Goal: Task Accomplishment & Management: Use online tool/utility

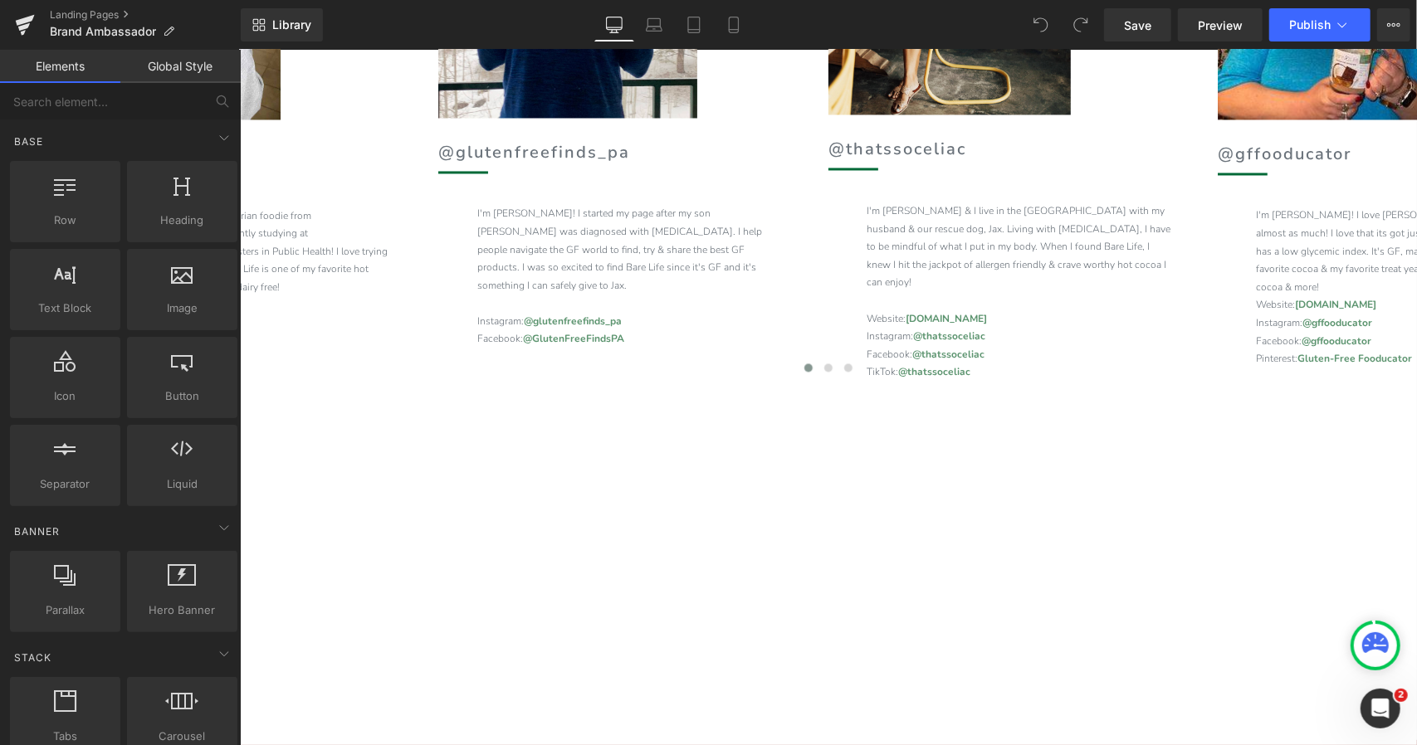
scroll to position [2155, 0]
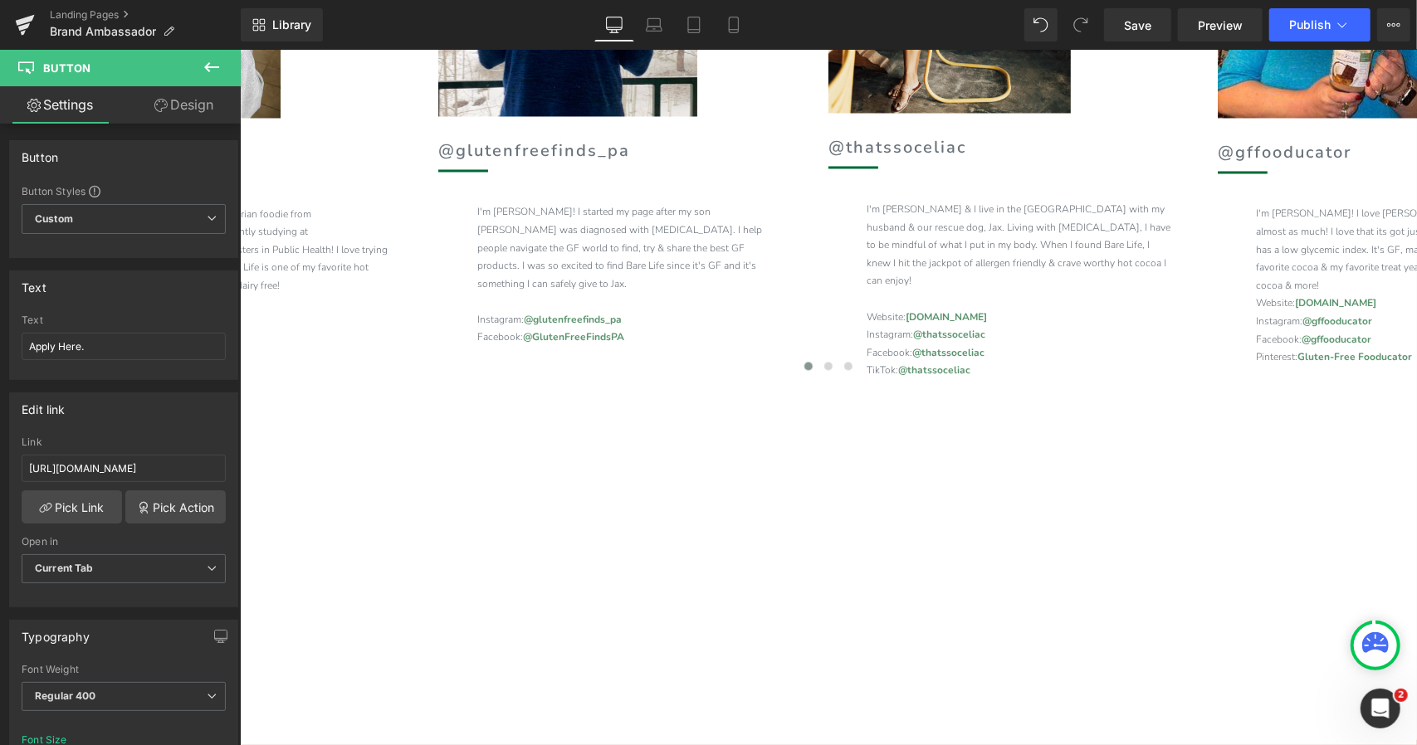
click at [239, 49] on span "Button" at bounding box center [239, 49] width 0 height 0
click at [159, 457] on input "[URL][DOMAIN_NAME]" at bounding box center [124, 468] width 204 height 27
type input "[DOMAIN_NAME][URL]"
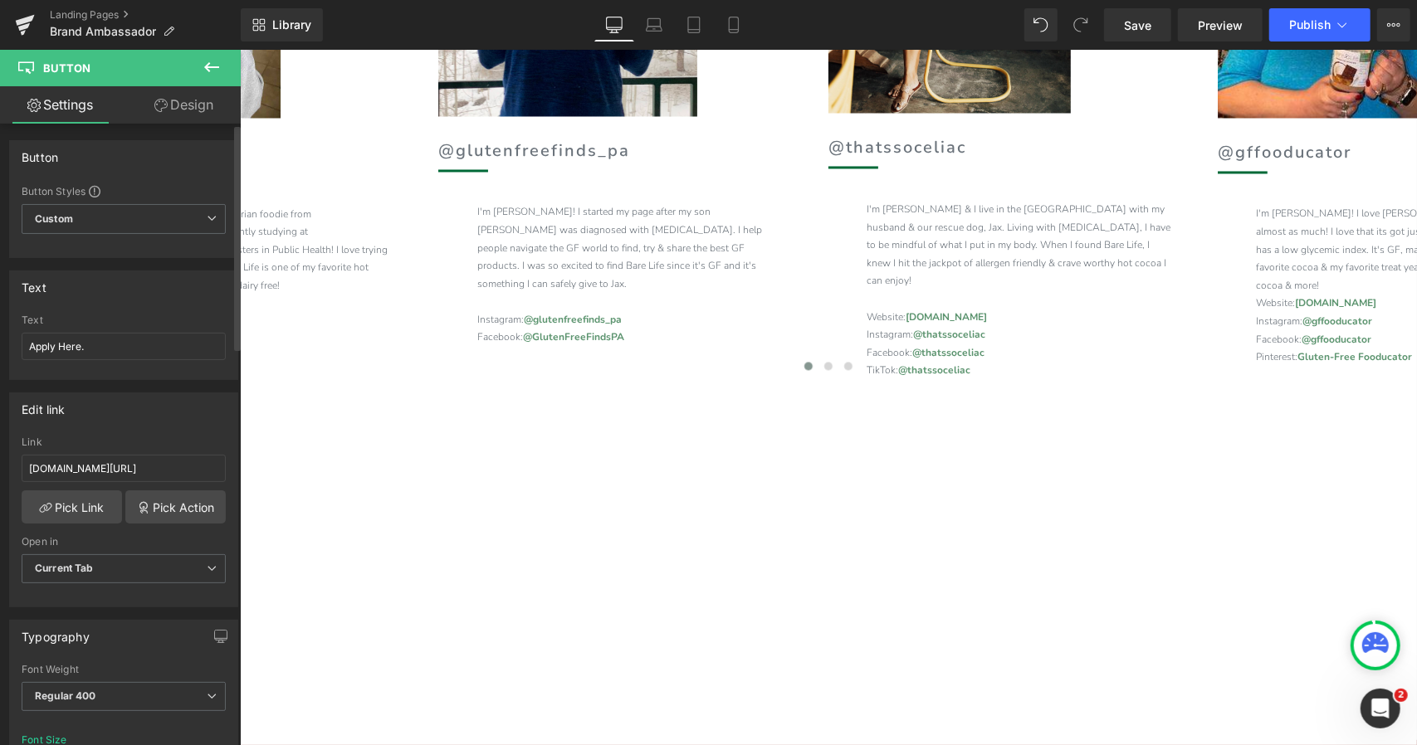
click at [166, 427] on div "Edit link [DOMAIN_NAME][URL] Link [DOMAIN_NAME][URL] Pick Link Pick Action Curr…" at bounding box center [123, 500] width 229 height 215
click at [186, 95] on link "Design" at bounding box center [184, 104] width 120 height 37
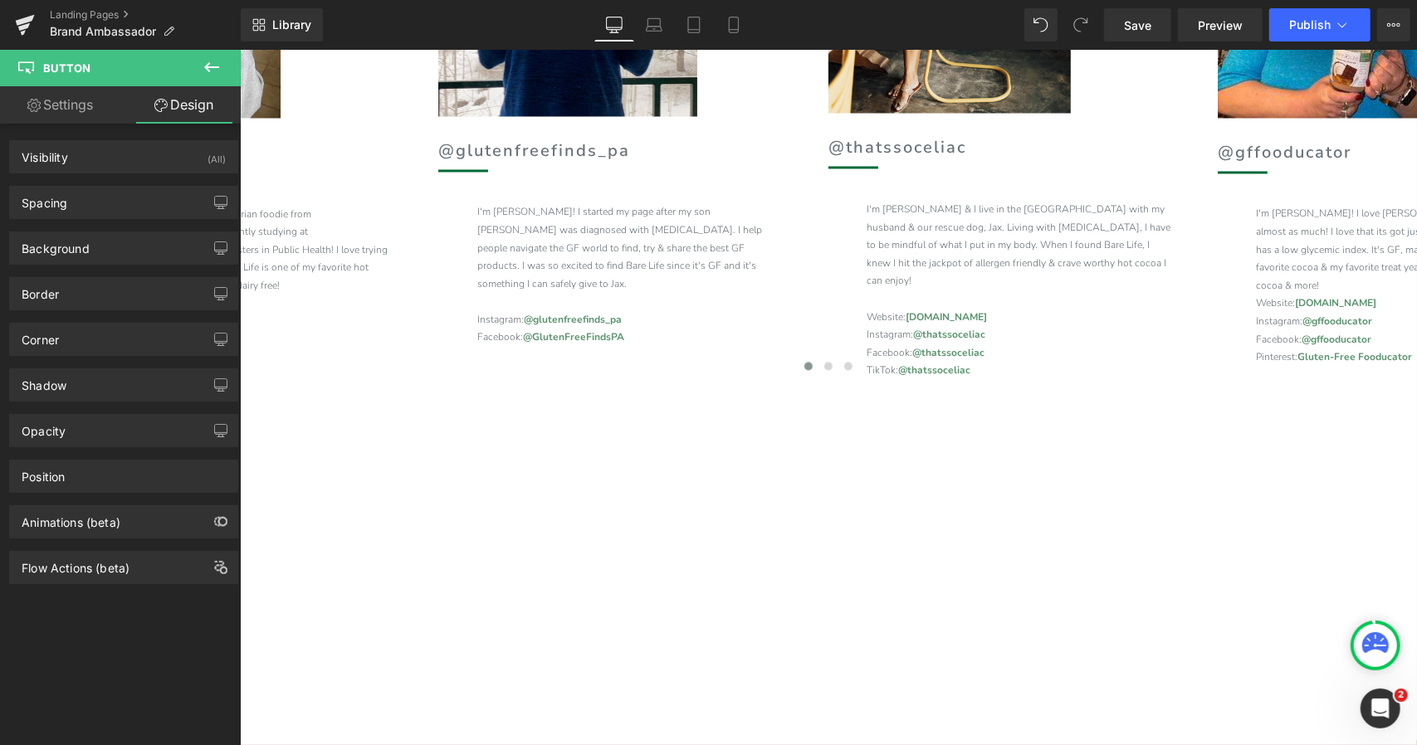
type input "0"
type input "35"
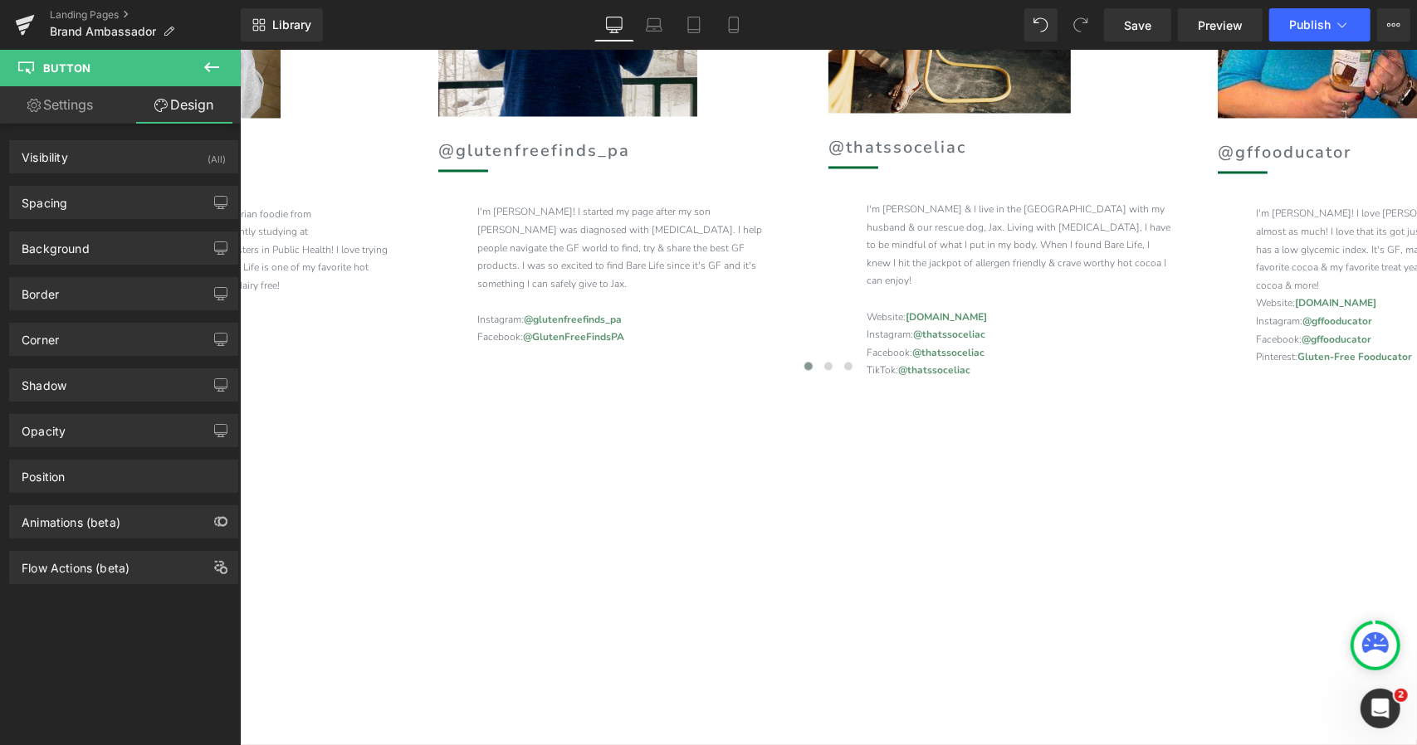
type input "32"
type input "35"
type input "32"
click at [118, 210] on div "Spacing" at bounding box center [123, 203] width 227 height 32
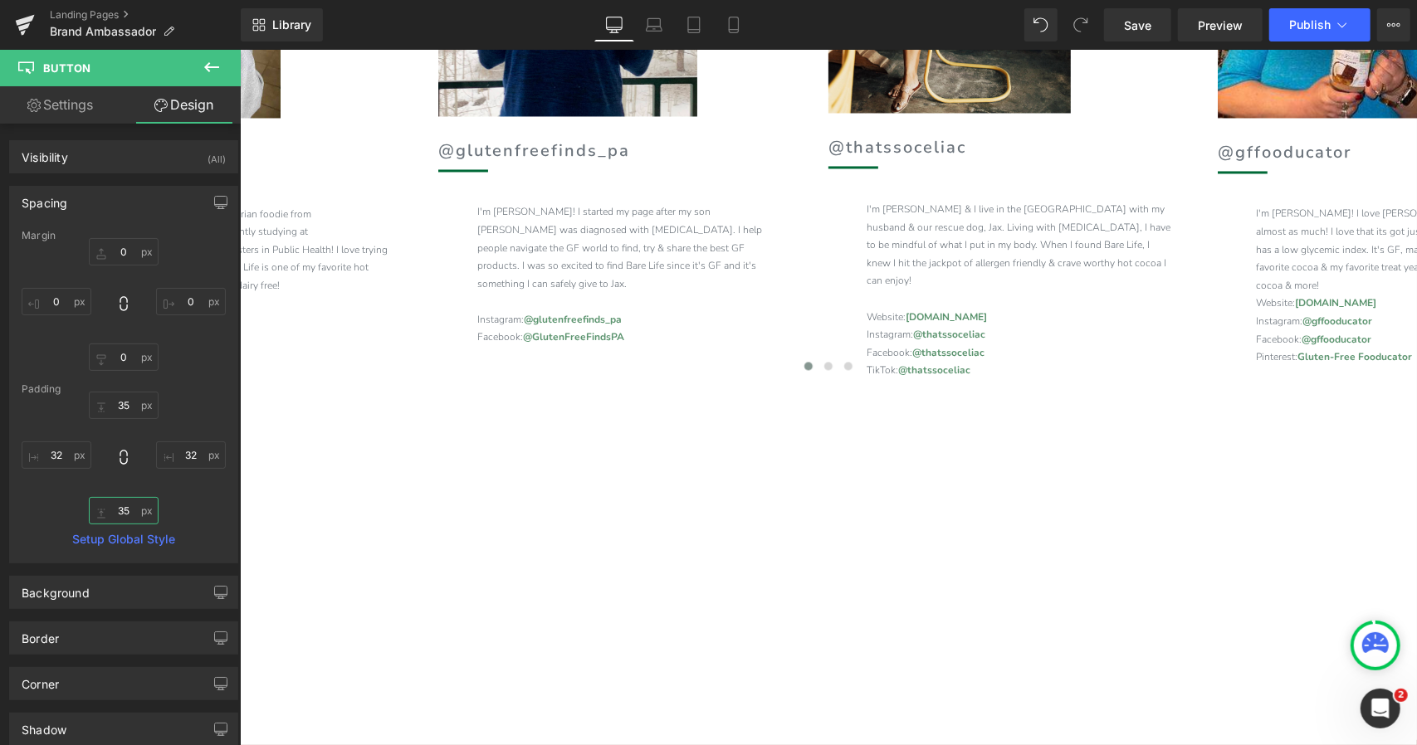
click at [126, 519] on input "35" at bounding box center [124, 510] width 70 height 27
click at [130, 351] on input "0" at bounding box center [124, 357] width 70 height 27
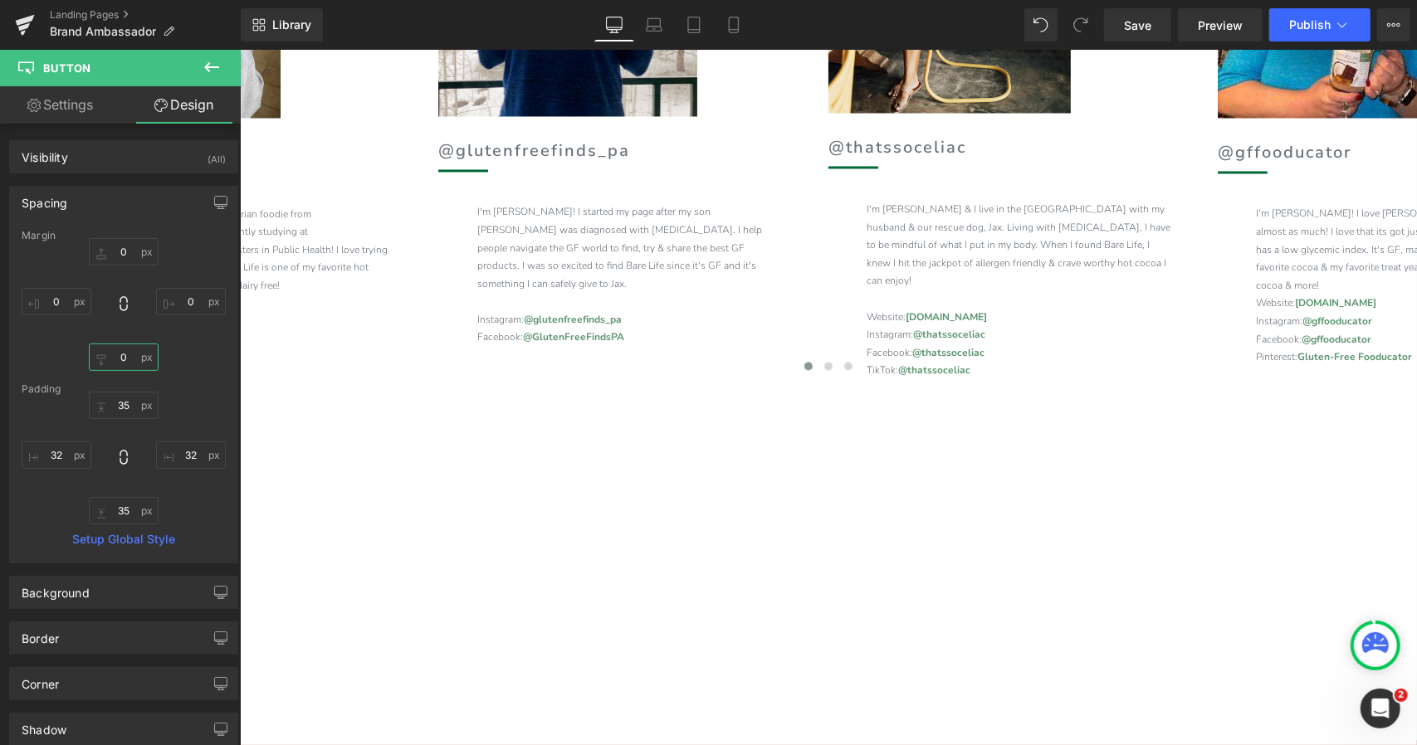
click at [130, 351] on input "0" at bounding box center [124, 357] width 70 height 27
type input "20"
click at [1157, 30] on link "Save" at bounding box center [1137, 24] width 67 height 33
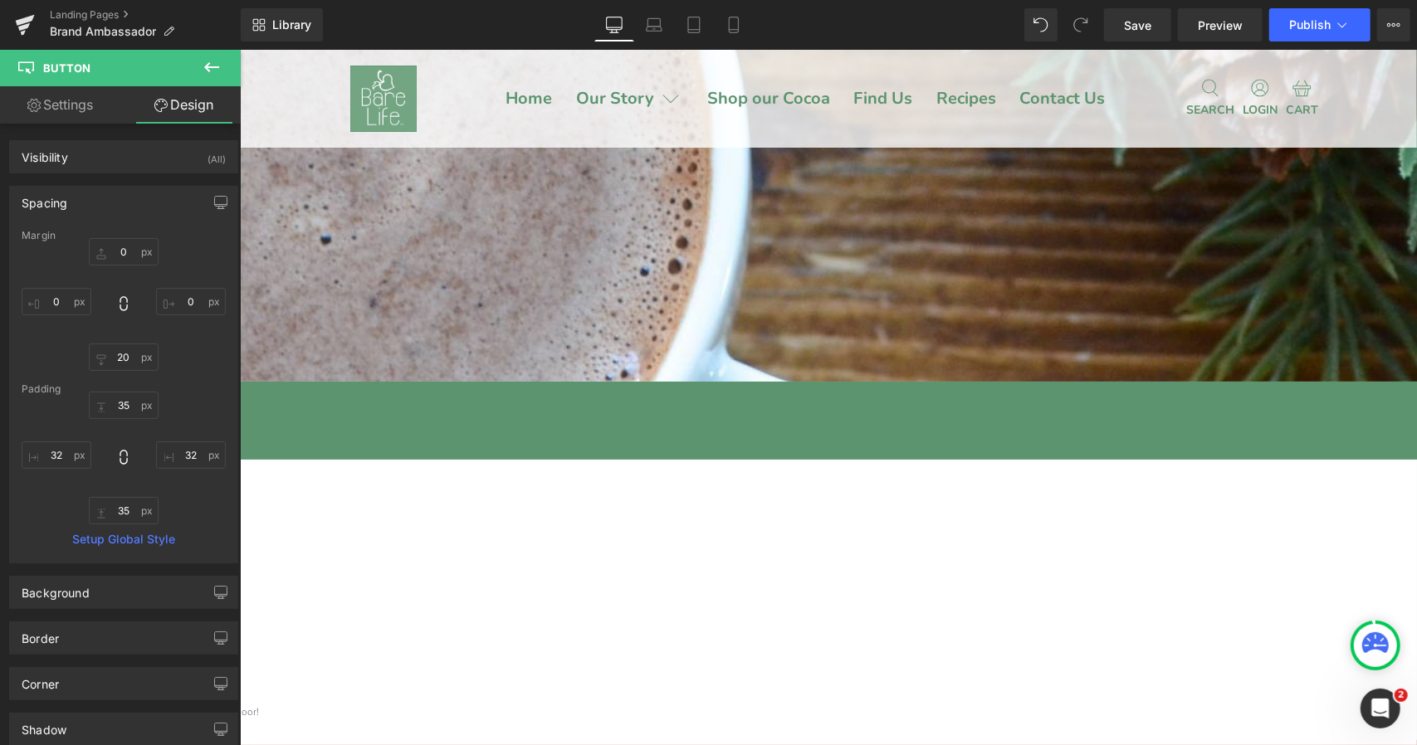
click at [239, 49] on span "Hero Banner" at bounding box center [239, 49] width 0 height 0
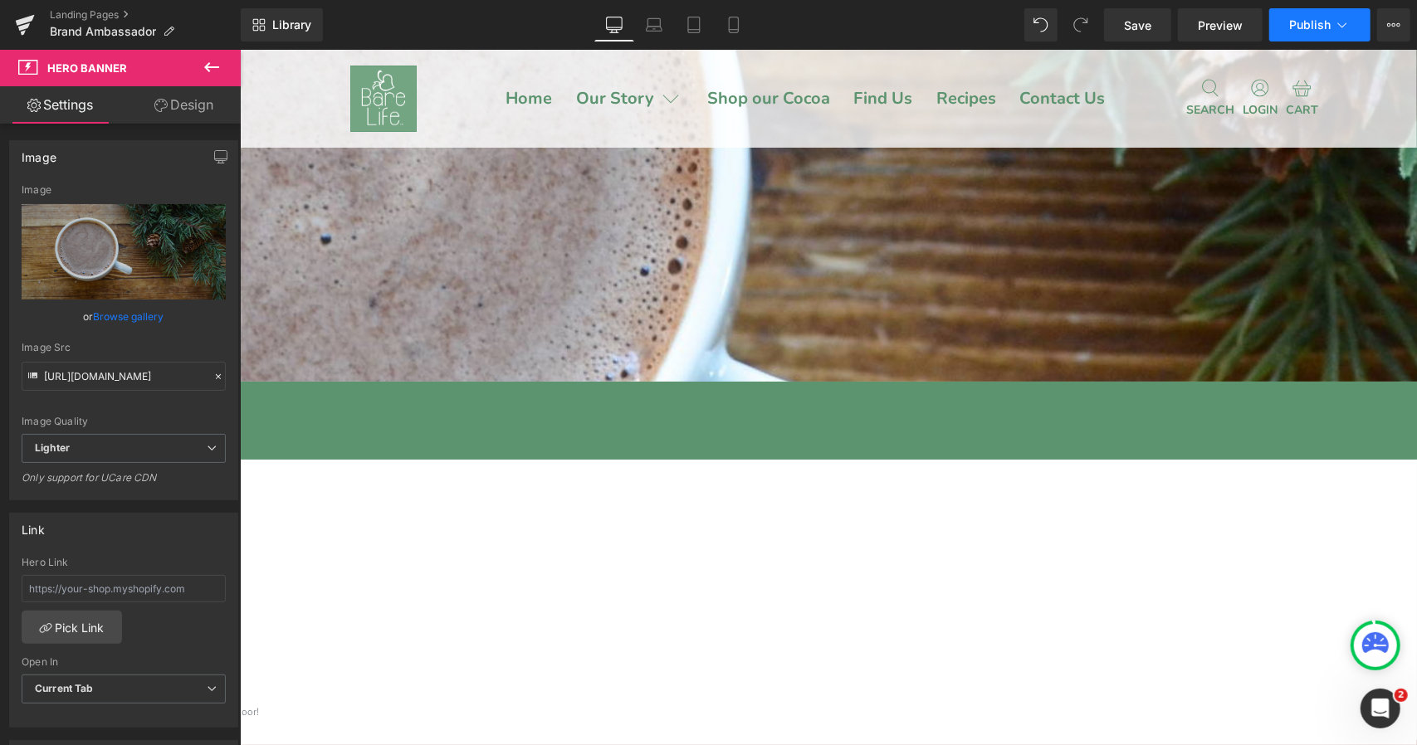
click at [1310, 21] on span "Publish" at bounding box center [1309, 24] width 41 height 13
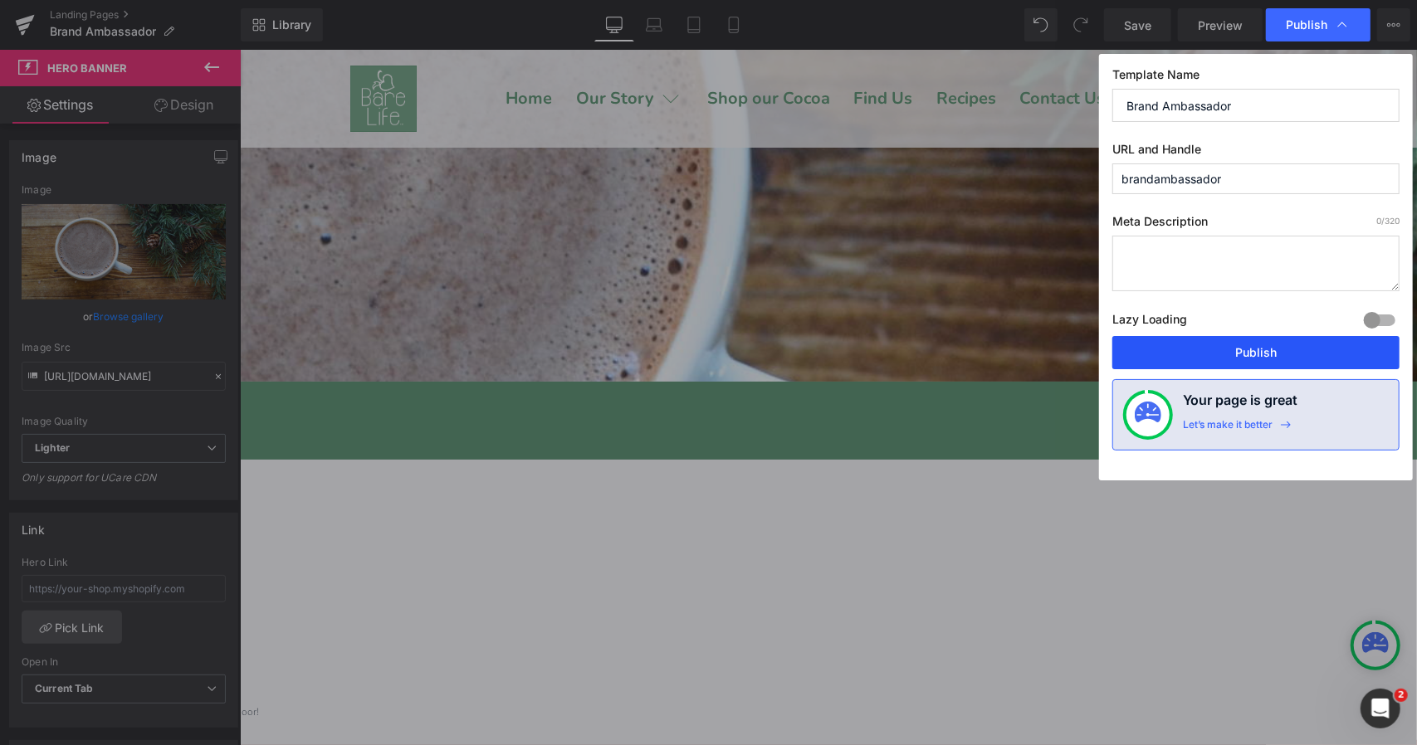
click at [1233, 346] on button "Publish" at bounding box center [1255, 352] width 287 height 33
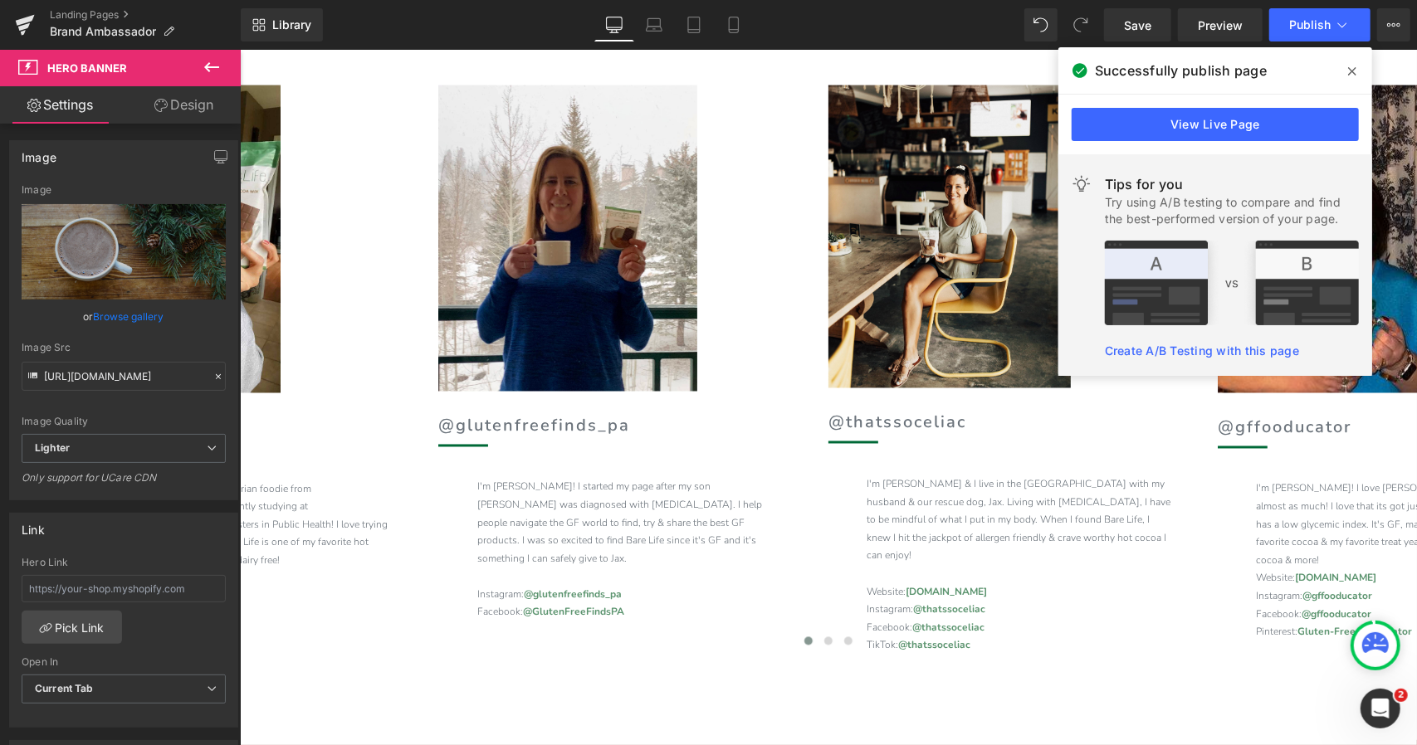
scroll to position [2128, 0]
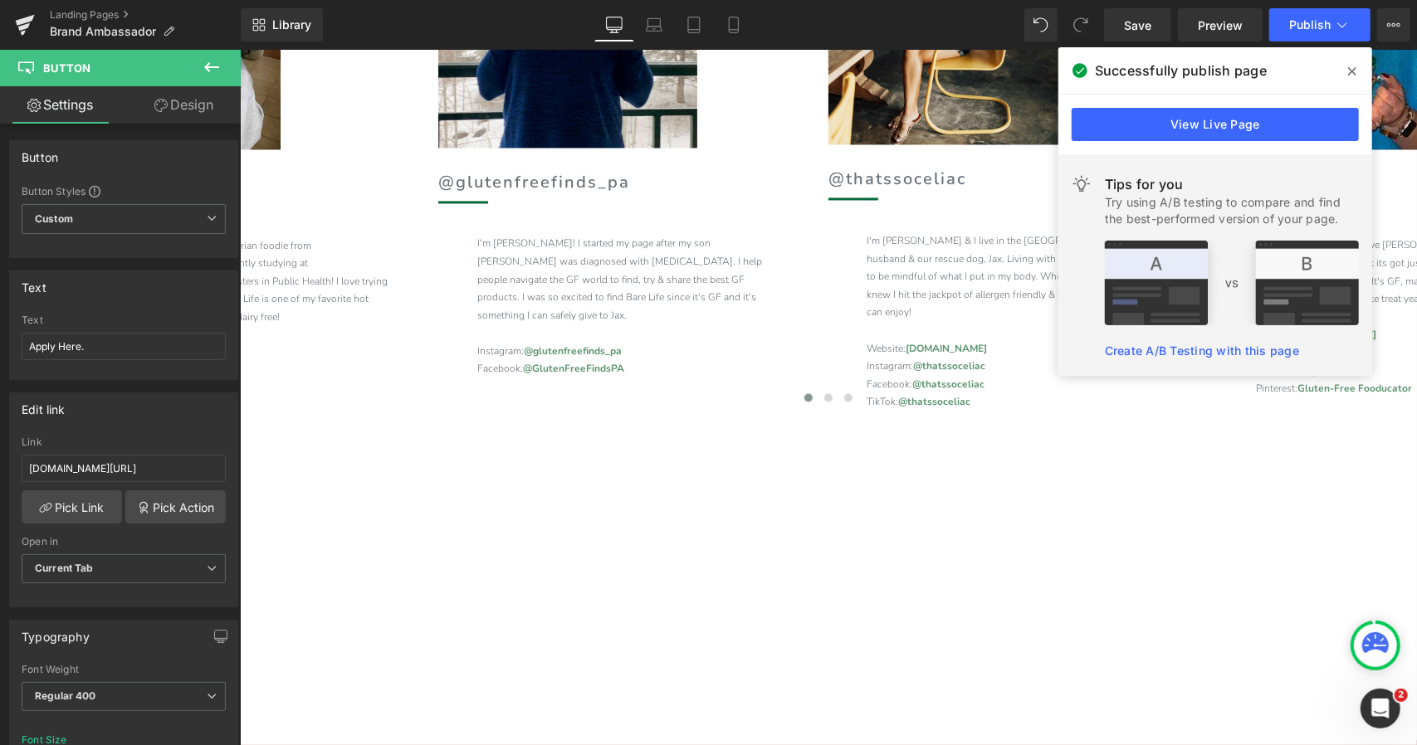
click at [206, 105] on link "Design" at bounding box center [184, 104] width 120 height 37
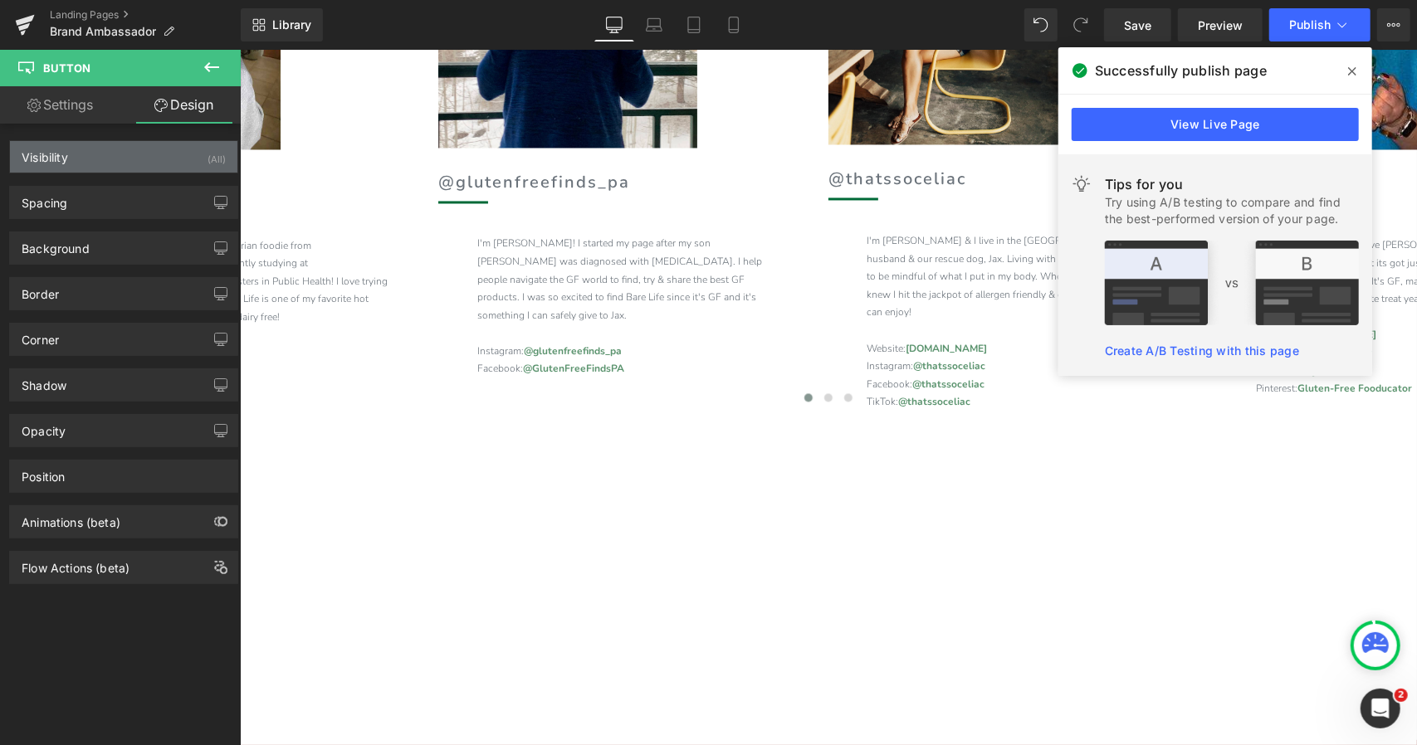
type input "0"
type input "20"
type input "0"
type input "35"
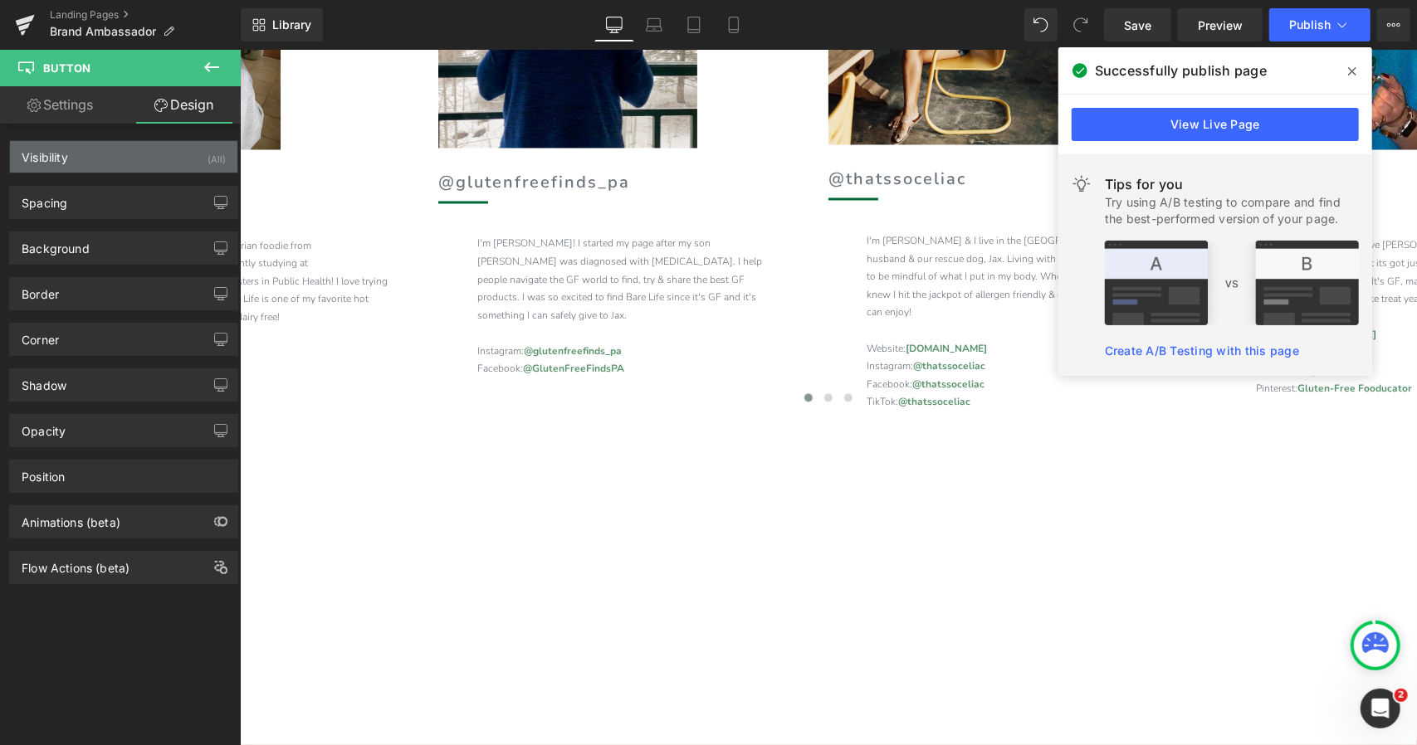
type input "32"
type input "35"
type input "32"
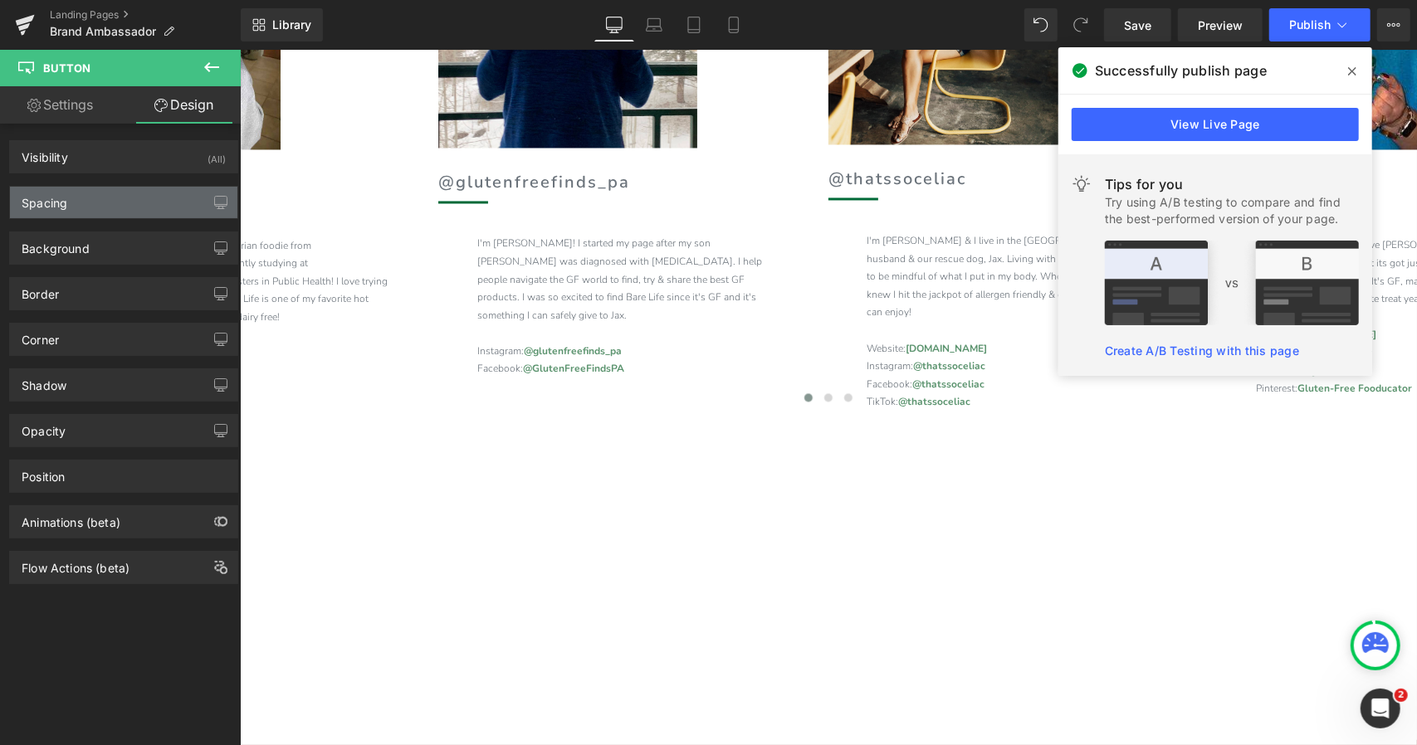
click at [110, 195] on div "Spacing" at bounding box center [123, 203] width 227 height 32
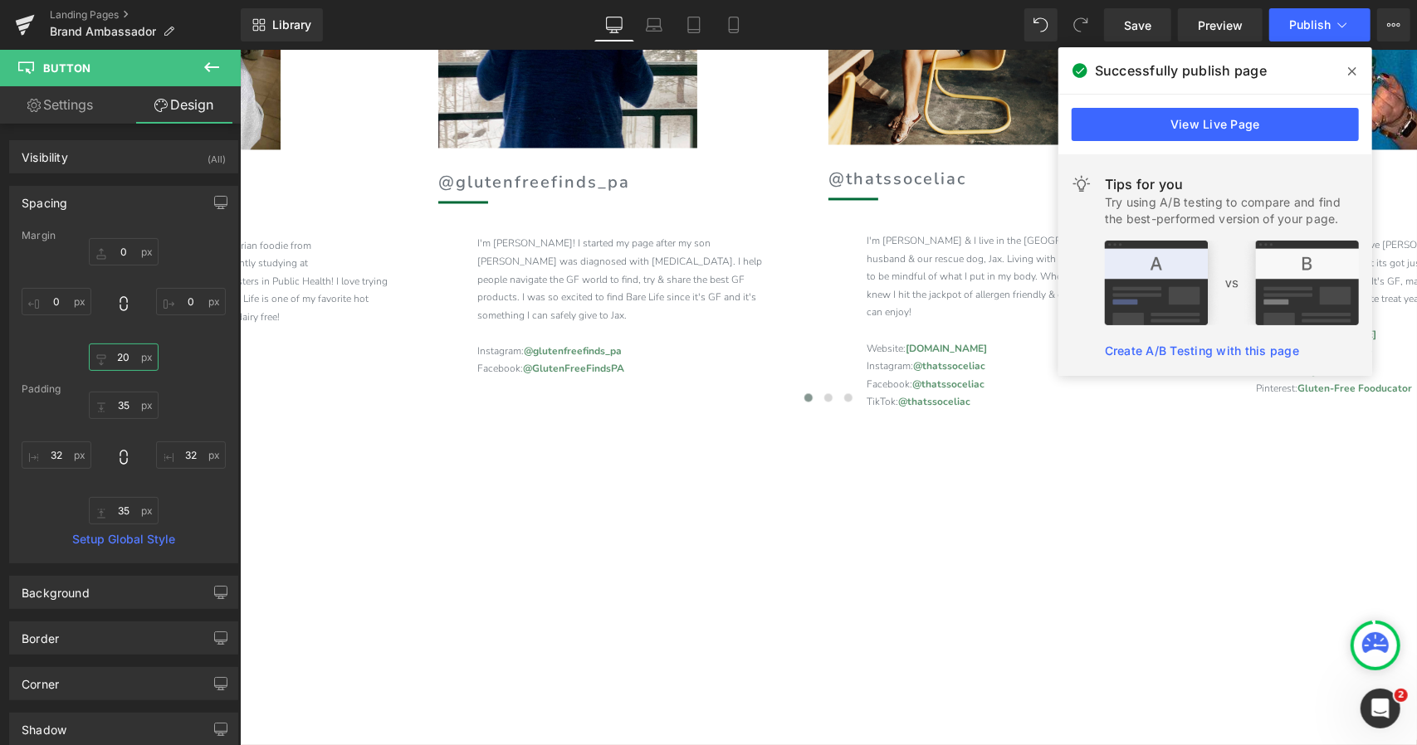
click at [110, 353] on input "20" at bounding box center [124, 357] width 70 height 27
type input "35"
click at [88, 117] on link "Settings" at bounding box center [60, 104] width 120 height 37
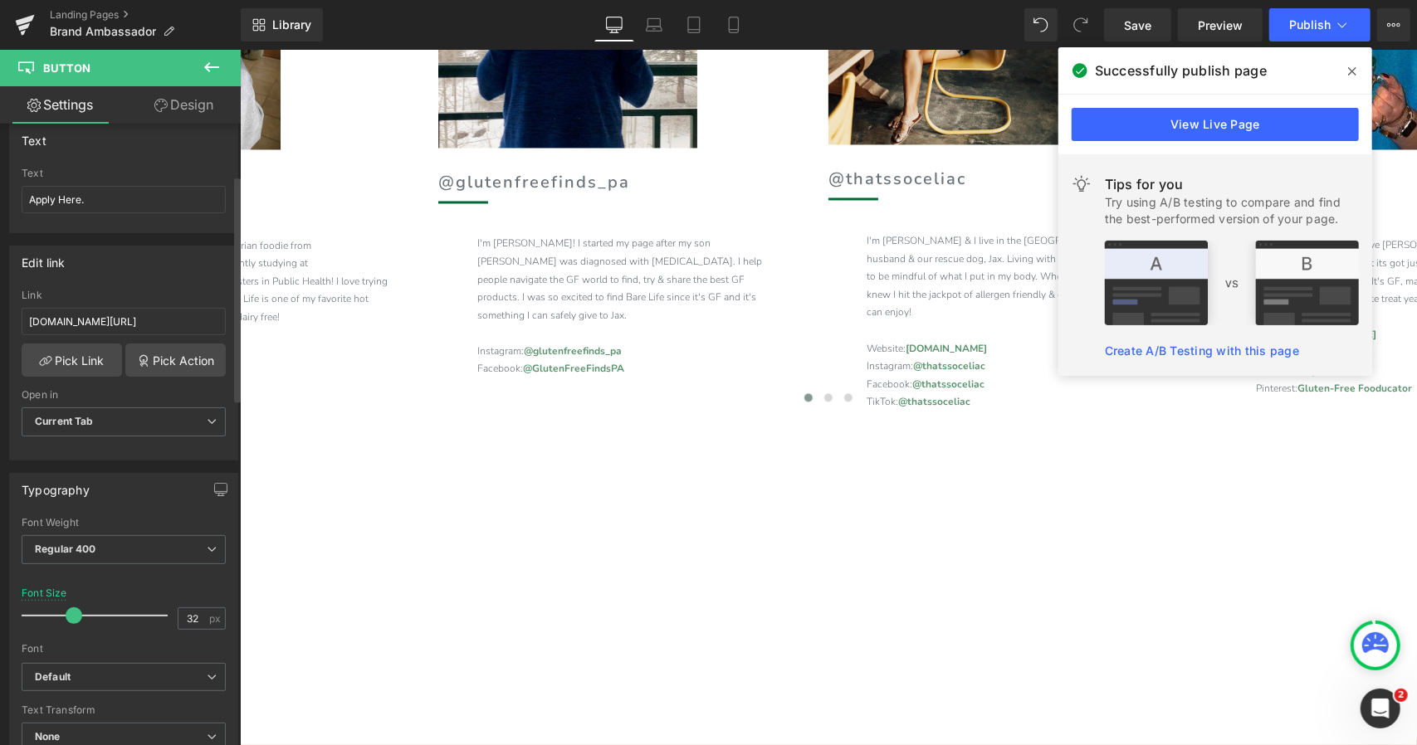
scroll to position [140, 0]
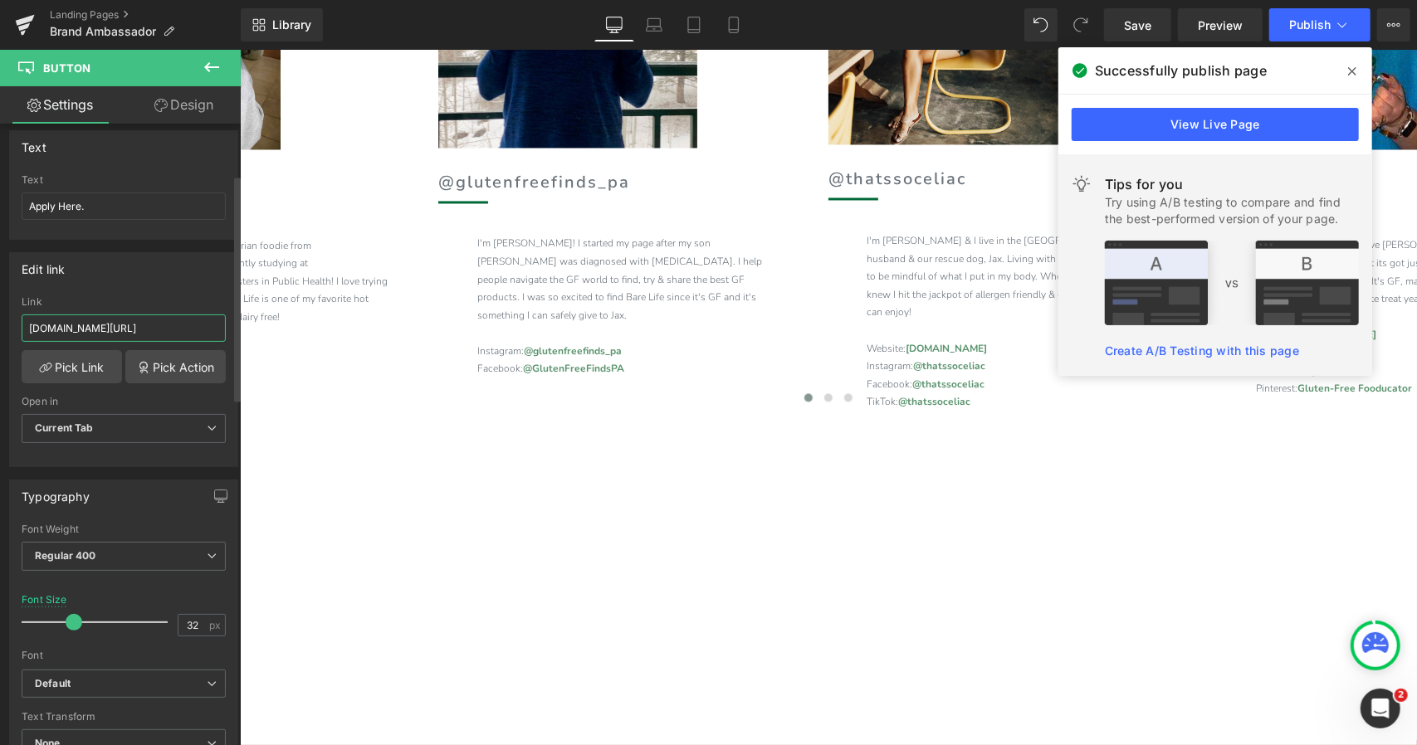
drag, startPoint x: 48, startPoint y: 313, endPoint x: 0, endPoint y: 310, distance: 48.2
click at [0, 310] on div "Edit link [DOMAIN_NAME][URL] Link [DOMAIN_NAME][URL] Pick Link Pick Action Curr…" at bounding box center [124, 353] width 248 height 227
click at [126, 315] on input "[DOMAIN_NAME][URL]" at bounding box center [124, 328] width 204 height 27
click at [80, 374] on link "Pick Link" at bounding box center [72, 366] width 100 height 33
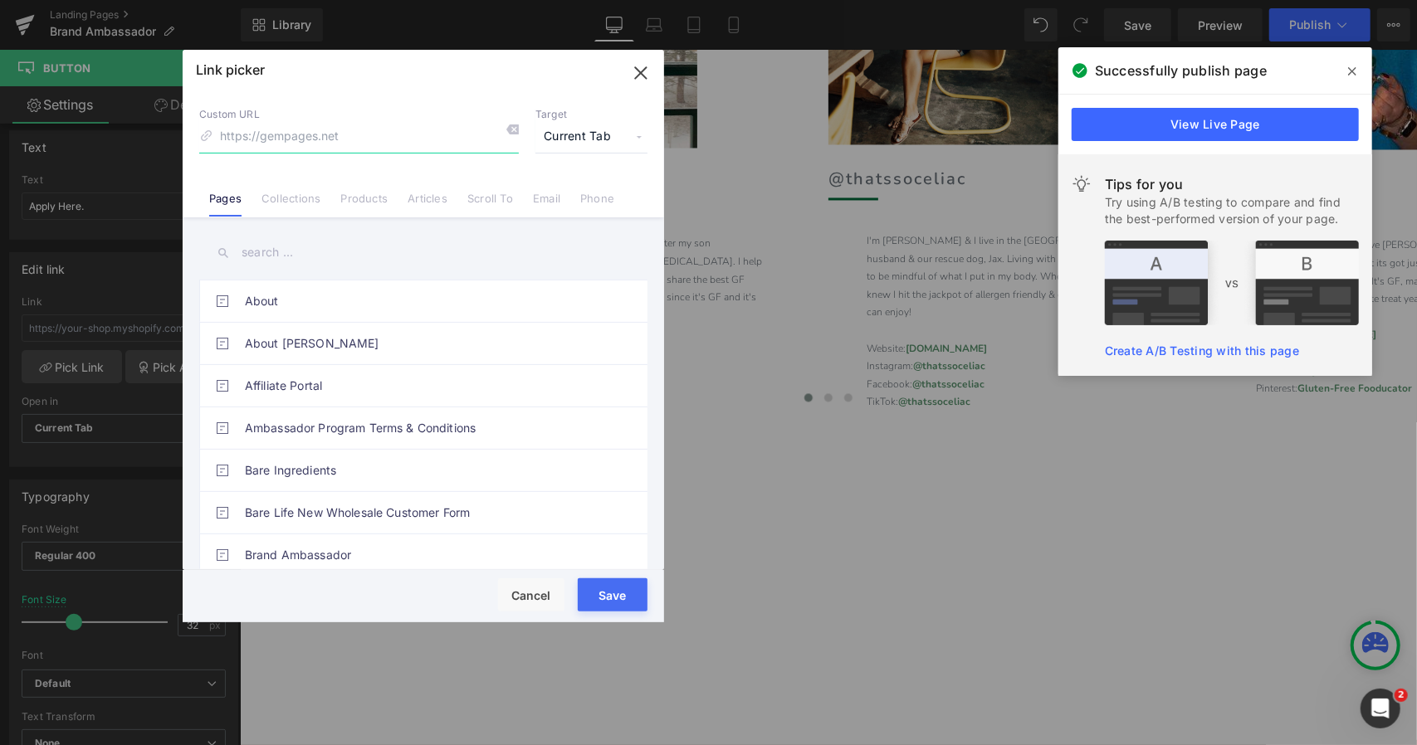
paste input "[URL][DOMAIN_NAME]"
type input "[URL][DOMAIN_NAME]"
click at [589, 143] on span "Current Tab" at bounding box center [591, 137] width 112 height 32
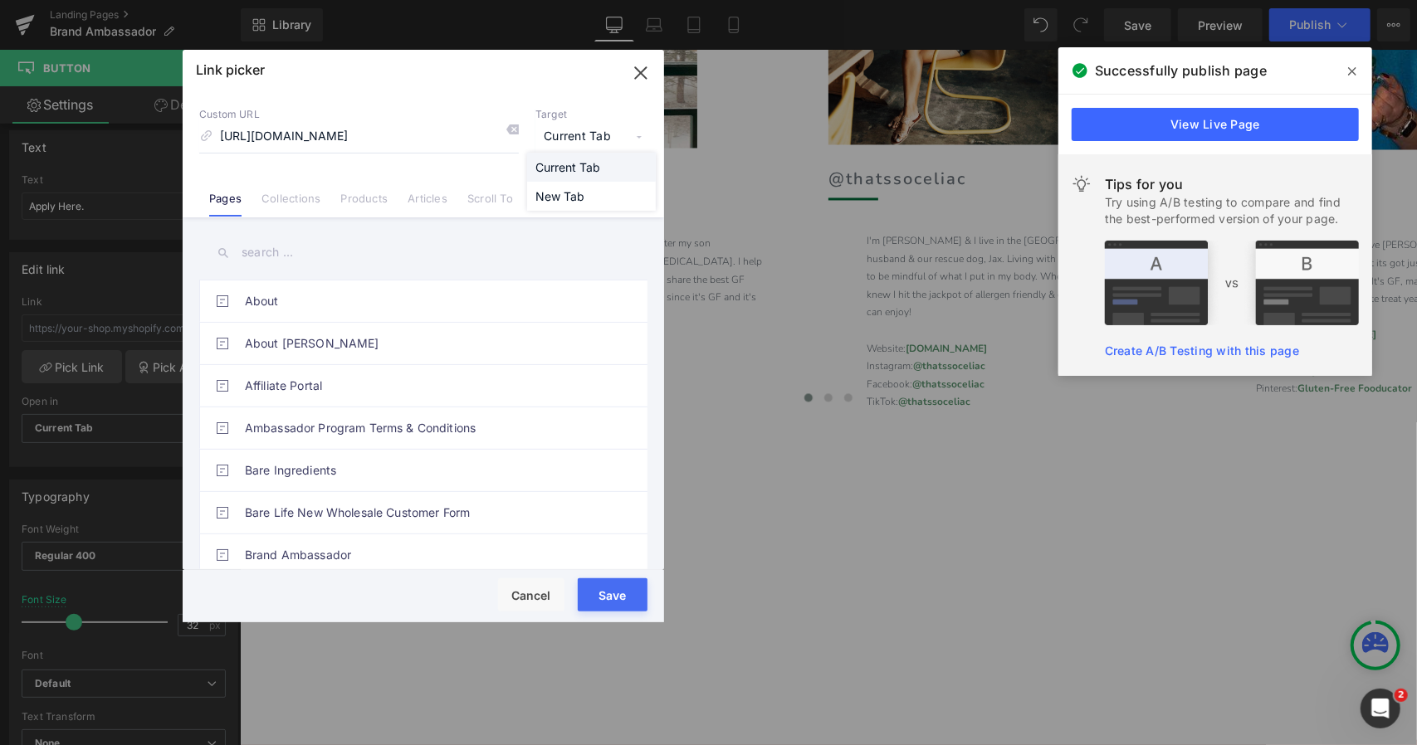
click at [583, 162] on li "Current Tab" at bounding box center [591, 167] width 129 height 29
click at [629, 594] on button "Save" at bounding box center [613, 594] width 70 height 33
type input "[URL][DOMAIN_NAME]"
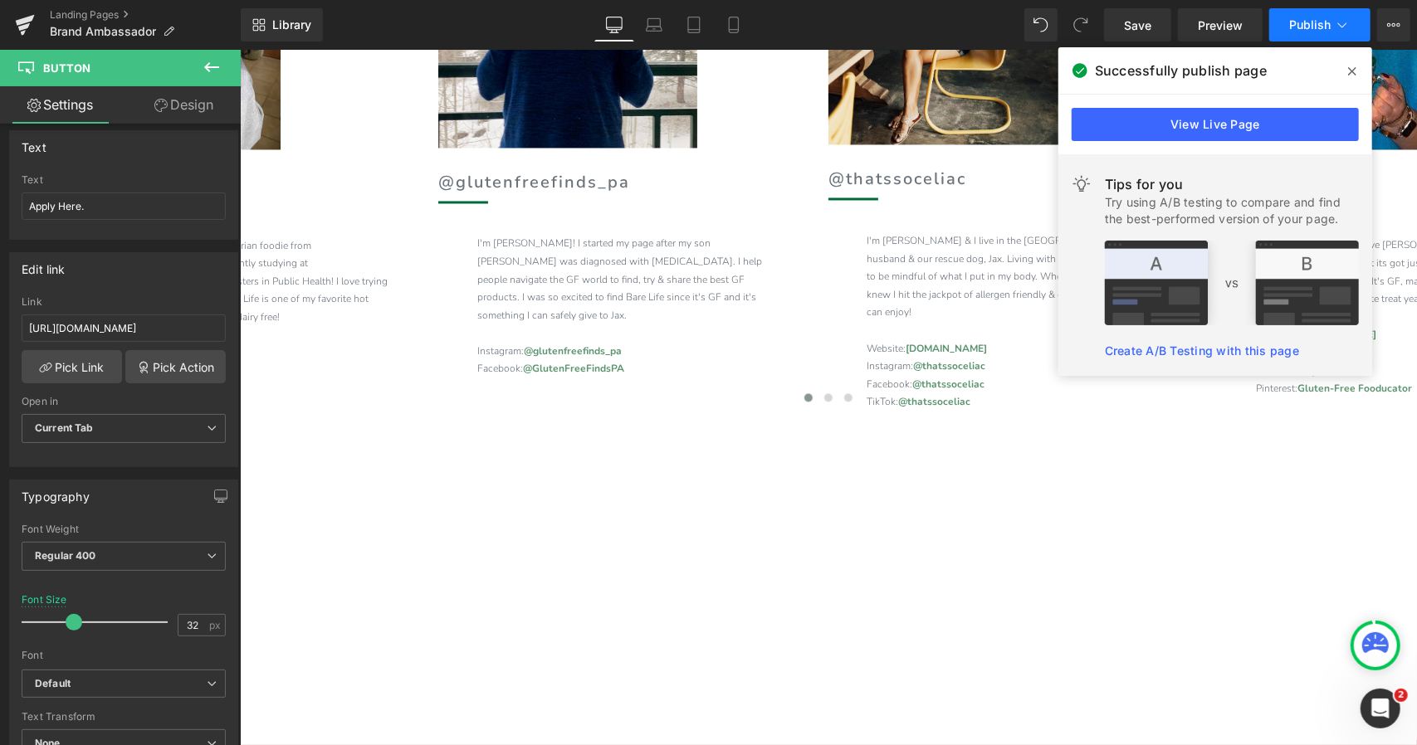
click at [1320, 26] on span "Publish" at bounding box center [1309, 24] width 41 height 13
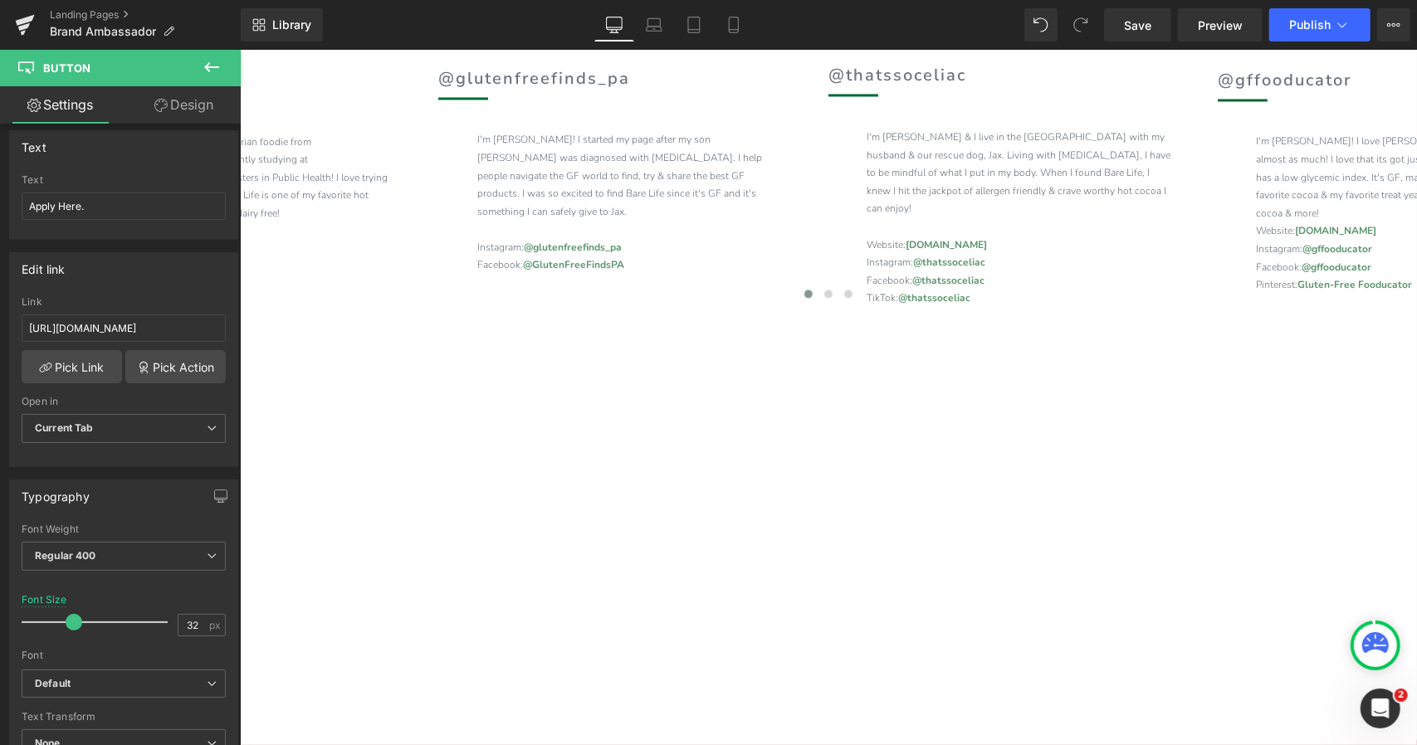
scroll to position [2298, 0]
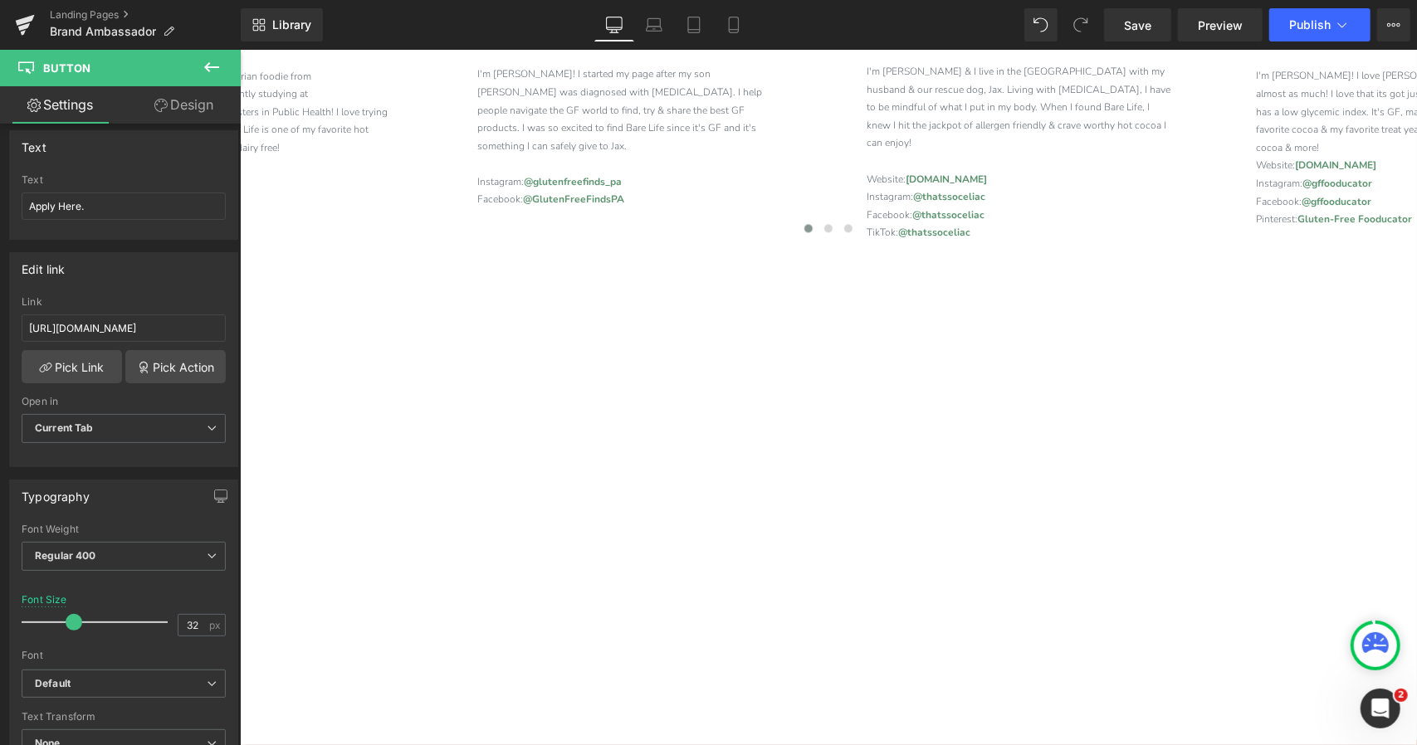
click at [206, 71] on icon at bounding box center [212, 67] width 20 height 20
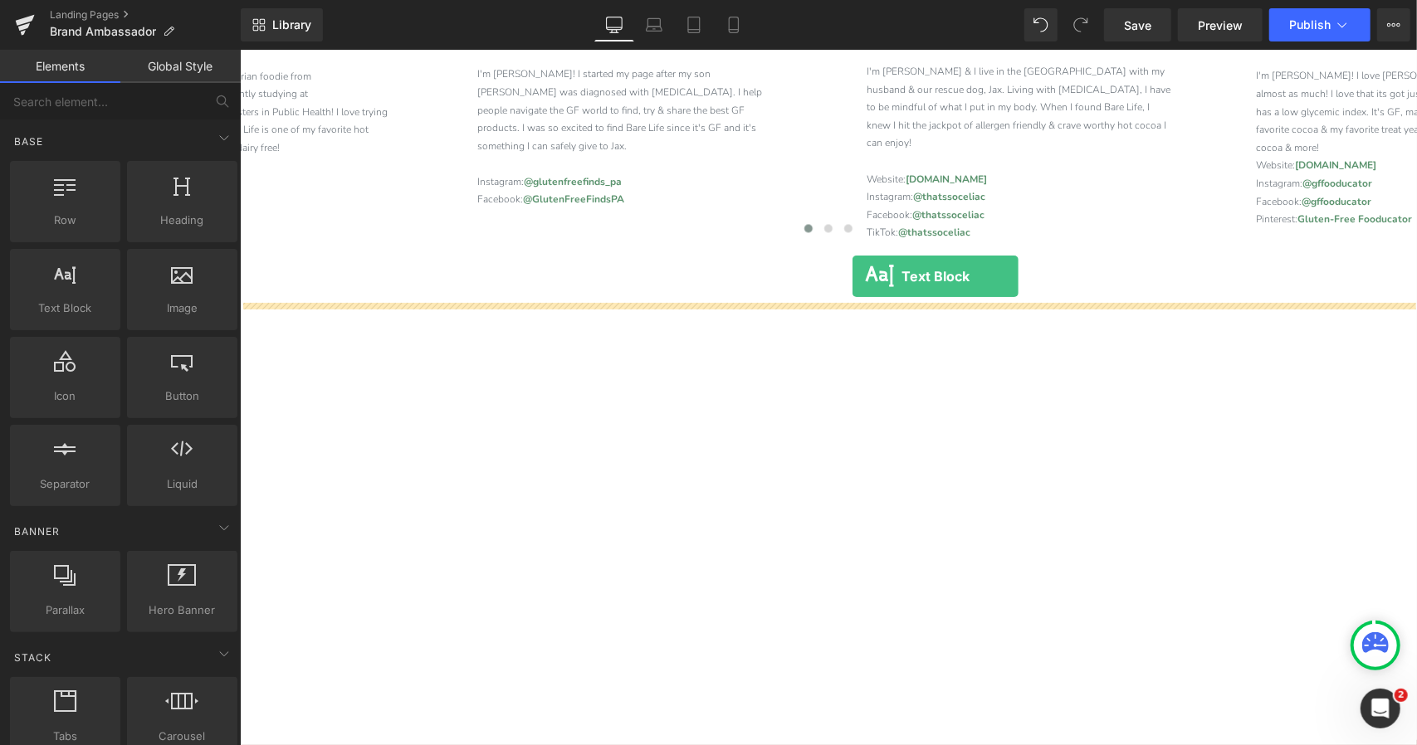
drag, startPoint x: 318, startPoint y: 341, endPoint x: 851, endPoint y: 276, distance: 537.6
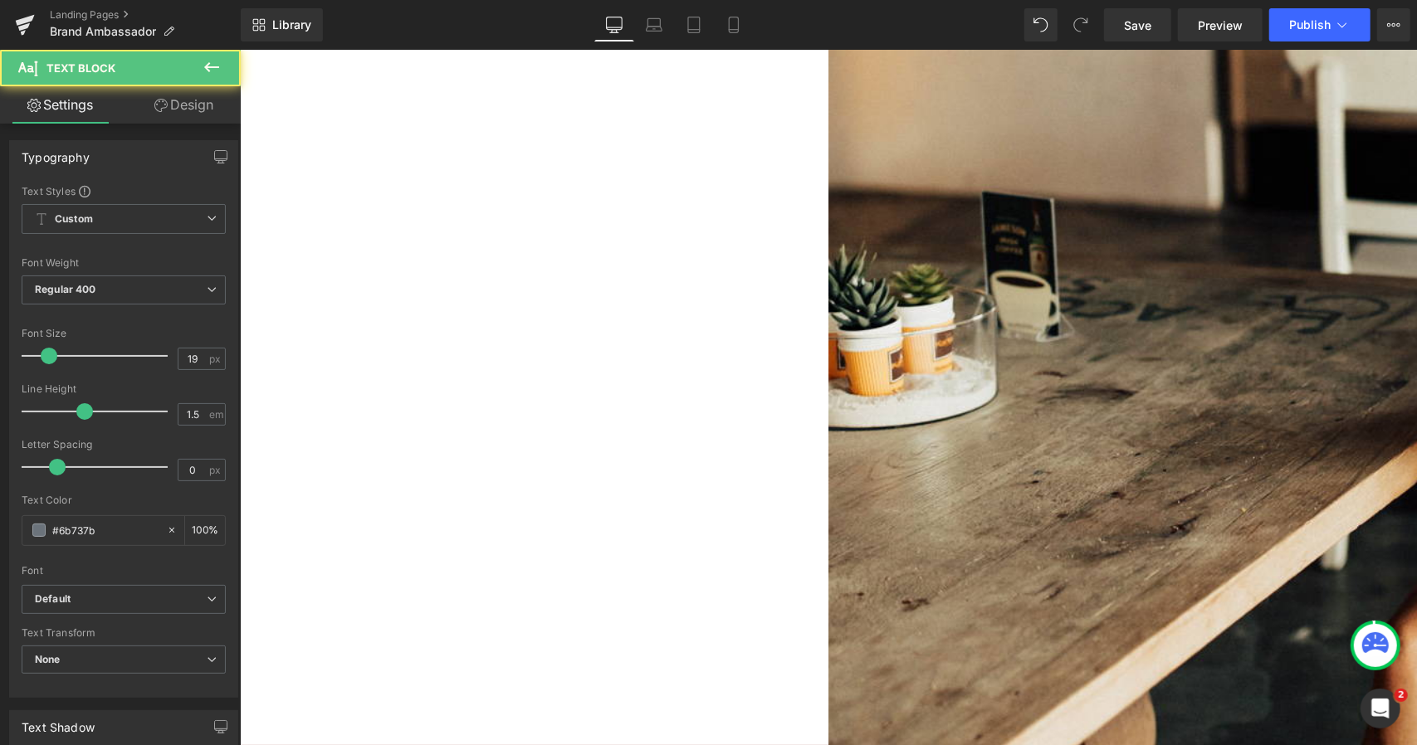
scroll to position [4141, 0]
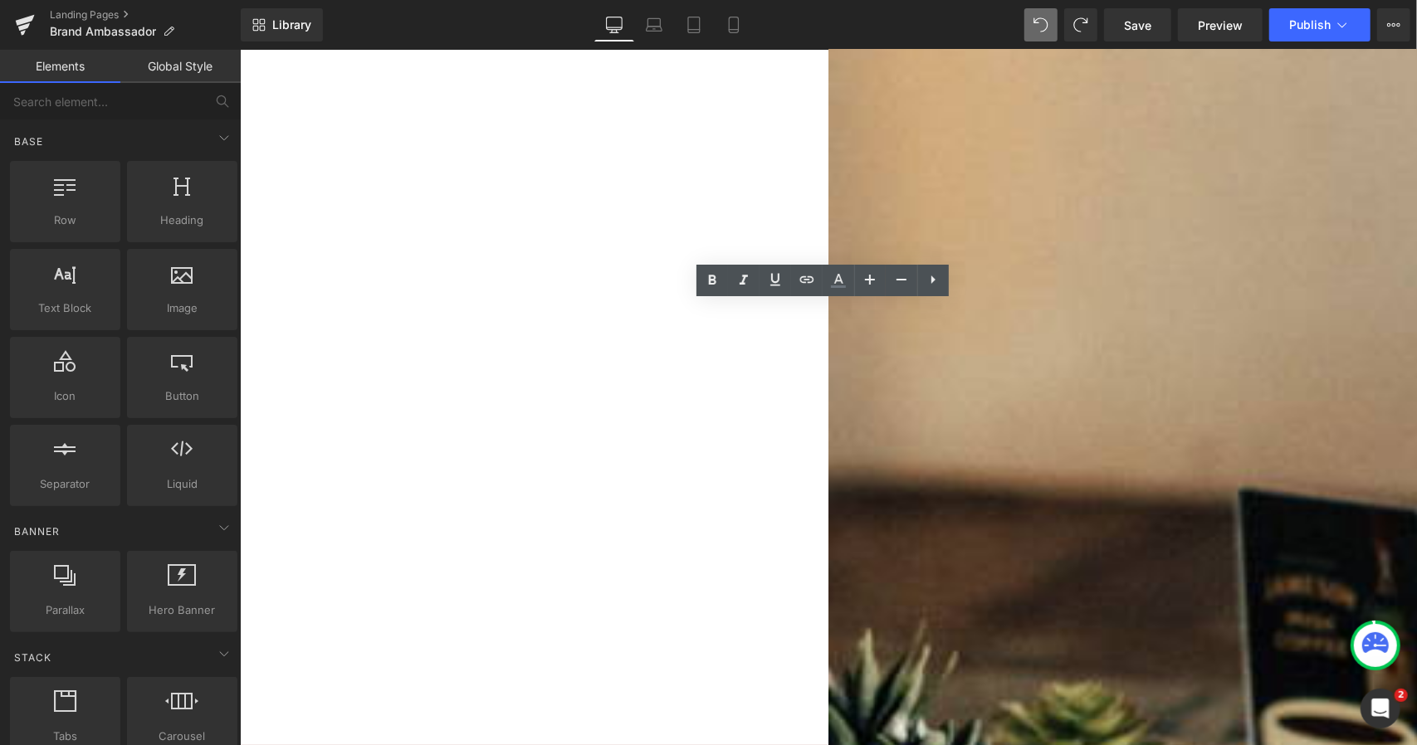
scroll to position [7876, 0]
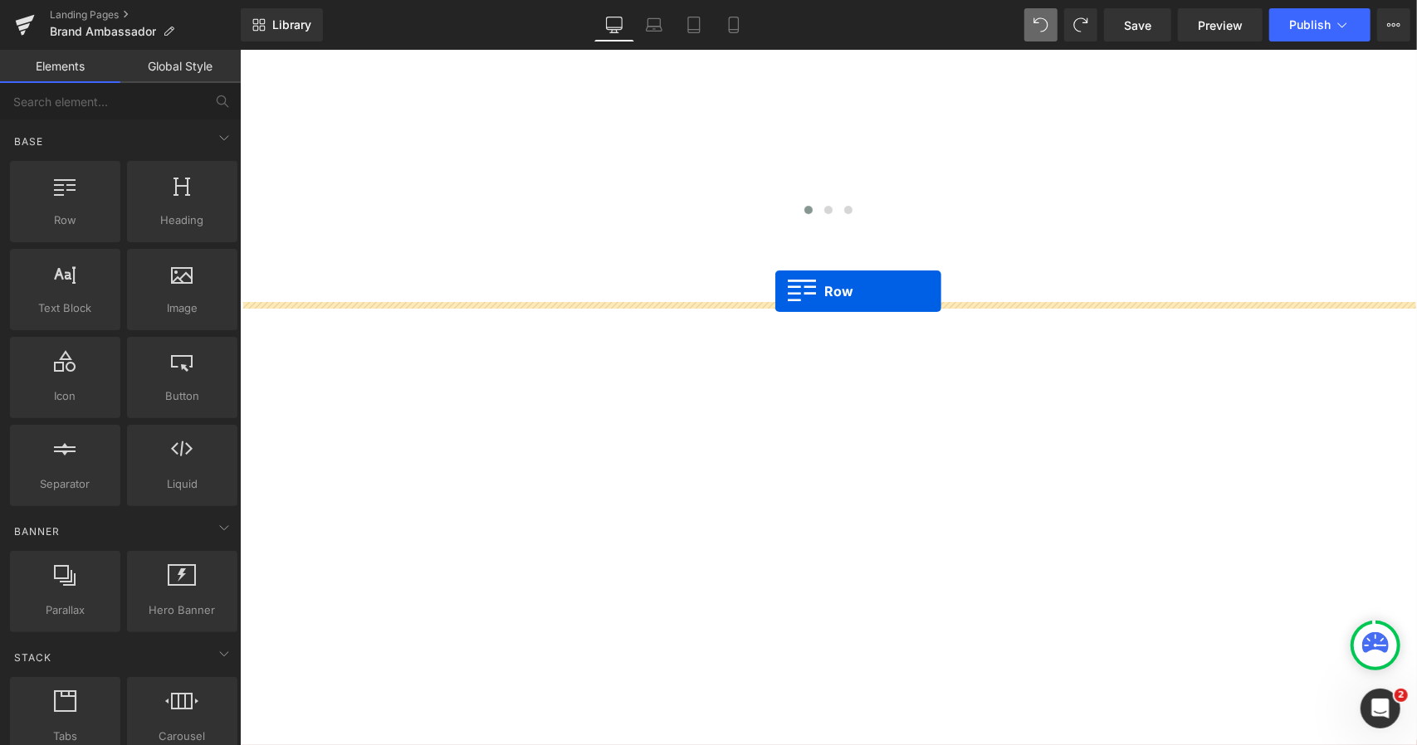
drag, startPoint x: 307, startPoint y: 266, endPoint x: 774, endPoint y: 290, distance: 467.9
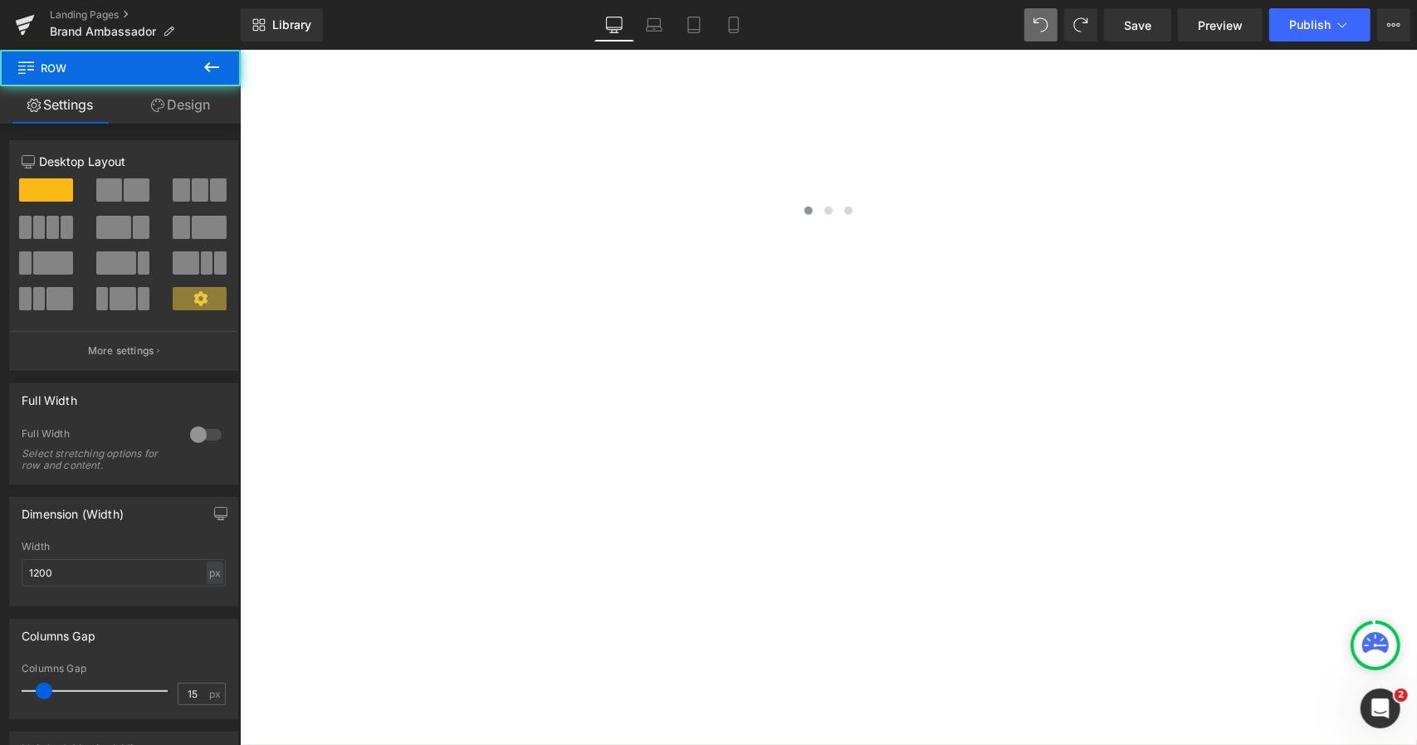
scroll to position [44490, 0]
click at [213, 67] on icon at bounding box center [211, 67] width 15 height 10
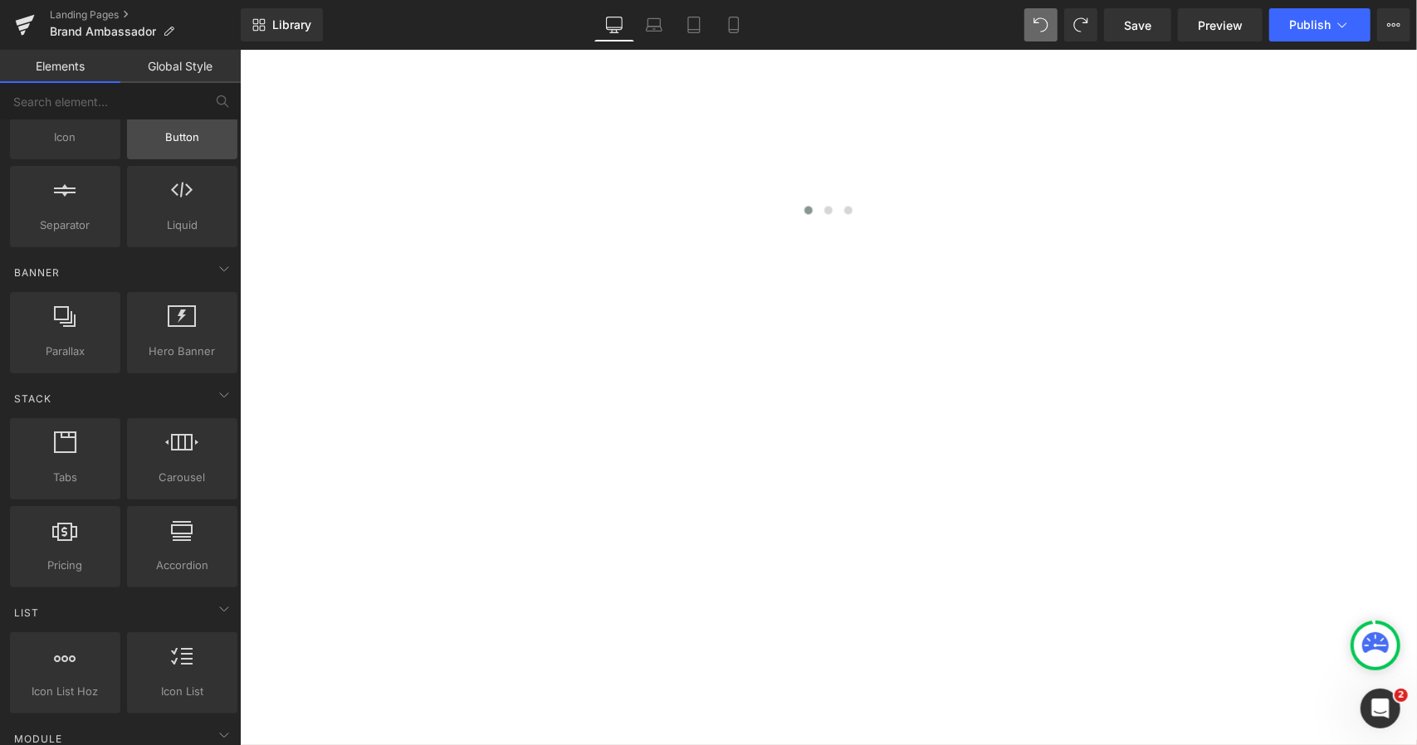
scroll to position [0, 0]
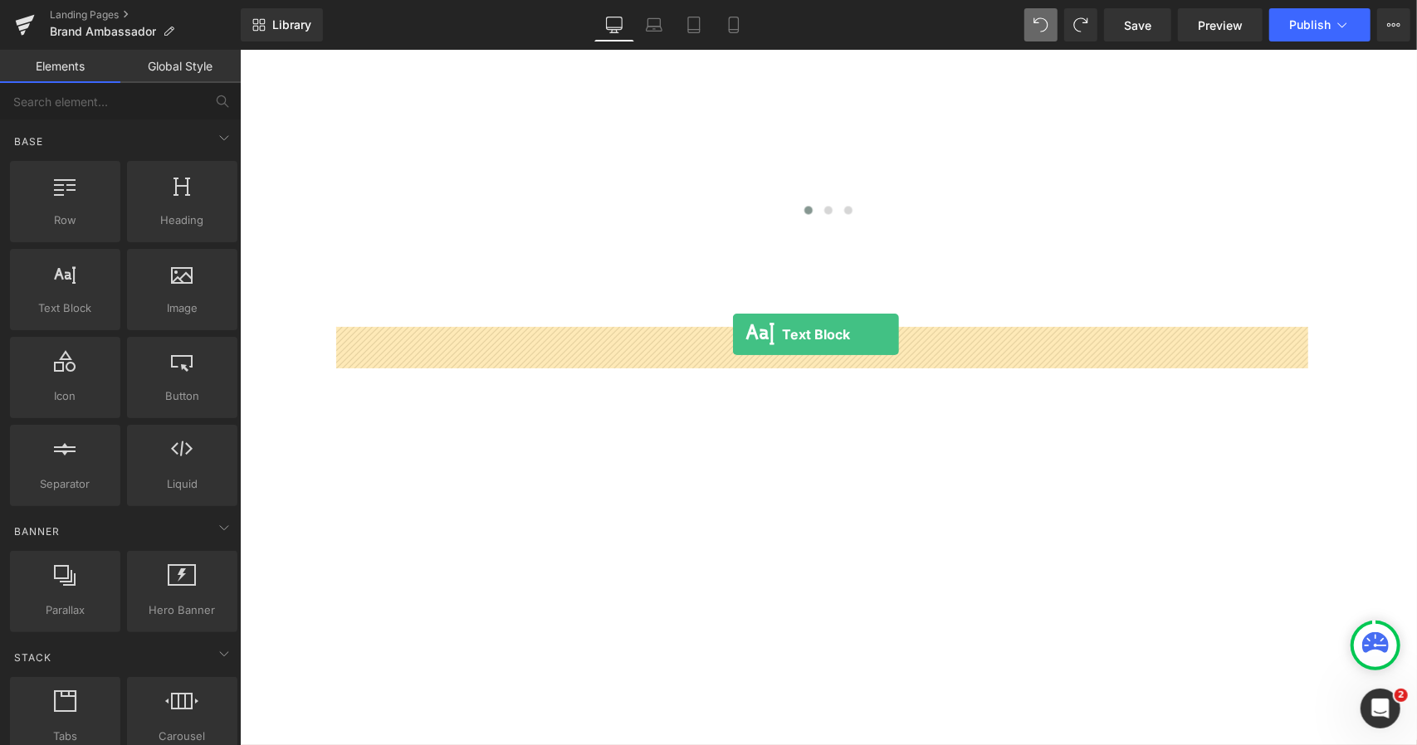
drag, startPoint x: 310, startPoint y: 315, endPoint x: 732, endPoint y: 334, distance: 422.8
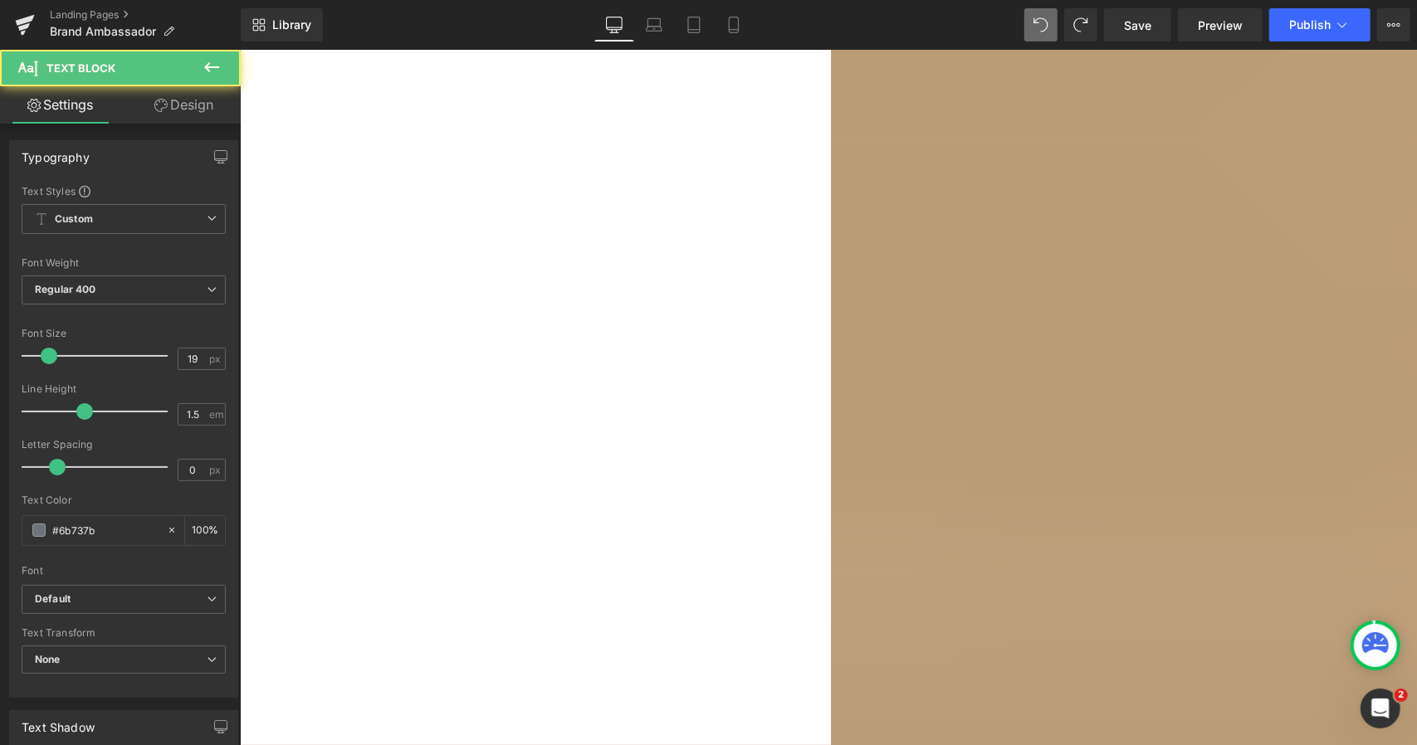
scroll to position [304869, 0]
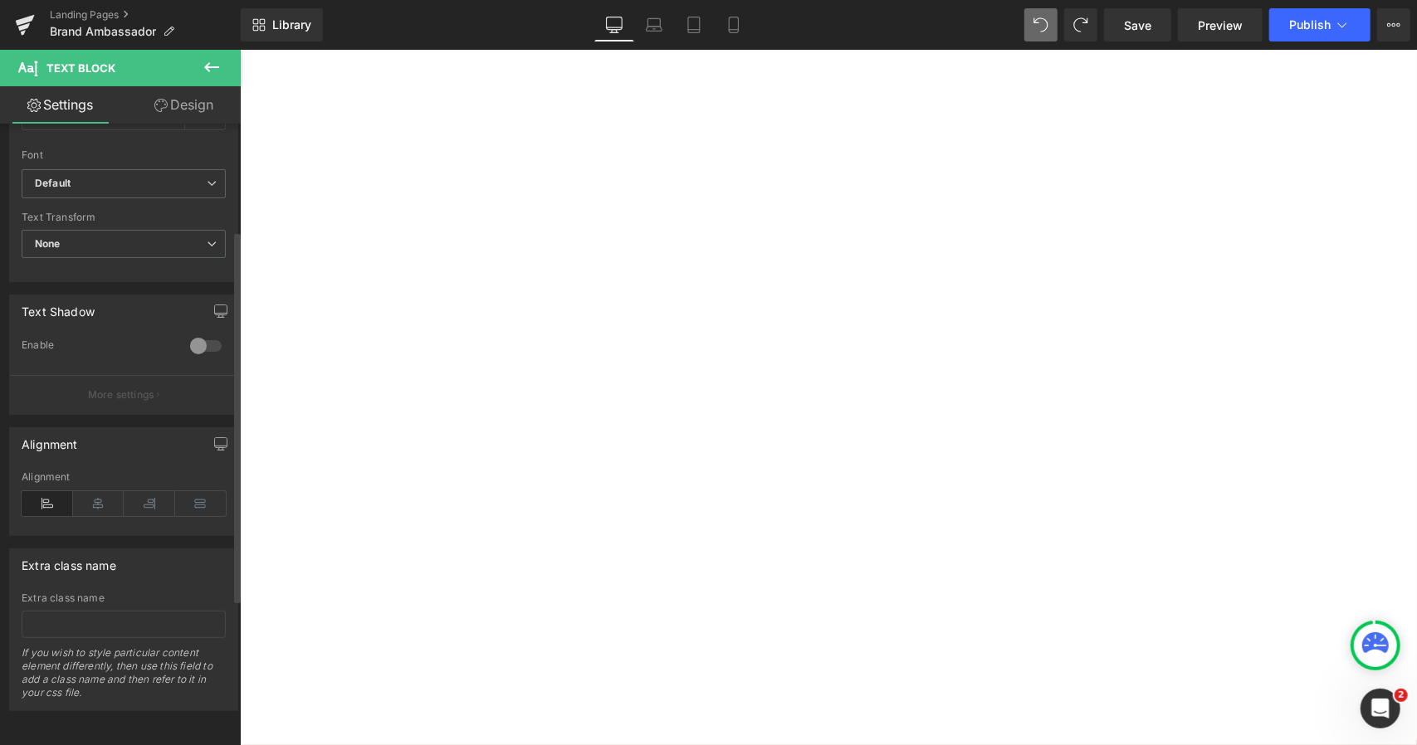
scroll to position [0, 0]
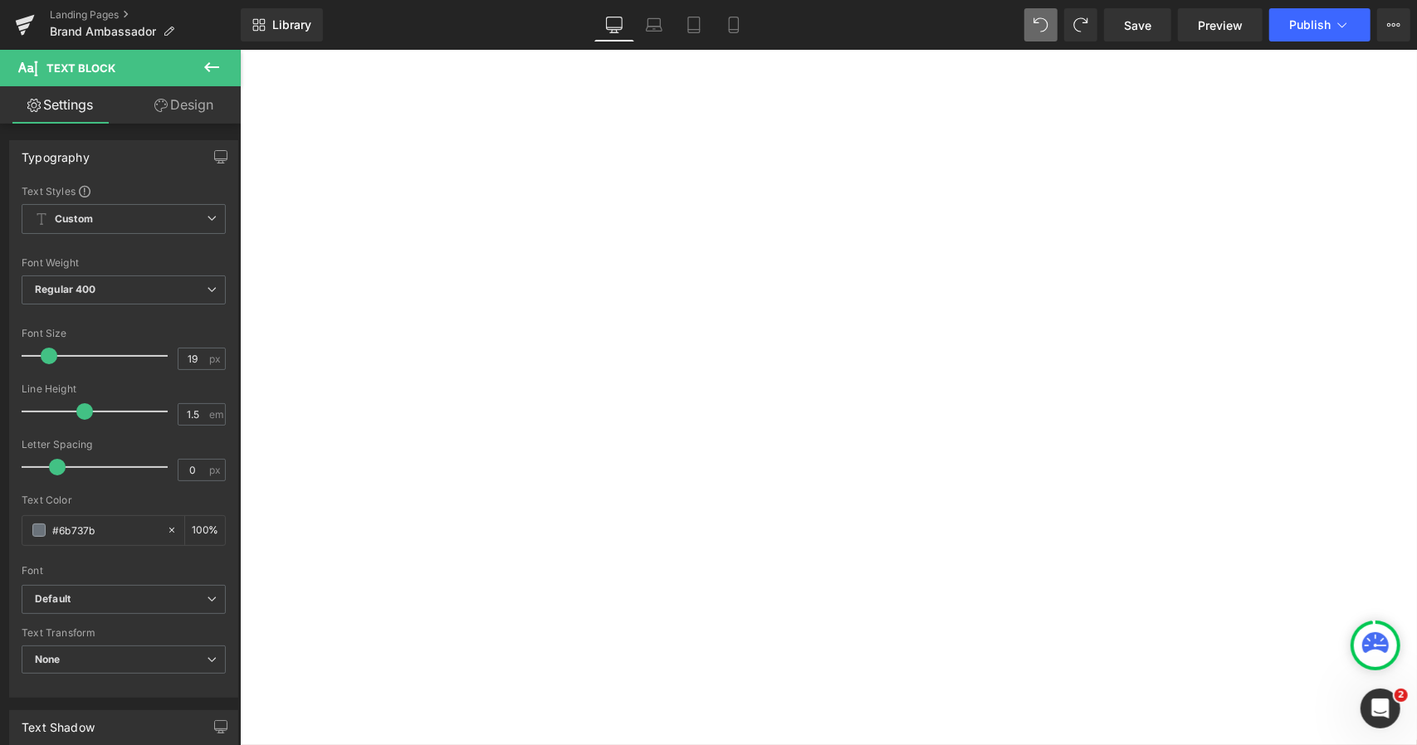
click at [212, 106] on link "Design" at bounding box center [184, 104] width 120 height 37
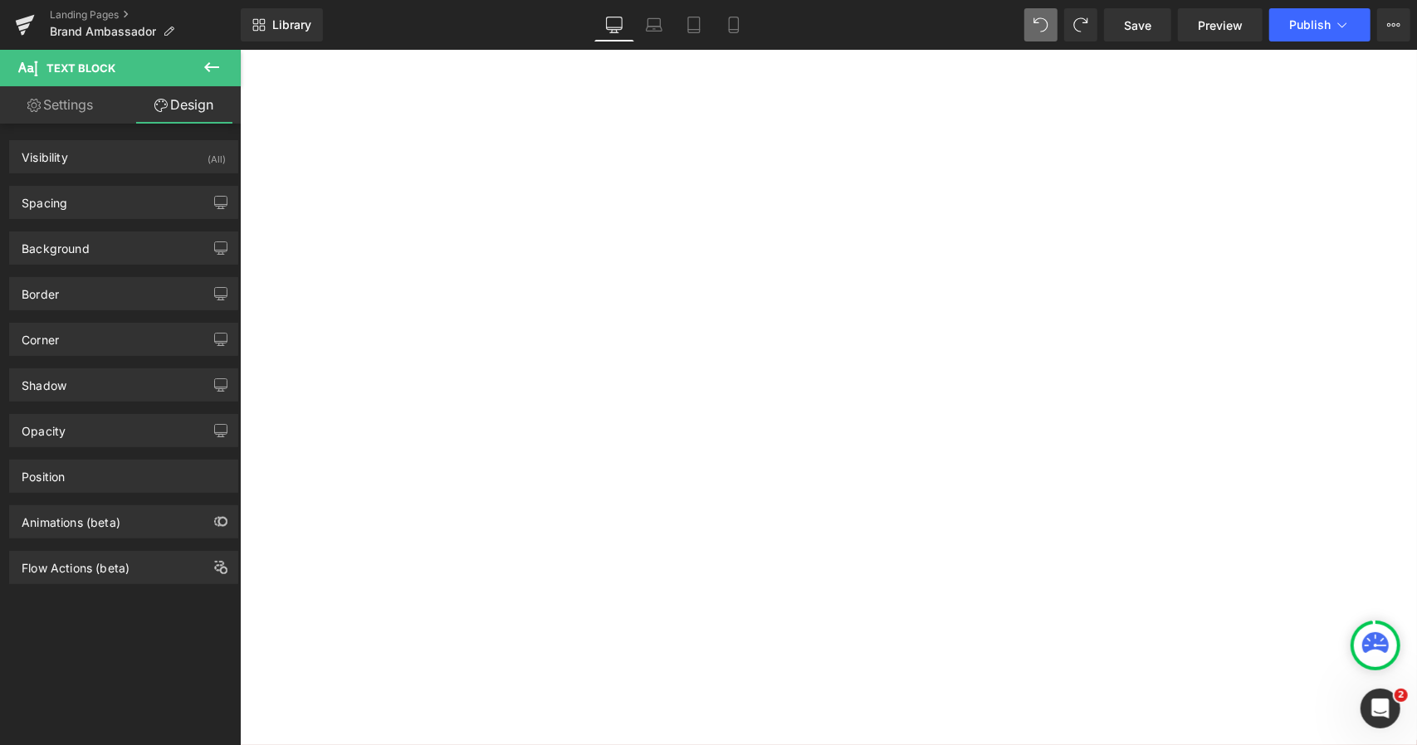
click at [80, 106] on link "Settings" at bounding box center [60, 104] width 120 height 37
type input "100"
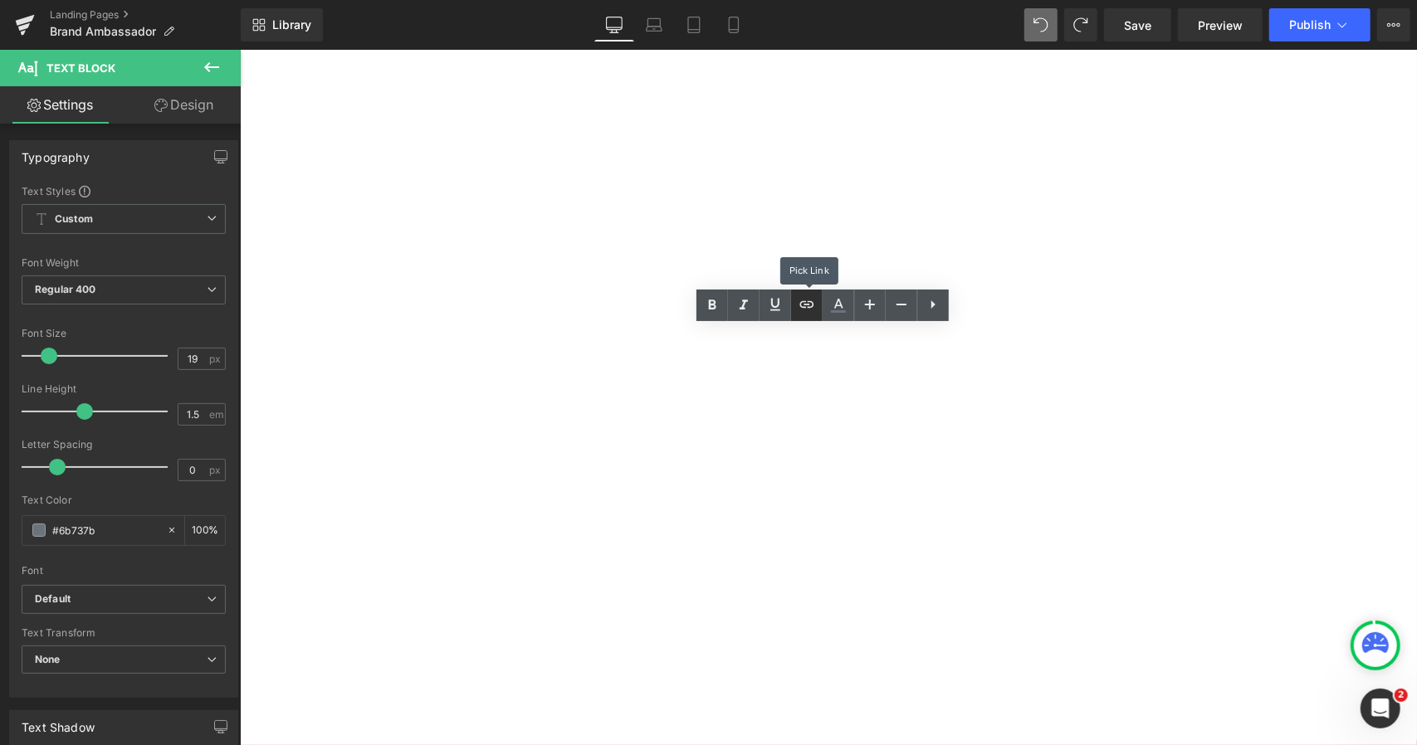
click at [793, 305] on link at bounding box center [807, 306] width 32 height 32
click at [556, 371] on input "text" at bounding box center [500, 376] width 256 height 41
paste input "[URL][DOMAIN_NAME]"
type input "[URL][DOMAIN_NAME]"
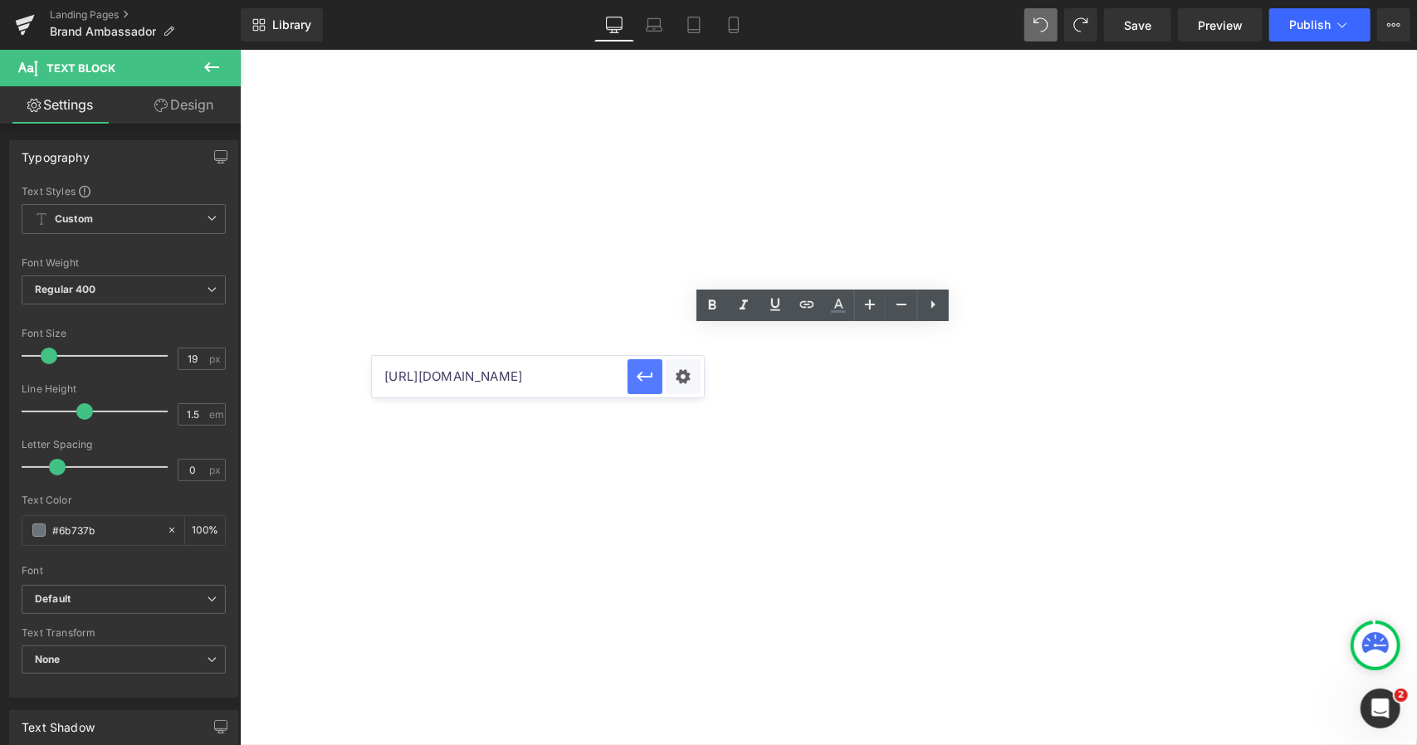
scroll to position [0, 0]
click at [654, 368] on icon "button" at bounding box center [645, 377] width 20 height 20
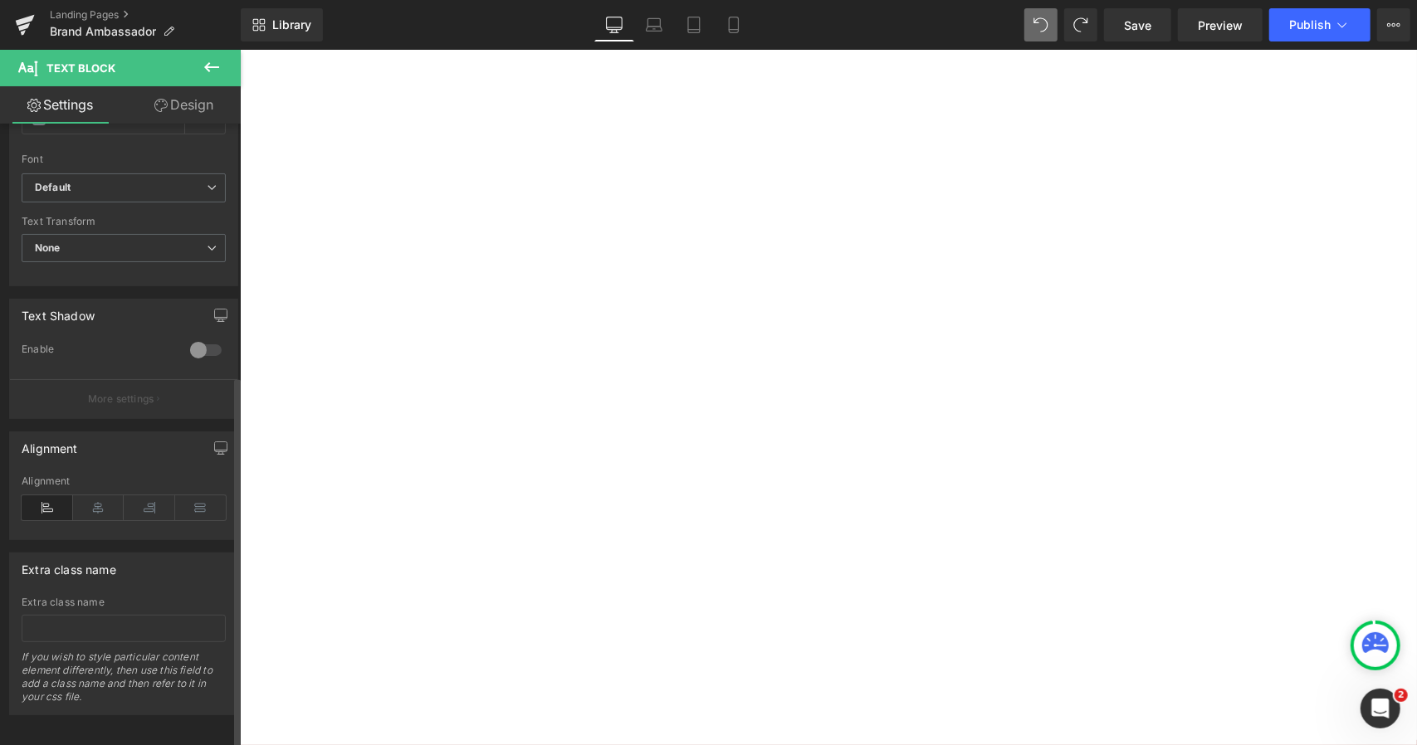
scroll to position [422, 0]
click at [96, 496] on icon at bounding box center [98, 503] width 51 height 25
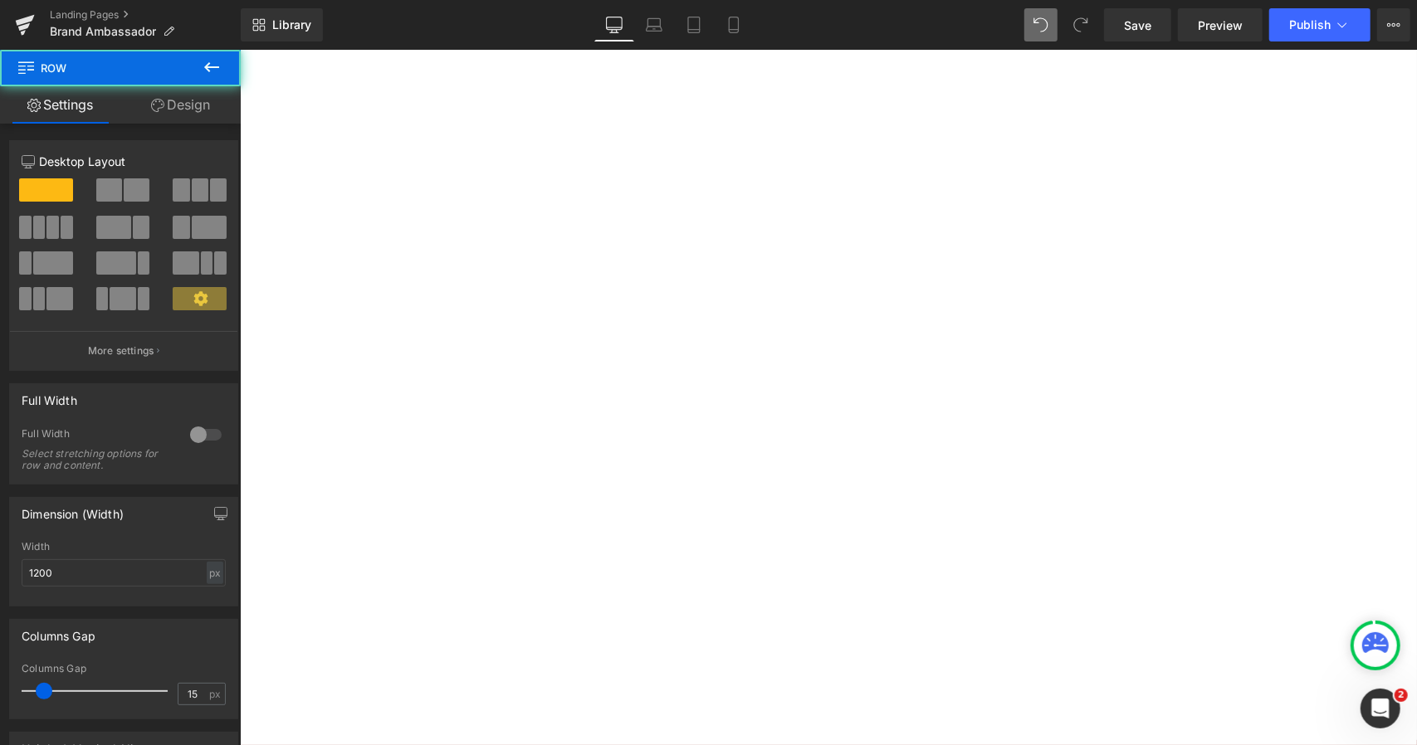
drag, startPoint x: 845, startPoint y: 305, endPoint x: 849, endPoint y: 249, distance: 55.8
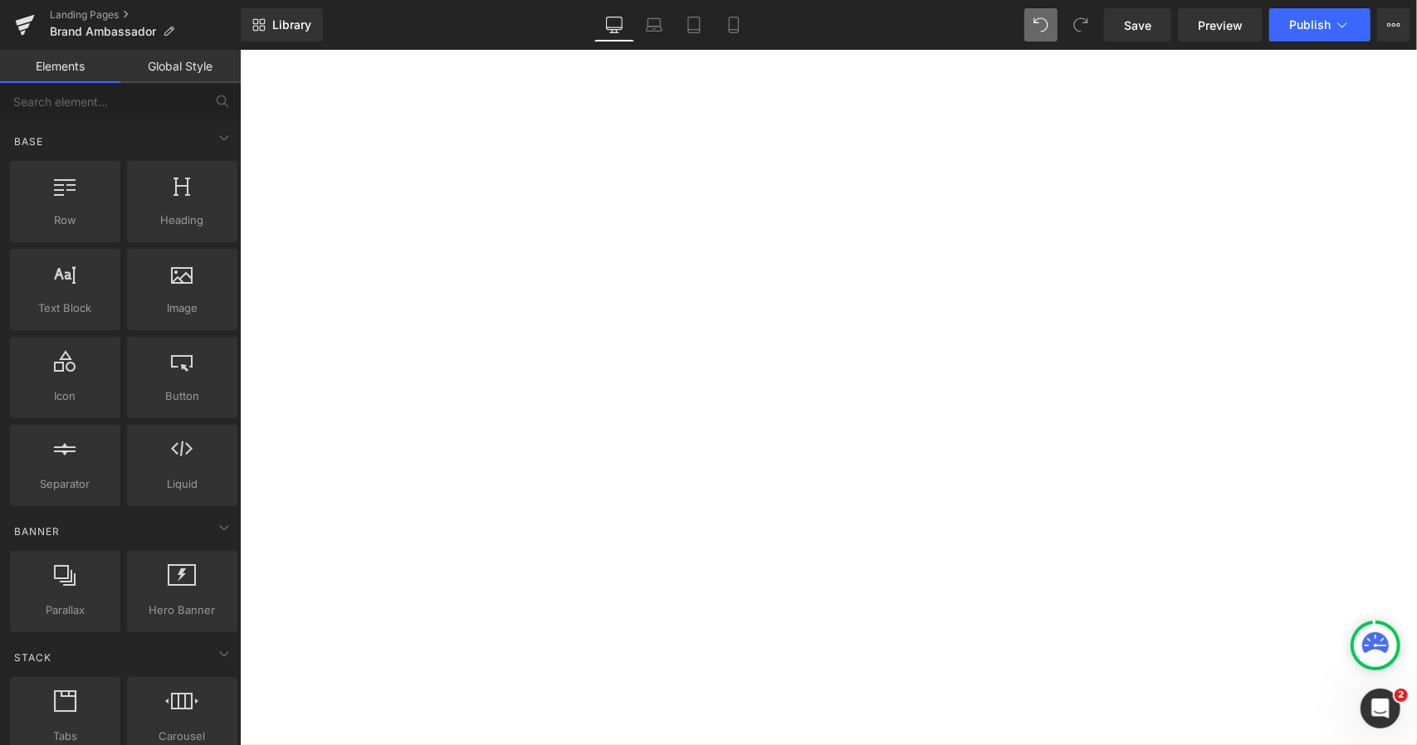
click at [1316, 41] on button "Publish" at bounding box center [1319, 24] width 101 height 33
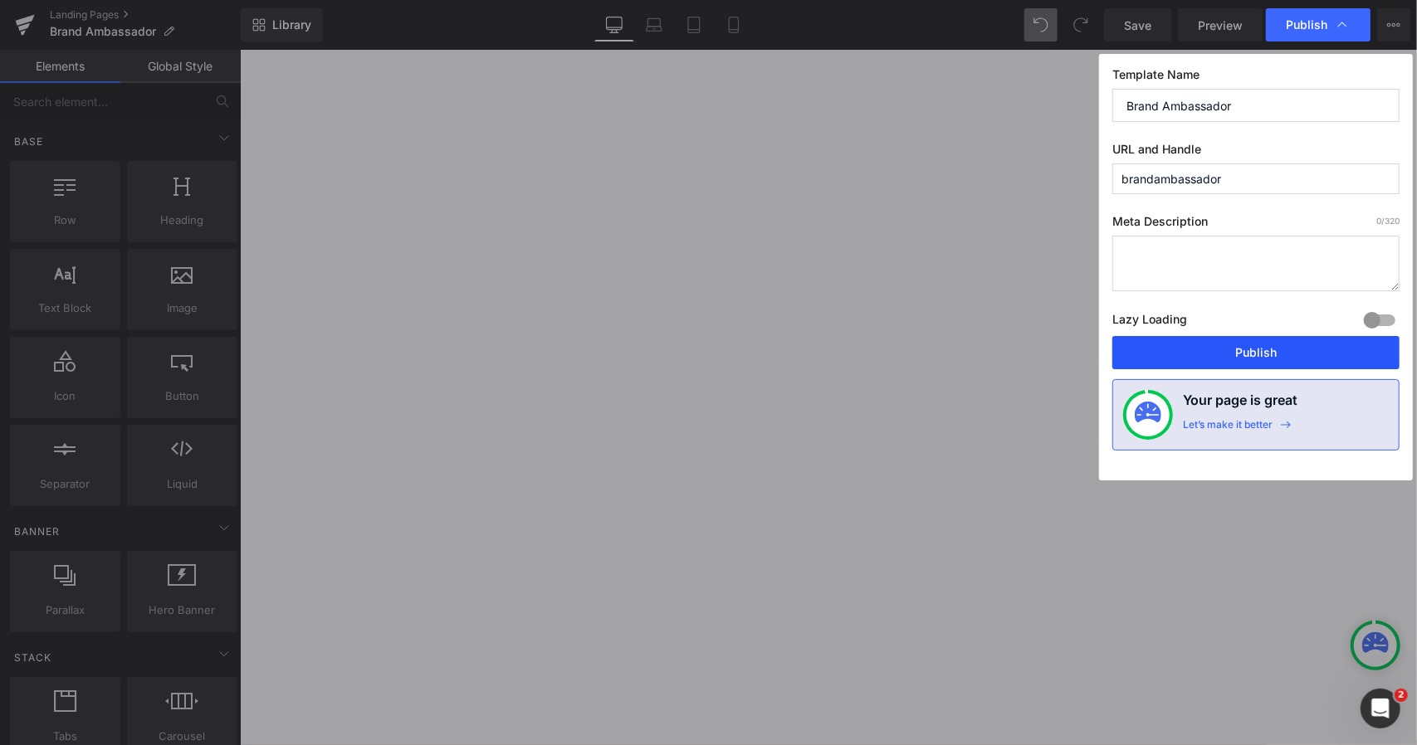
click at [1208, 348] on button "Publish" at bounding box center [1255, 352] width 287 height 33
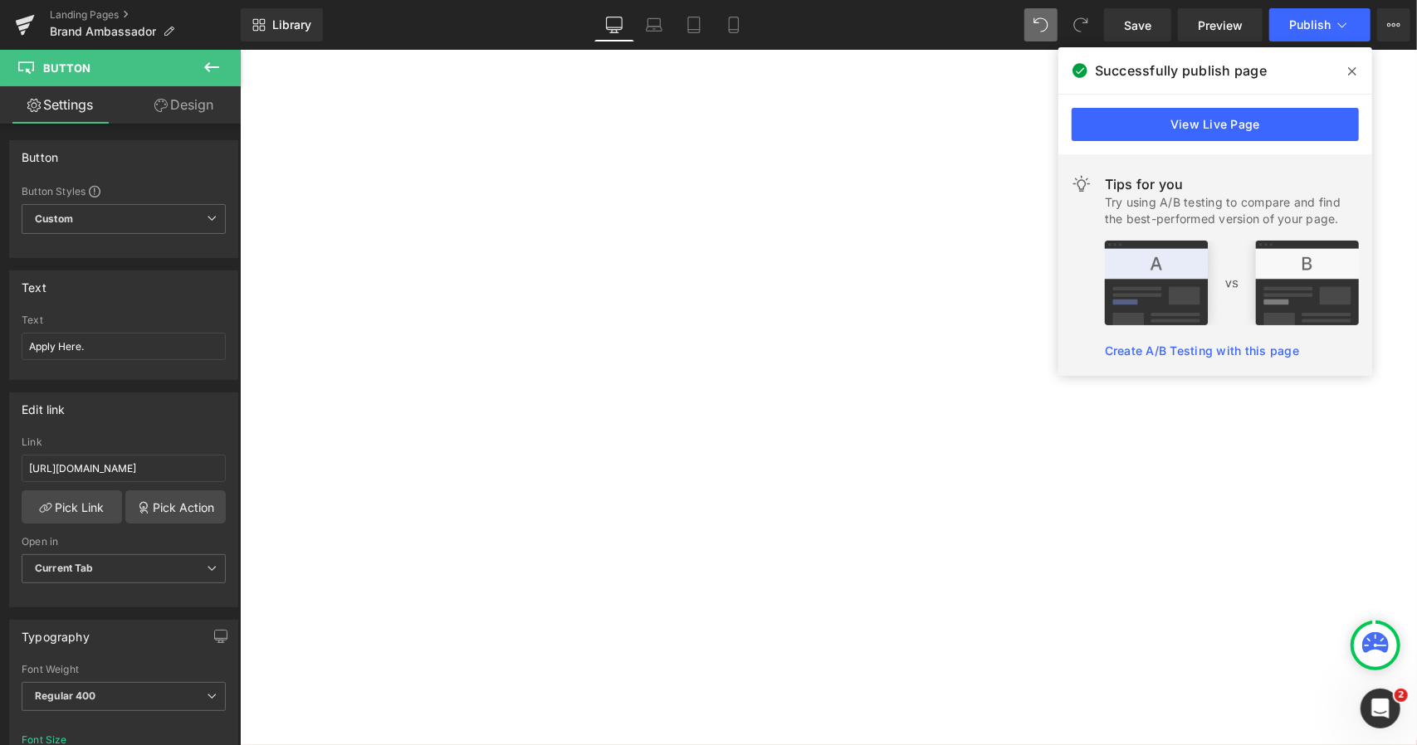
click at [239, 49] on span "Button" at bounding box center [239, 49] width 0 height 0
click at [202, 116] on link "Design" at bounding box center [184, 104] width 120 height 37
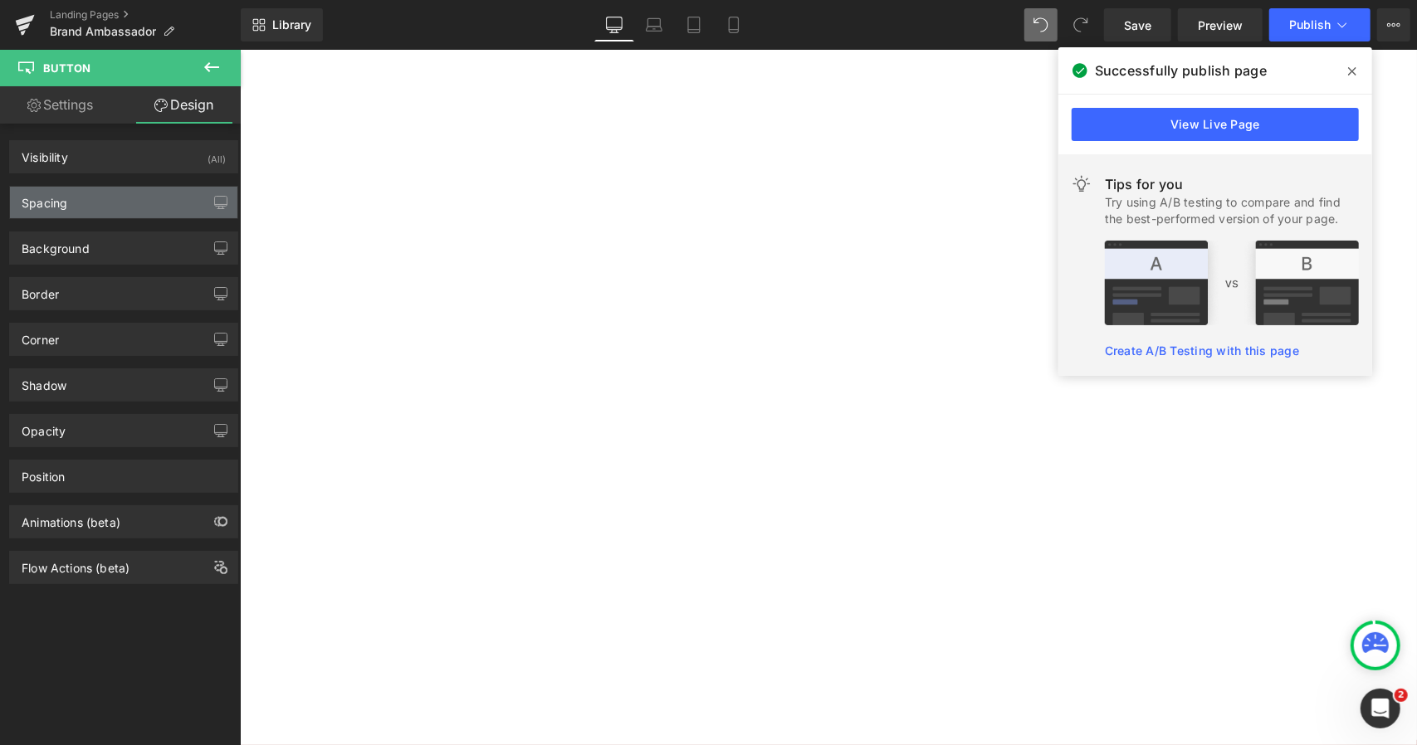
type input "0"
type input "35"
type input "0"
type input "35"
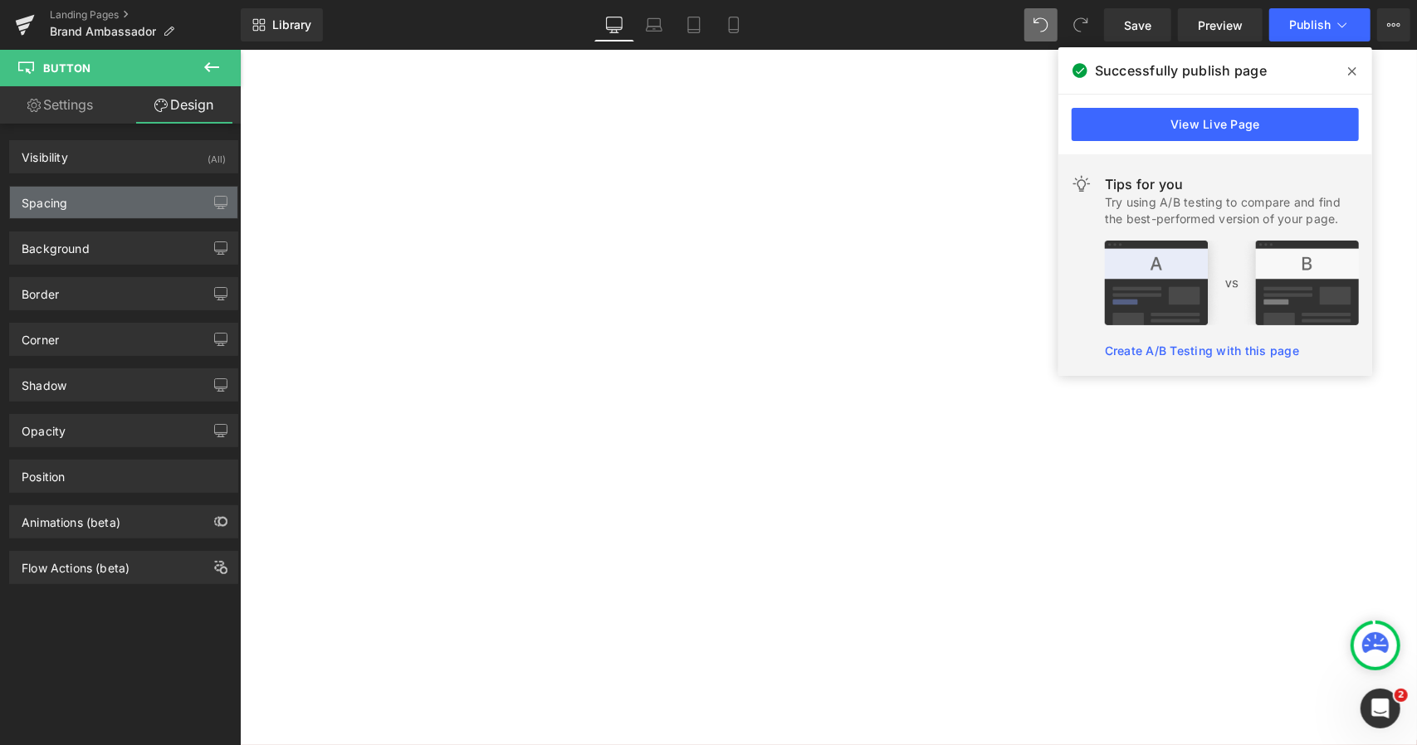
type input "32"
type input "35"
type input "32"
click at [123, 198] on div "Spacing" at bounding box center [123, 203] width 227 height 32
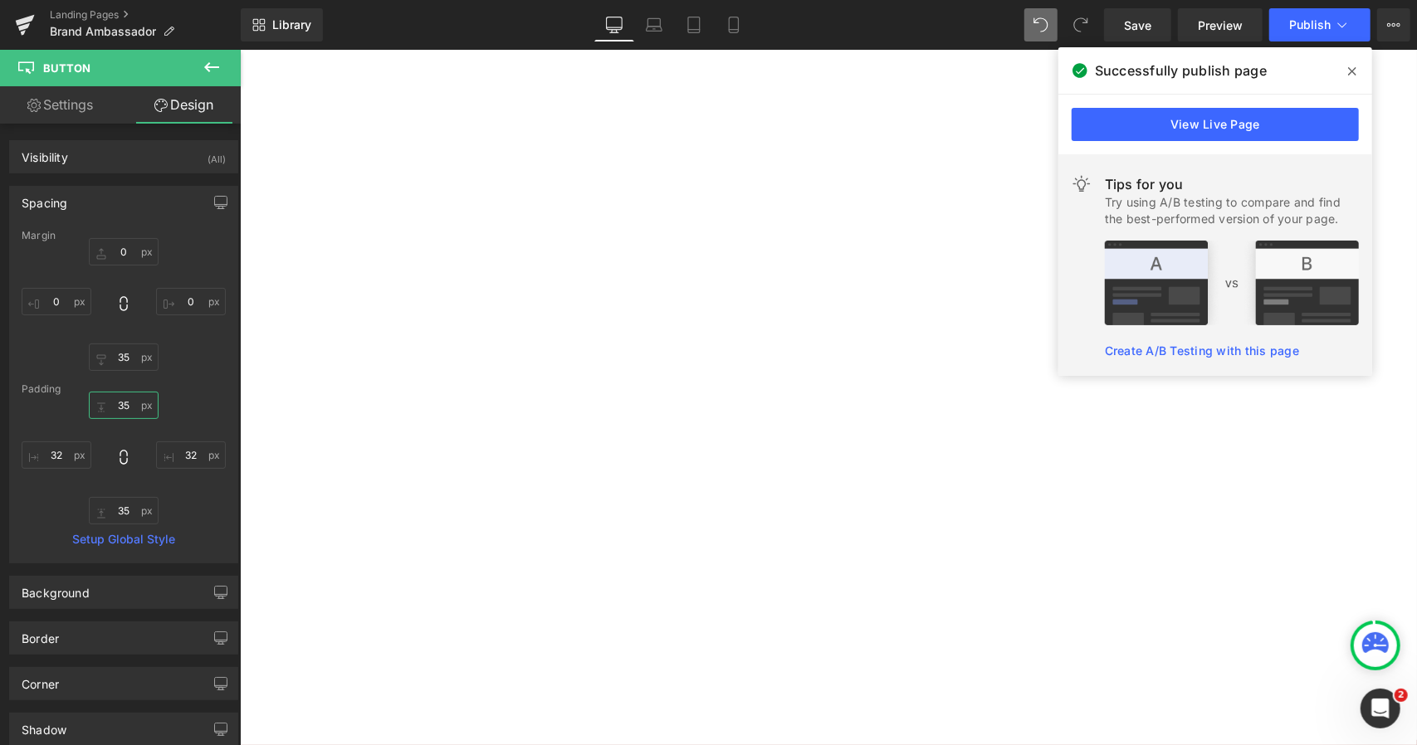
click at [119, 398] on input "35" at bounding box center [124, 405] width 70 height 27
type input "10"
click at [116, 509] on input "35" at bounding box center [124, 510] width 70 height 27
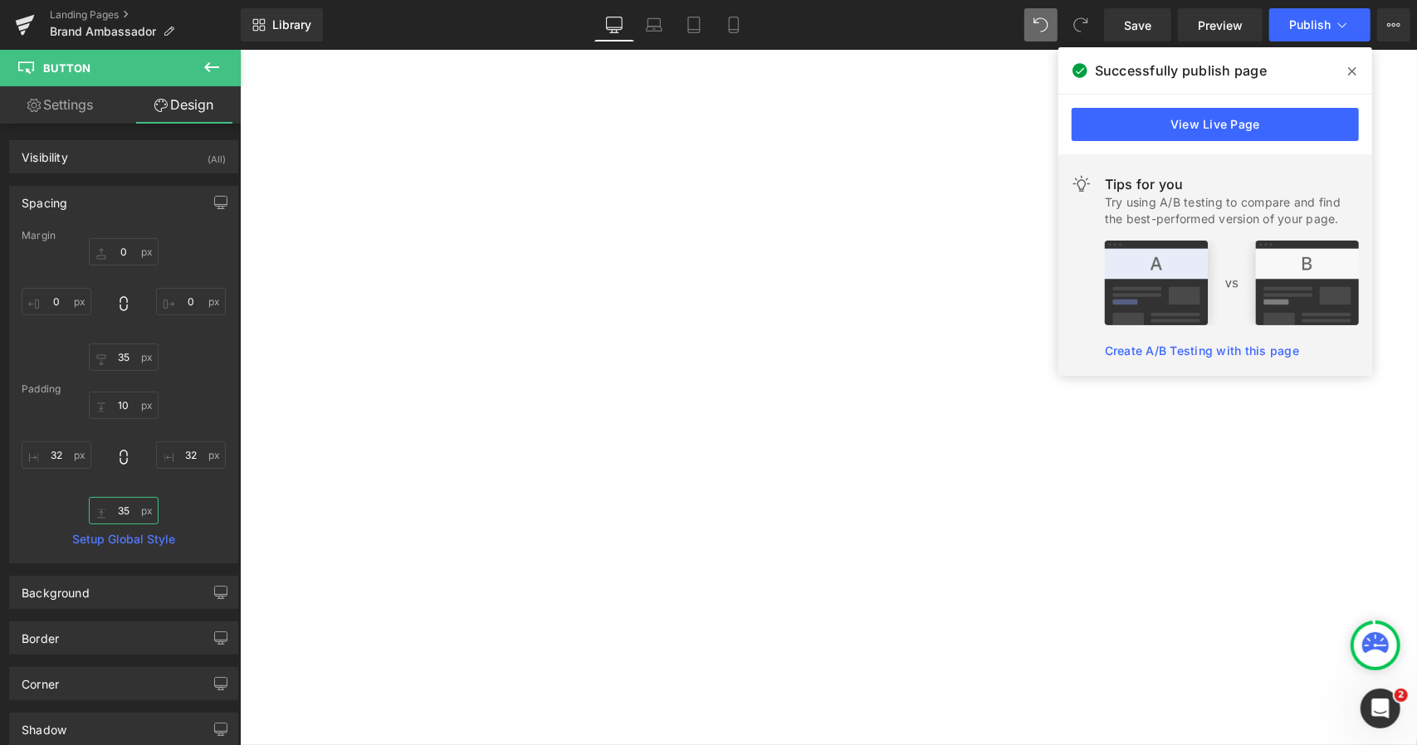
click at [116, 509] on input "35" at bounding box center [124, 510] width 70 height 27
type input "10"
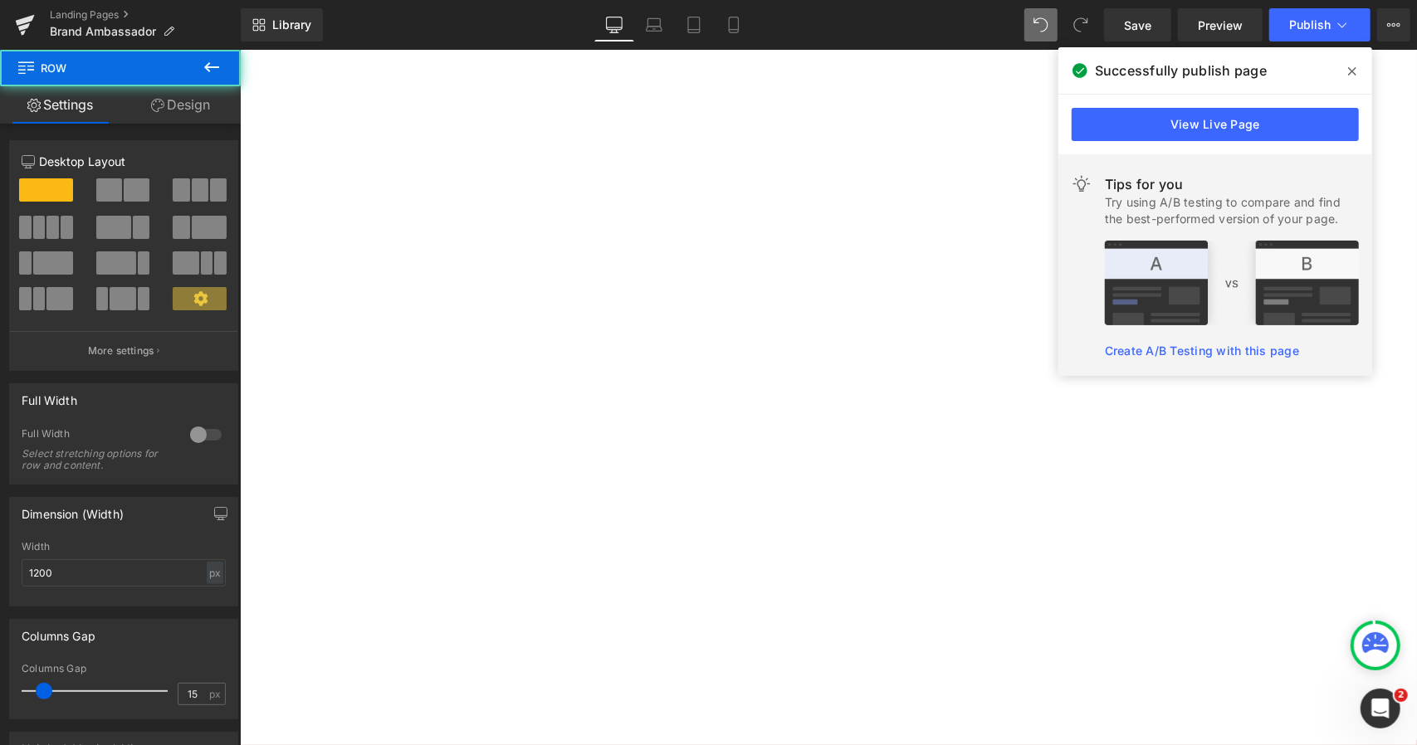
click at [239, 49] on span "Row" at bounding box center [239, 49] width 0 height 0
click at [176, 105] on link "Design" at bounding box center [180, 104] width 120 height 37
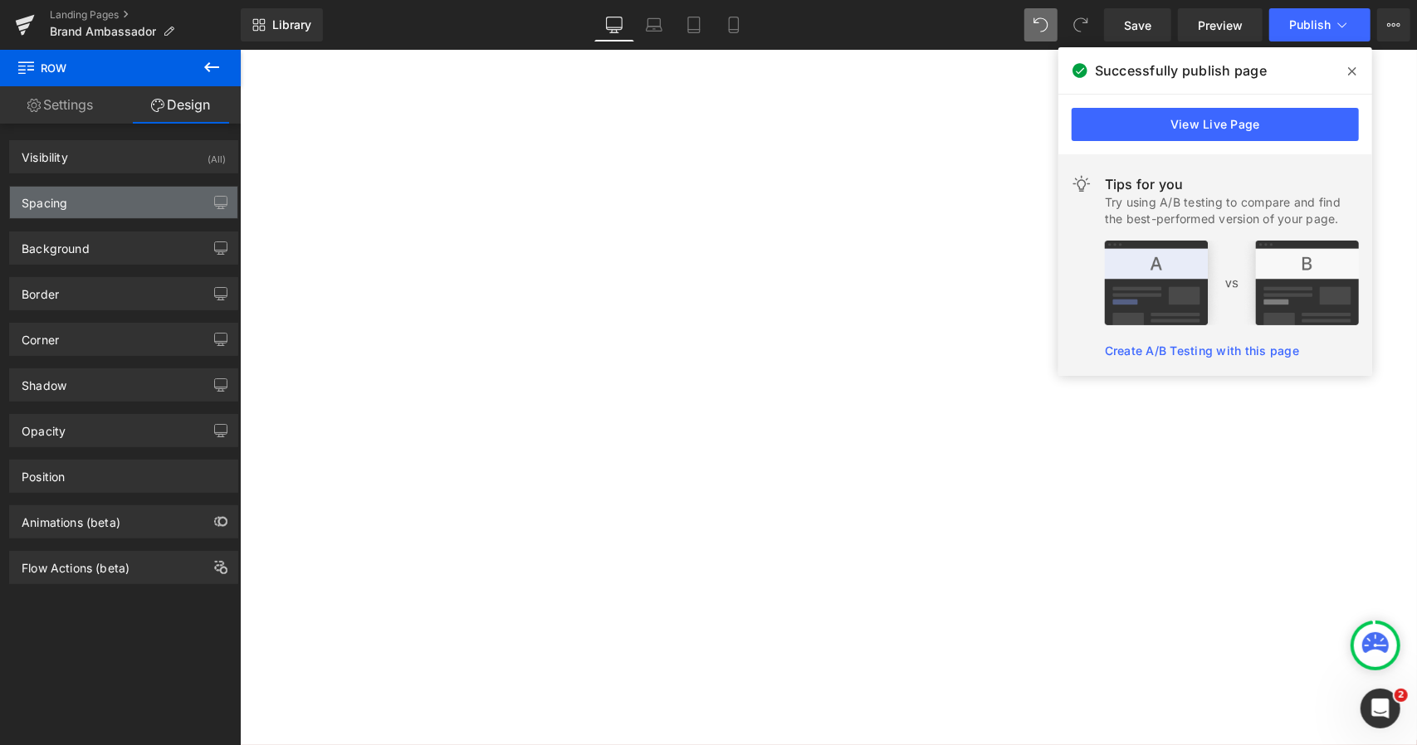
click at [114, 203] on div "Spacing" at bounding box center [123, 203] width 227 height 32
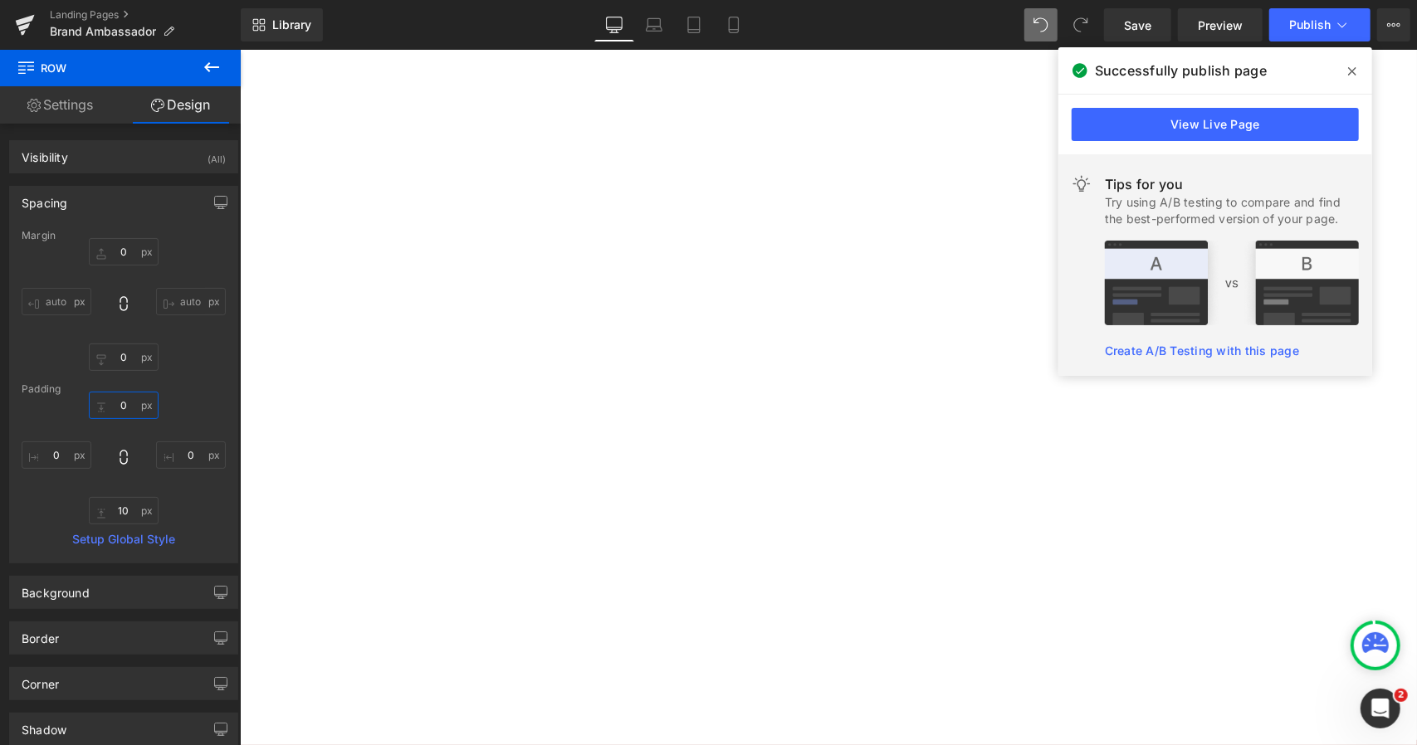
click at [124, 402] on input "0" at bounding box center [124, 405] width 70 height 27
click at [125, 354] on input "0" at bounding box center [124, 357] width 70 height 27
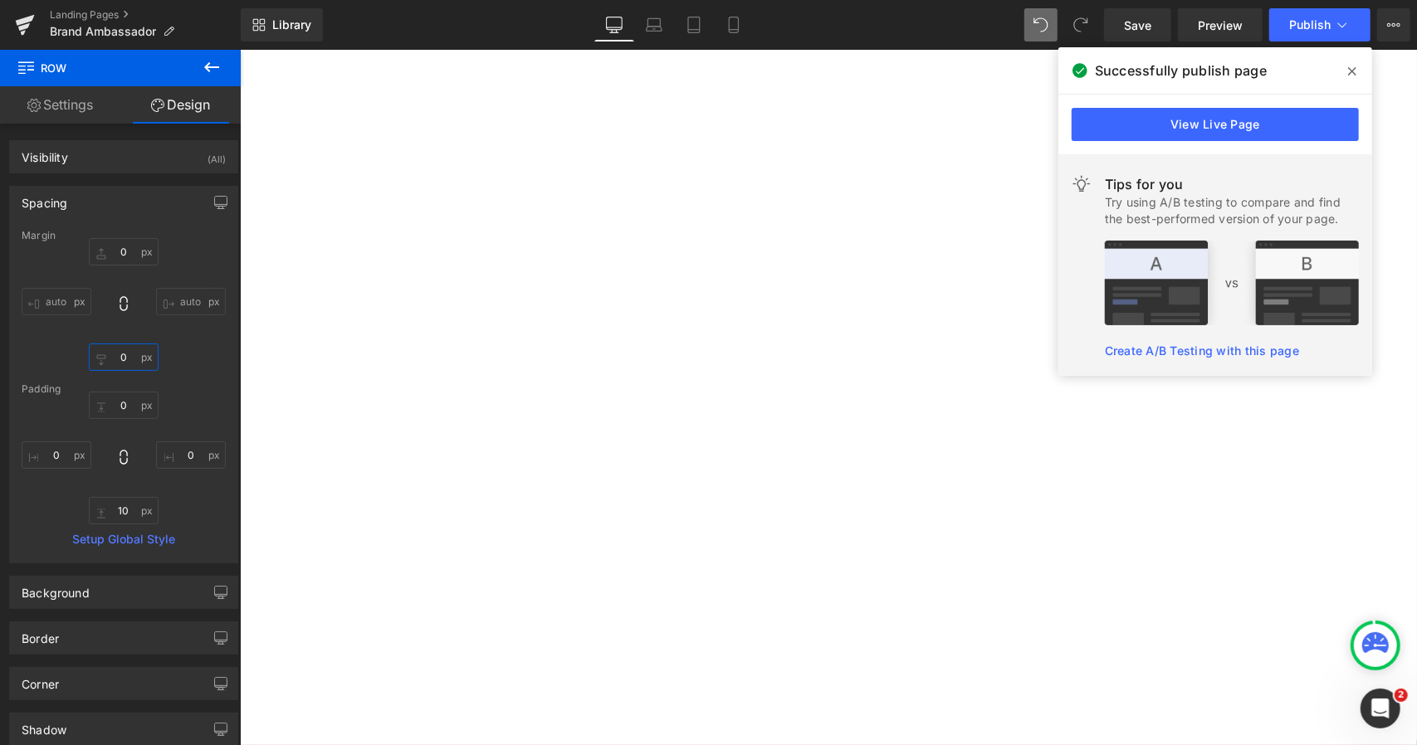
click at [125, 354] on input "0" at bounding box center [124, 357] width 70 height 27
type input "25"
click at [1331, 13] on button "Publish" at bounding box center [1319, 24] width 101 height 33
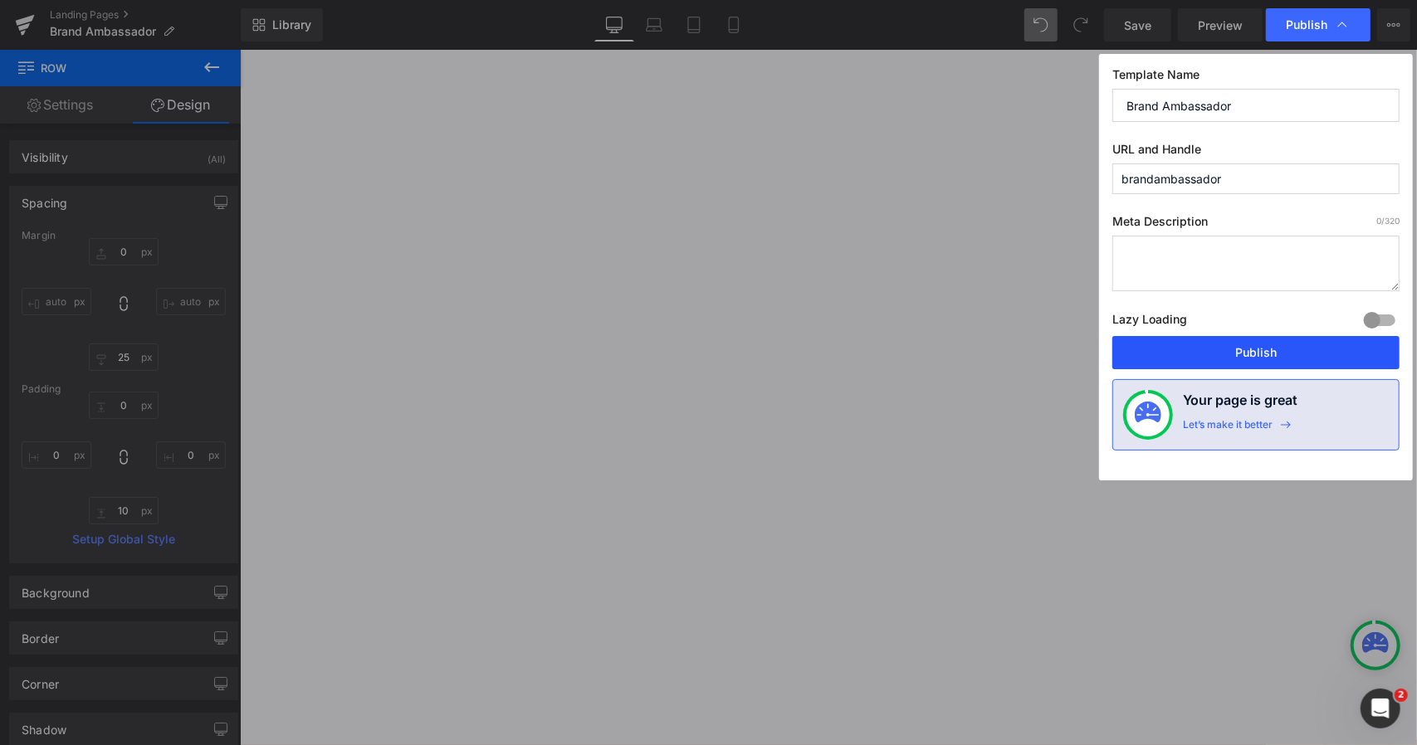
click at [1159, 351] on button "Publish" at bounding box center [1255, 352] width 287 height 33
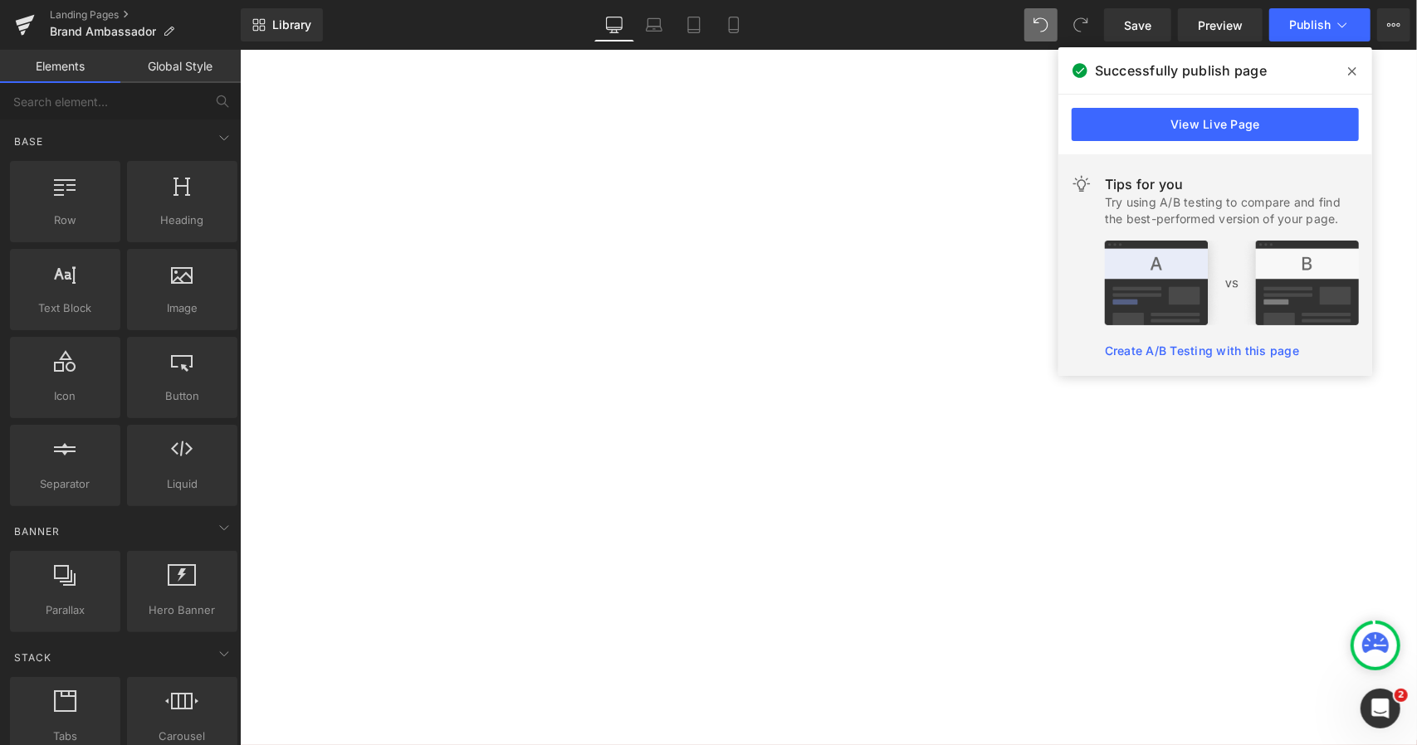
click at [1351, 61] on span at bounding box center [1352, 71] width 27 height 27
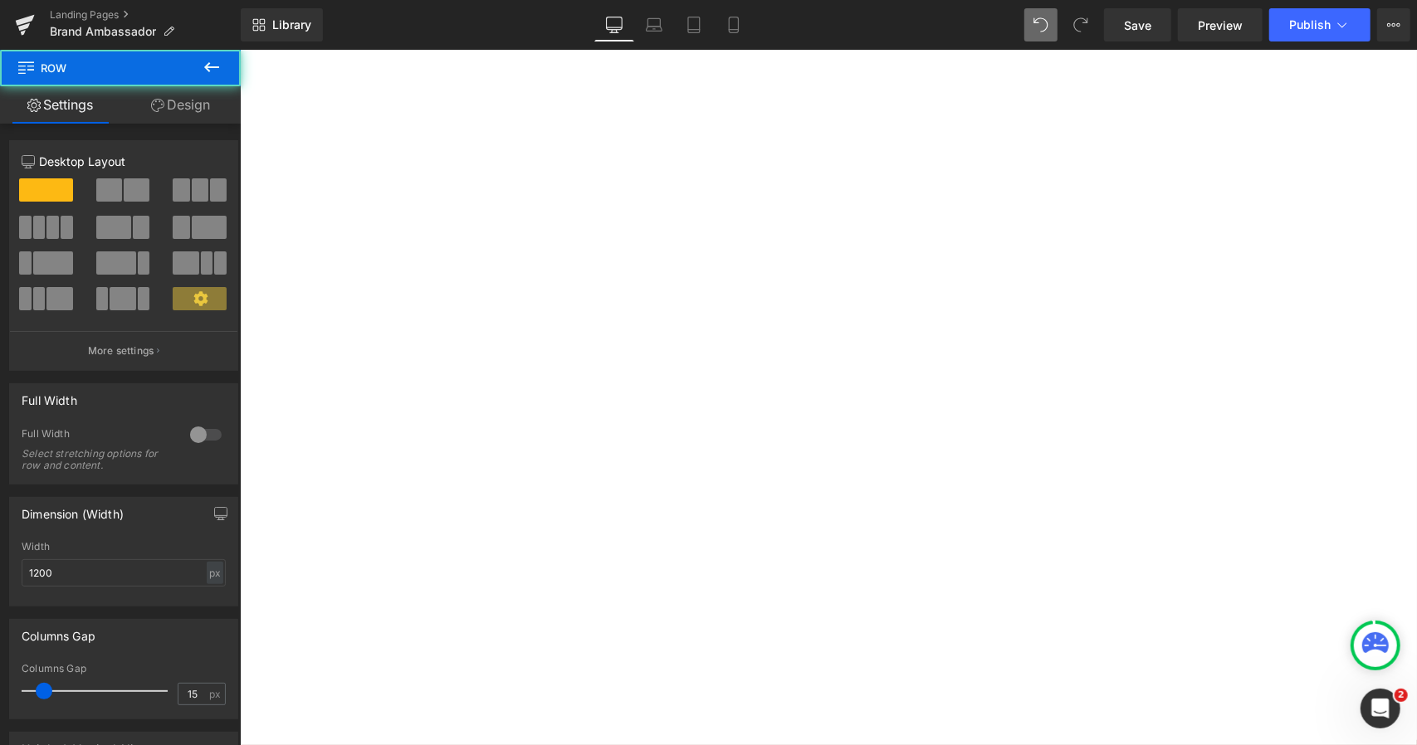
drag, startPoint x: 1012, startPoint y: 331, endPoint x: 1012, endPoint y: 307, distance: 24.1
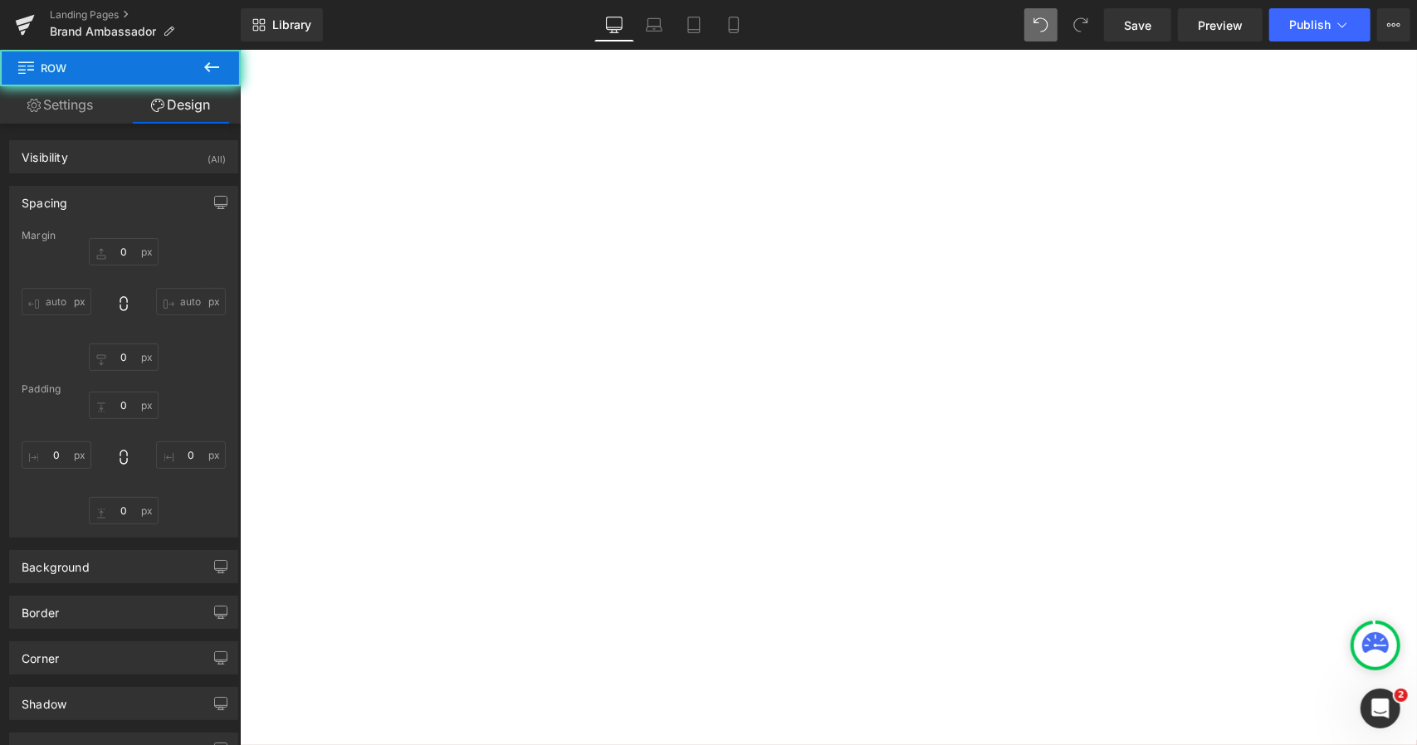
type input "0"
type input "25"
type input "0"
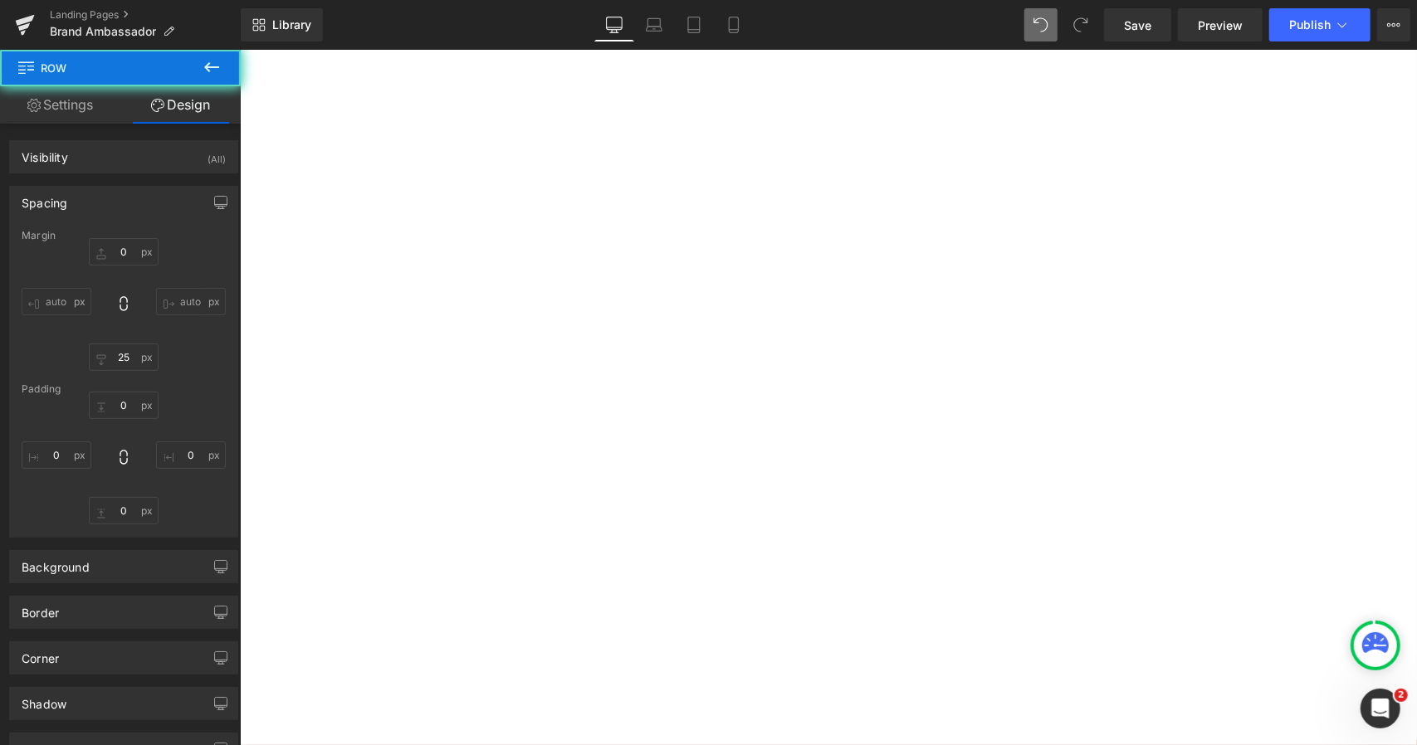
type input "0"
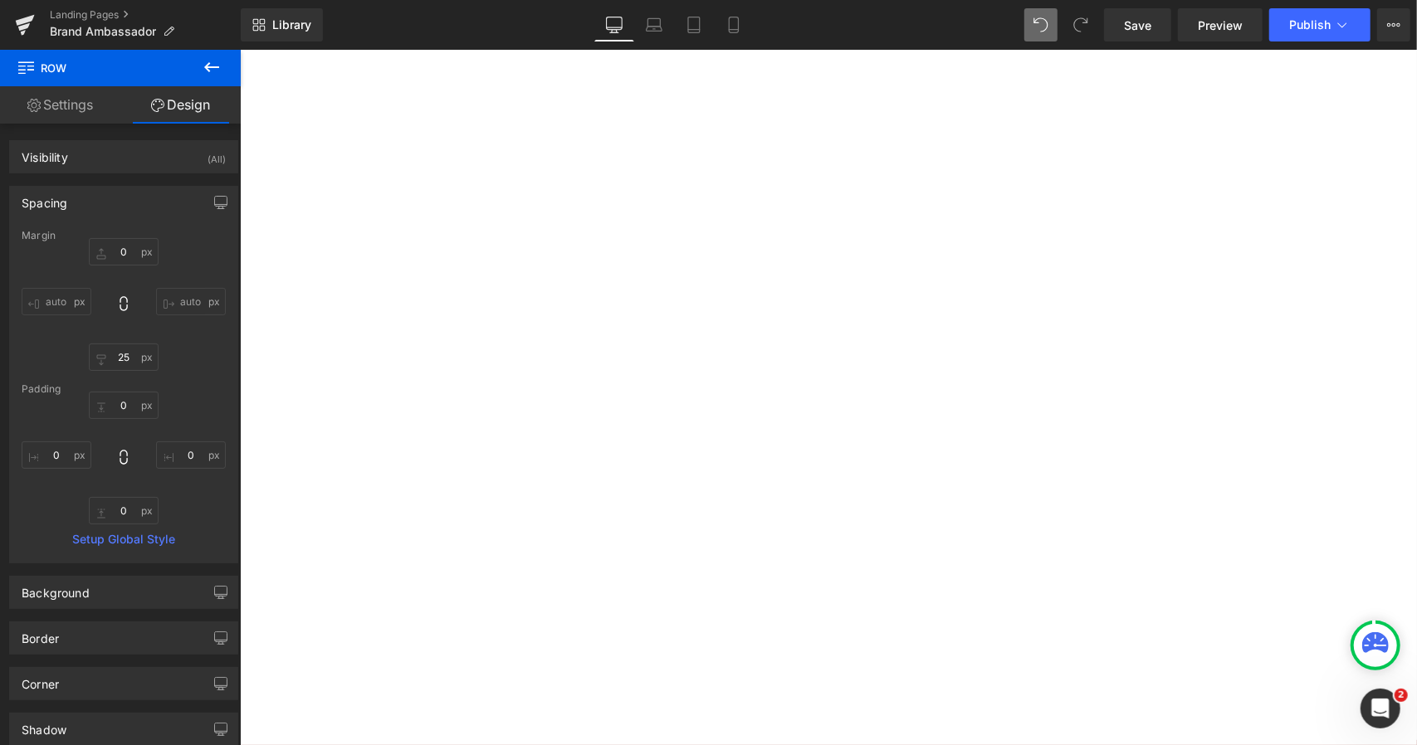
click at [239, 49] on span "Text Block" at bounding box center [239, 49] width 0 height 0
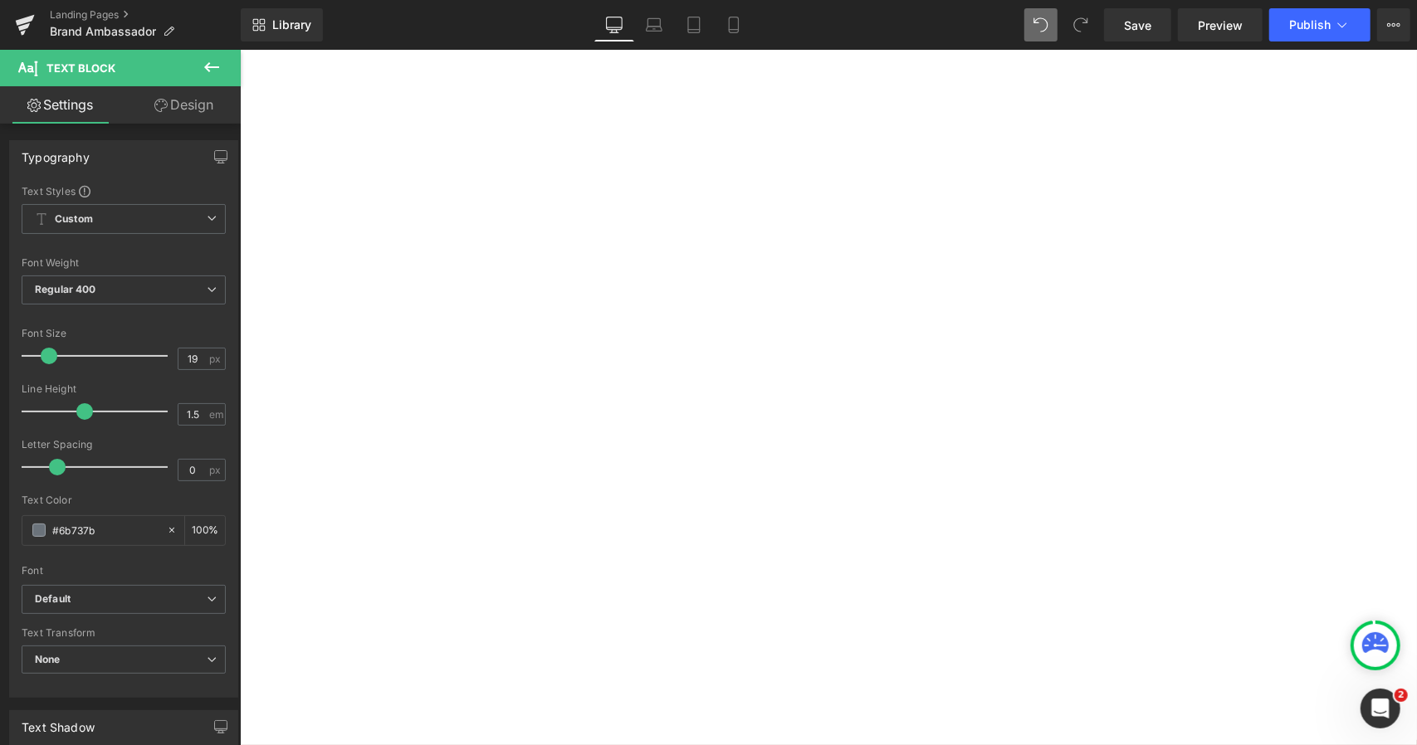
click at [192, 107] on link "Design" at bounding box center [184, 104] width 120 height 37
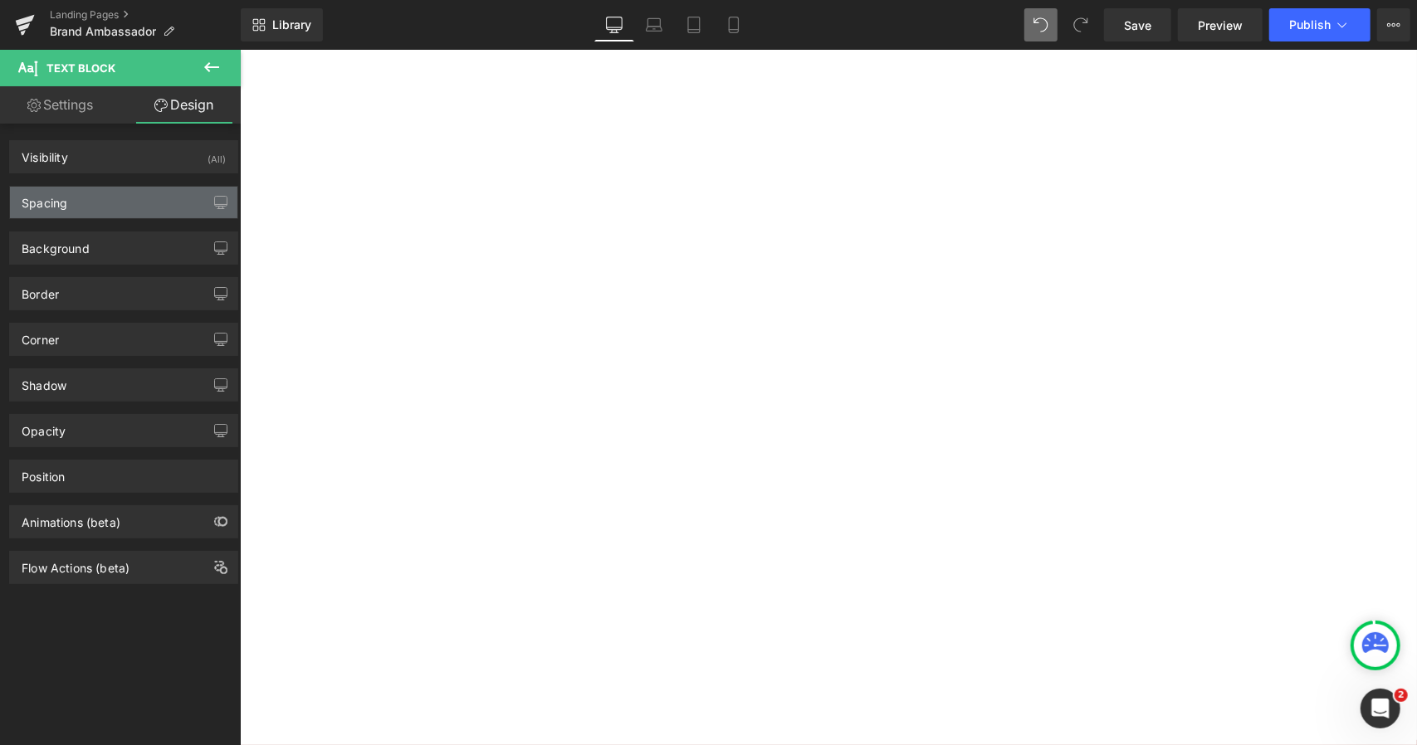
type input "0"
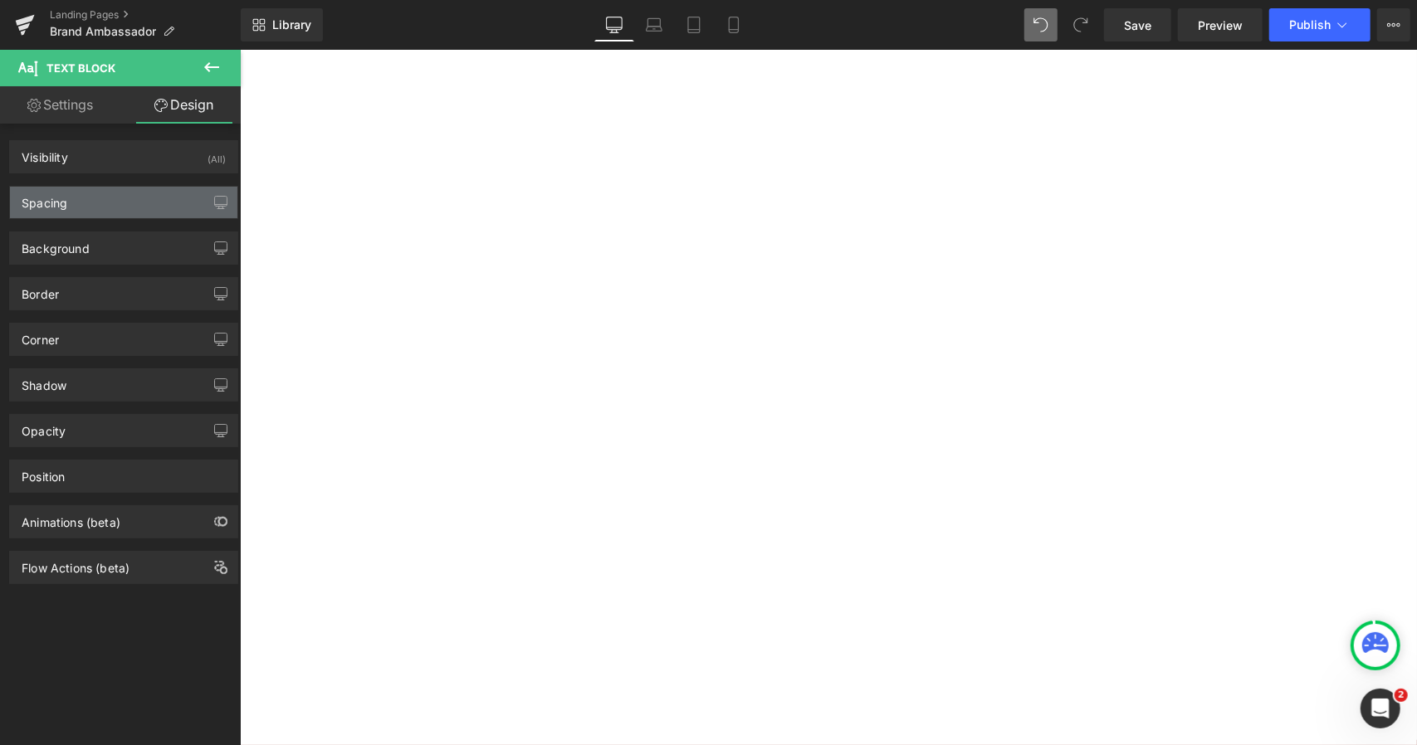
type input "0"
click at [128, 205] on div "Spacing" at bounding box center [123, 203] width 227 height 32
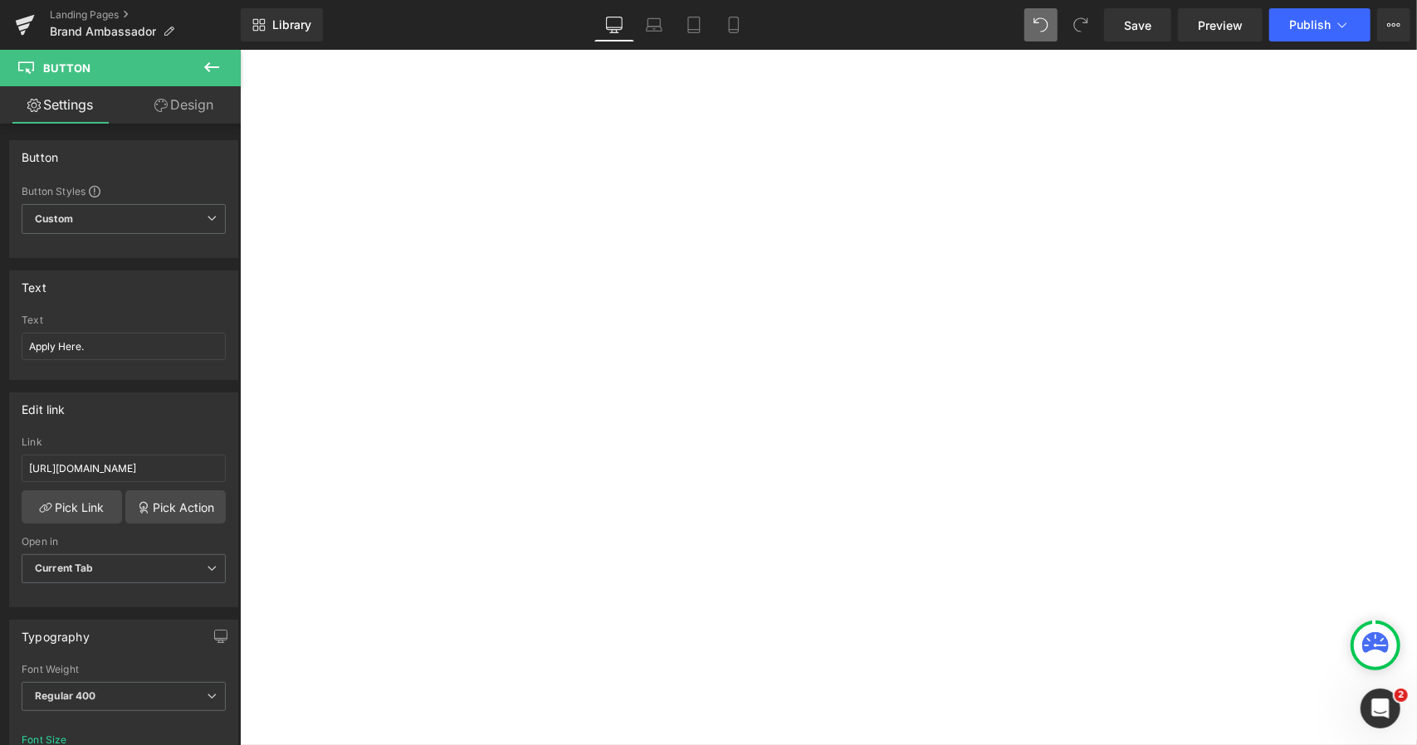
click at [239, 49] on span "Button" at bounding box center [239, 49] width 0 height 0
click at [191, 113] on link "Design" at bounding box center [184, 104] width 120 height 37
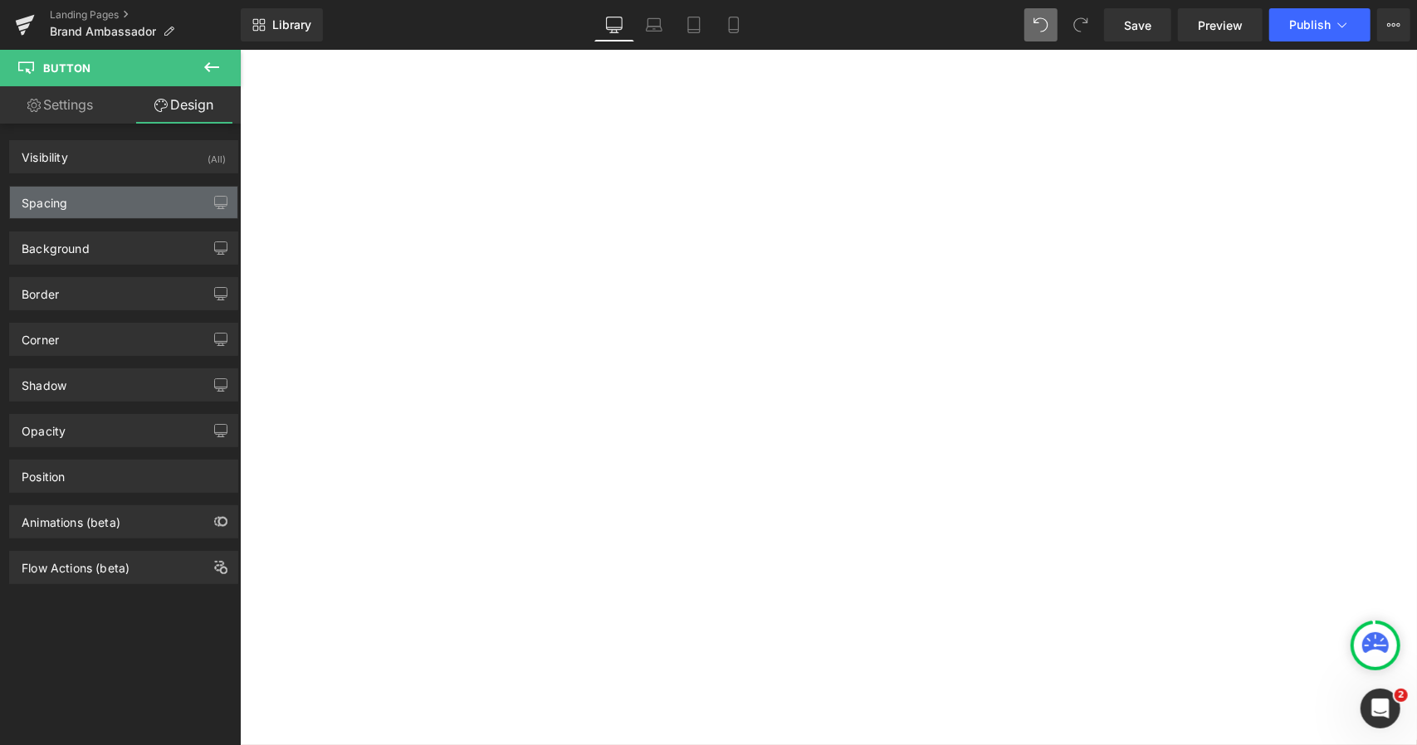
click at [124, 210] on div "Spacing" at bounding box center [123, 203] width 227 height 32
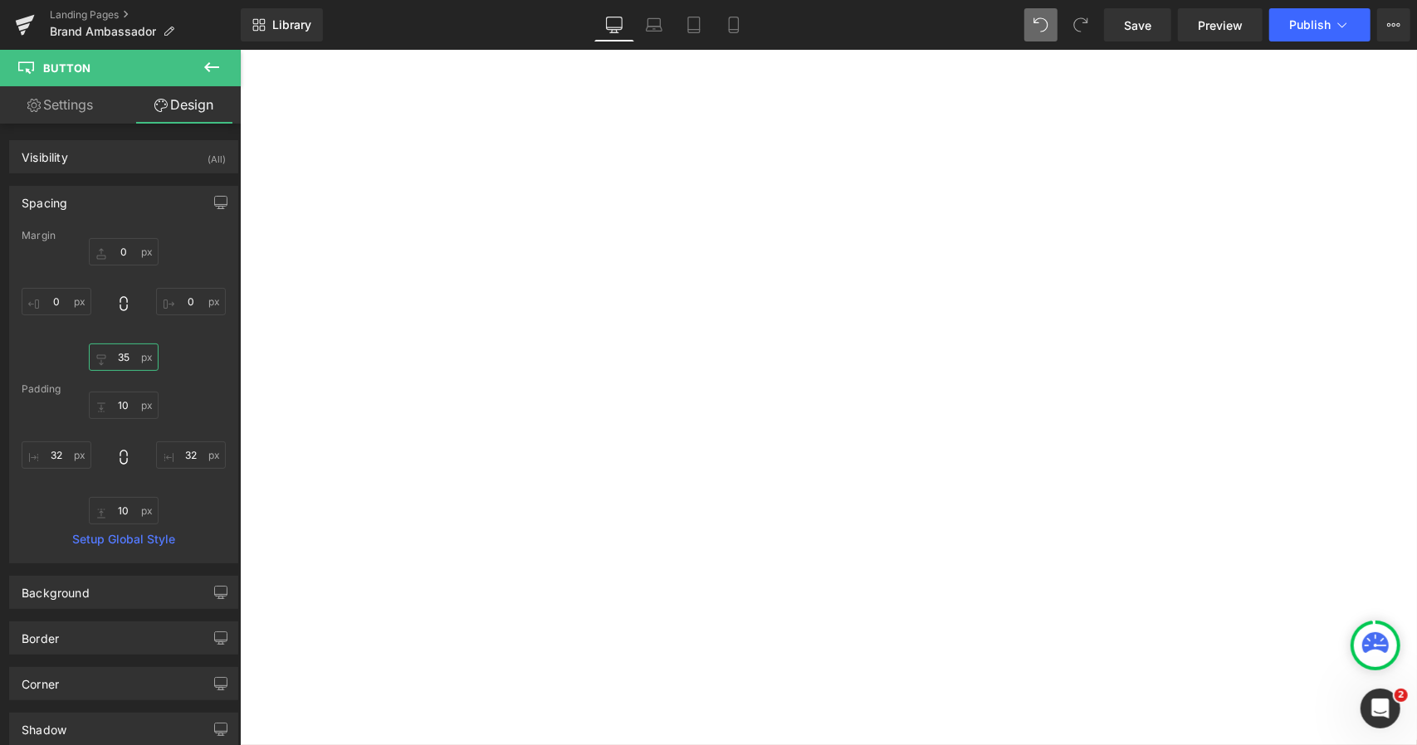
click at [122, 351] on input "35" at bounding box center [124, 357] width 70 height 27
type input "0"
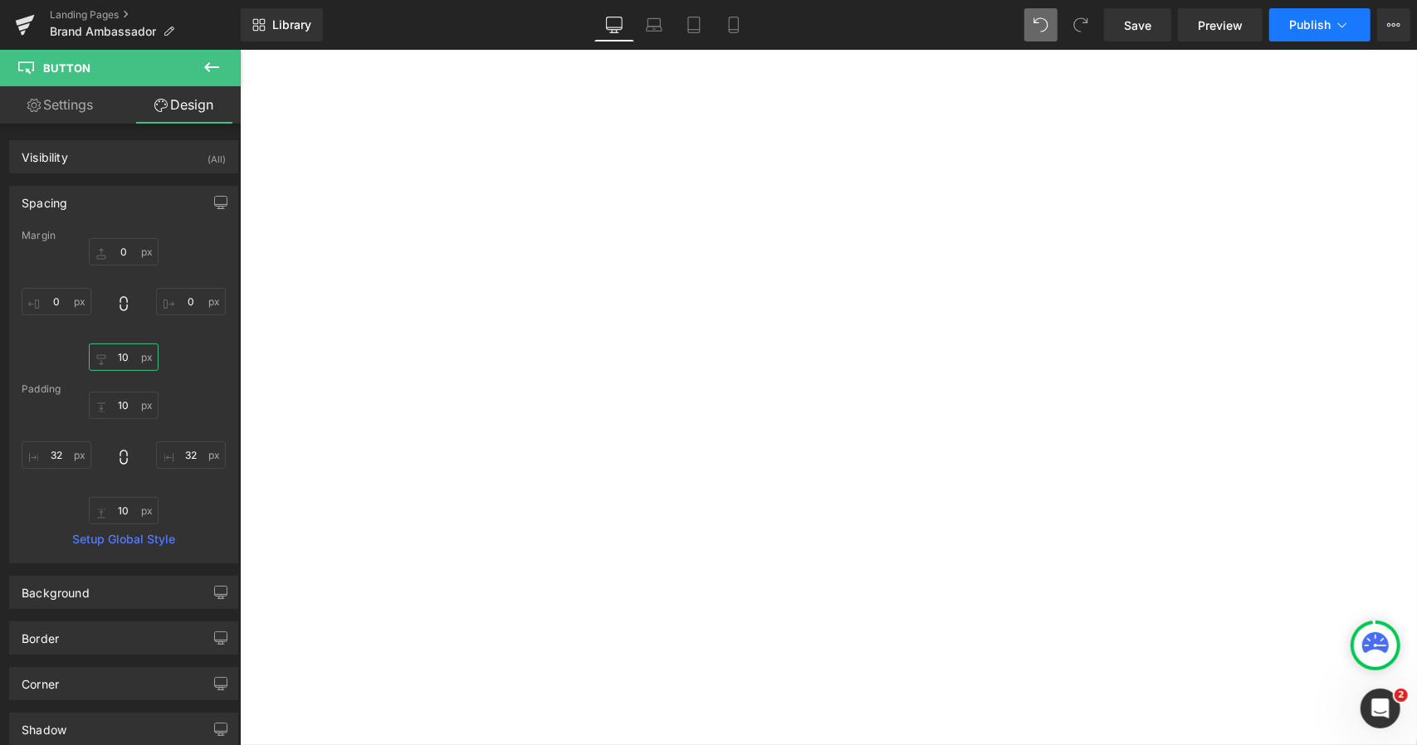
type input "10"
click at [1315, 24] on span "Publish" at bounding box center [1309, 24] width 41 height 13
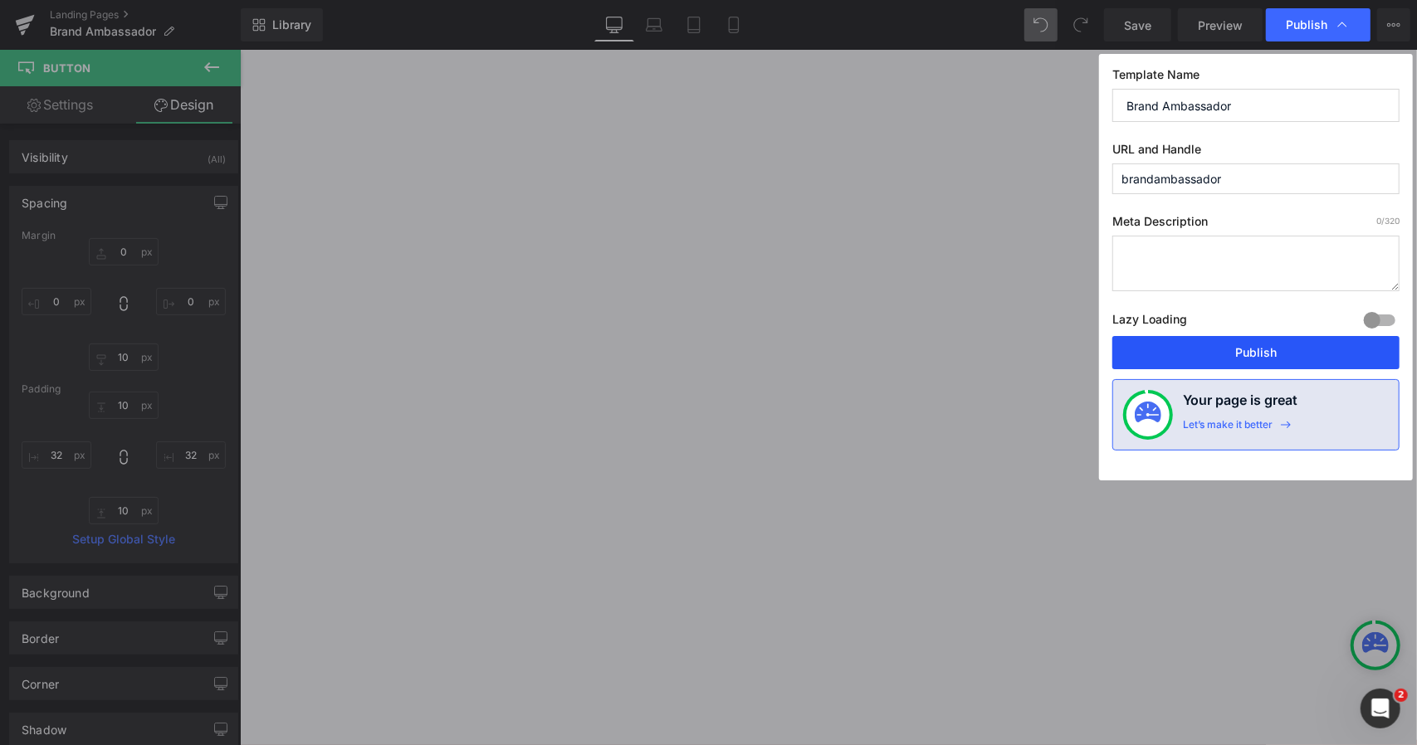
click at [1193, 363] on button "Publish" at bounding box center [1255, 352] width 287 height 33
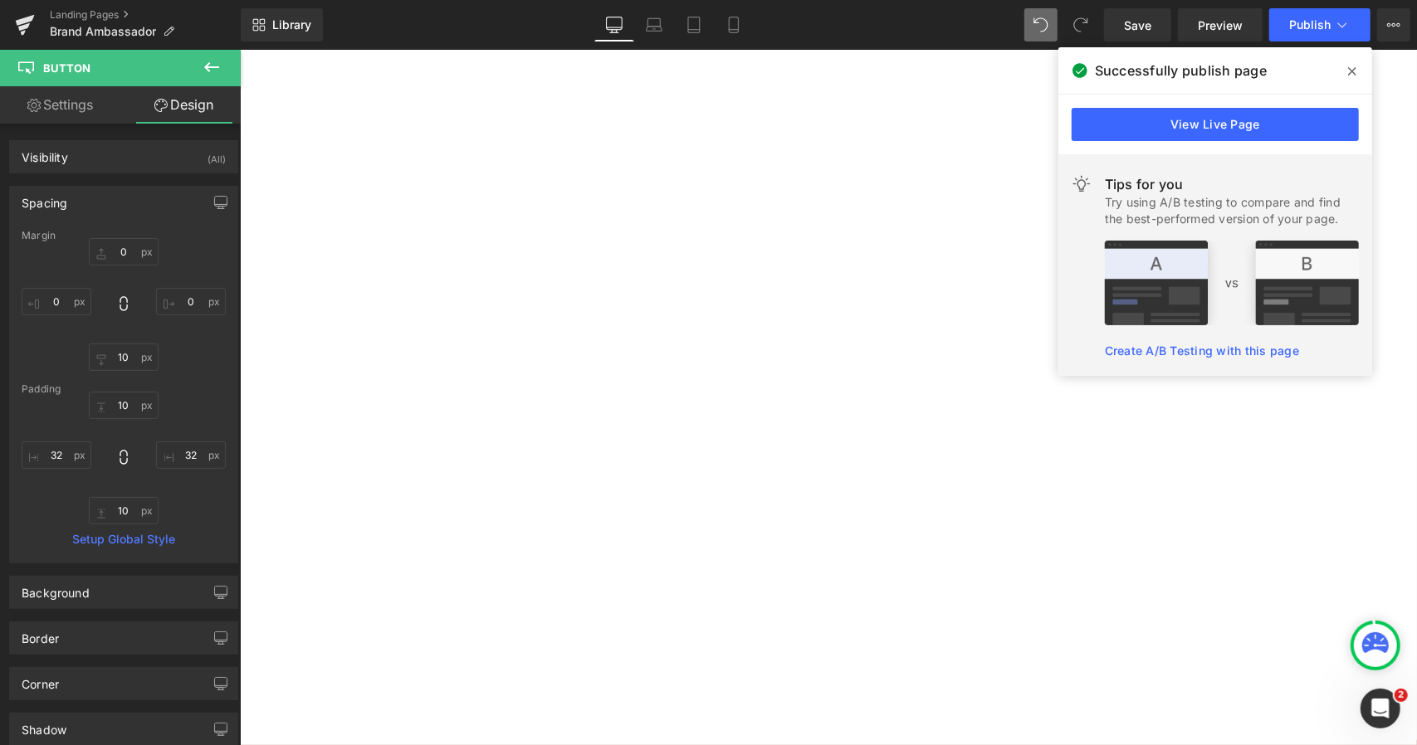
scroll to position [304719, 0]
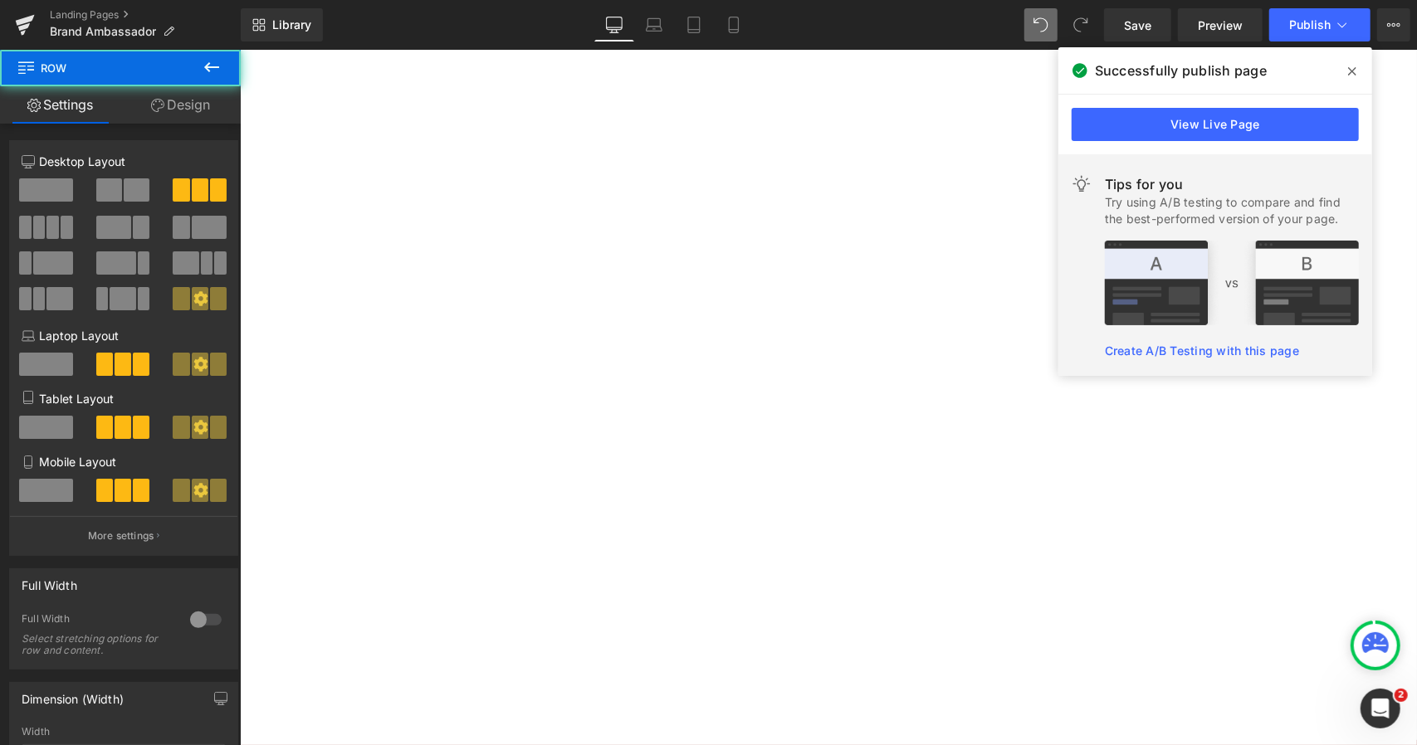
drag, startPoint x: 830, startPoint y: 353, endPoint x: 832, endPoint y: 329, distance: 24.2
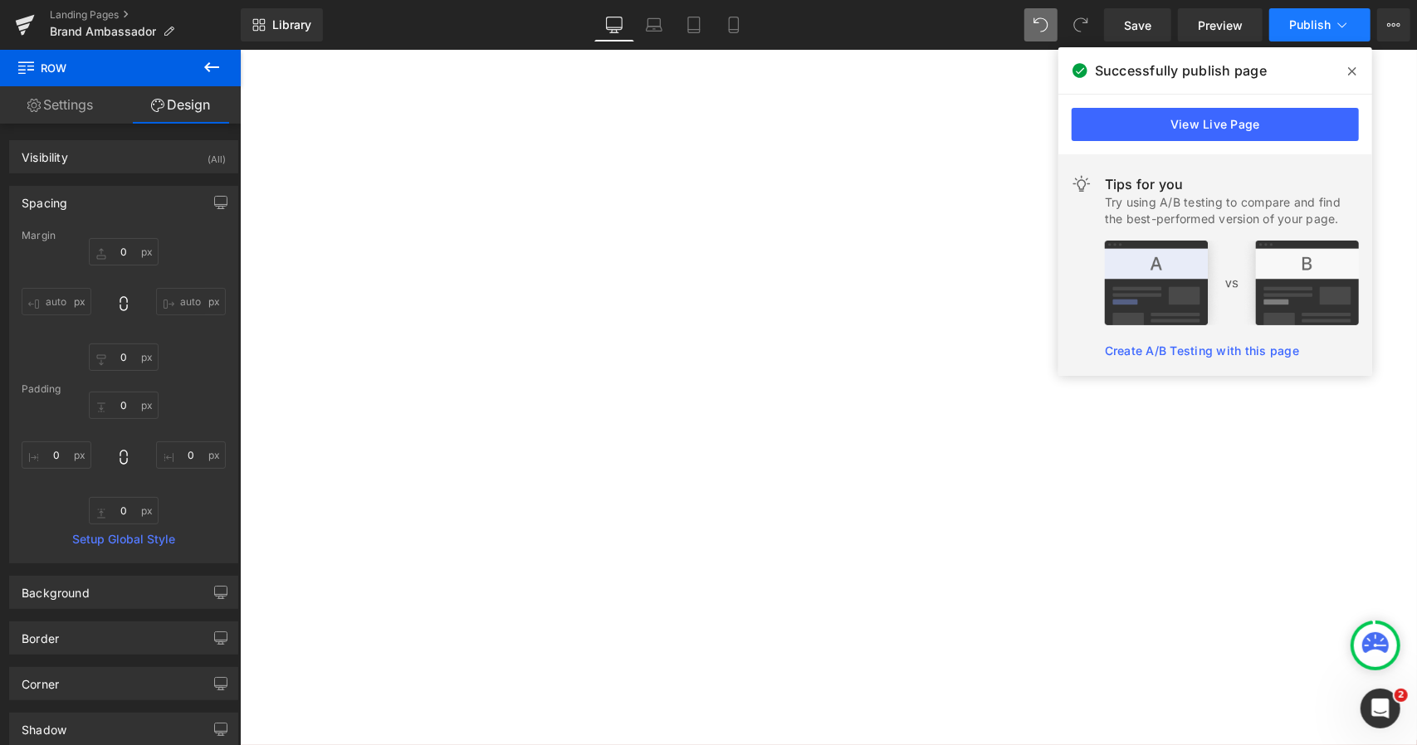
click at [1351, 32] on button "Publish" at bounding box center [1319, 24] width 101 height 33
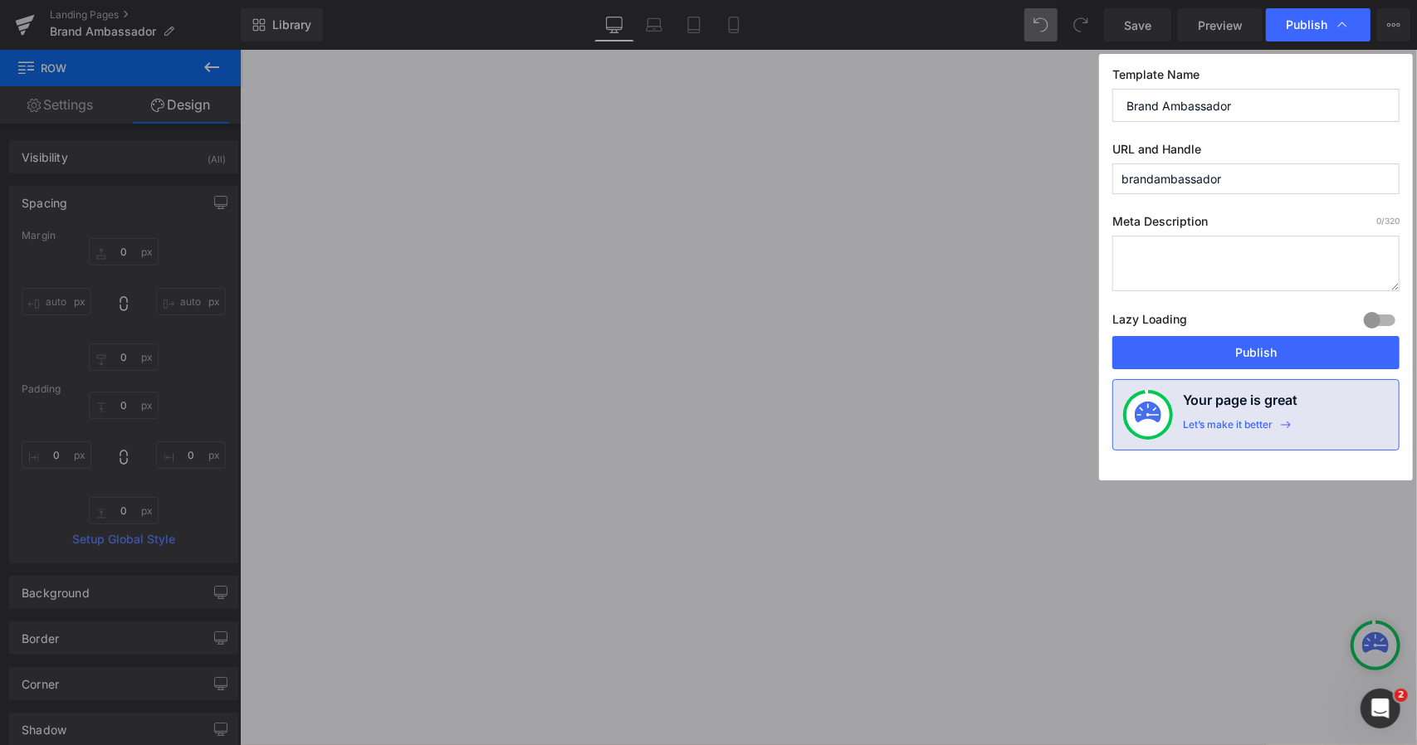
click at [1205, 276] on textarea at bounding box center [1255, 264] width 287 height 56
paste textarea "Join the Bare Life Brand Ambassador Program—get free coconut hot cocoa, exclusi…"
click at [1256, 269] on textarea "Join the Bare Life Brand Ambassador Program—get free coconut hot cocoa, exclusi…" at bounding box center [1255, 264] width 287 height 56
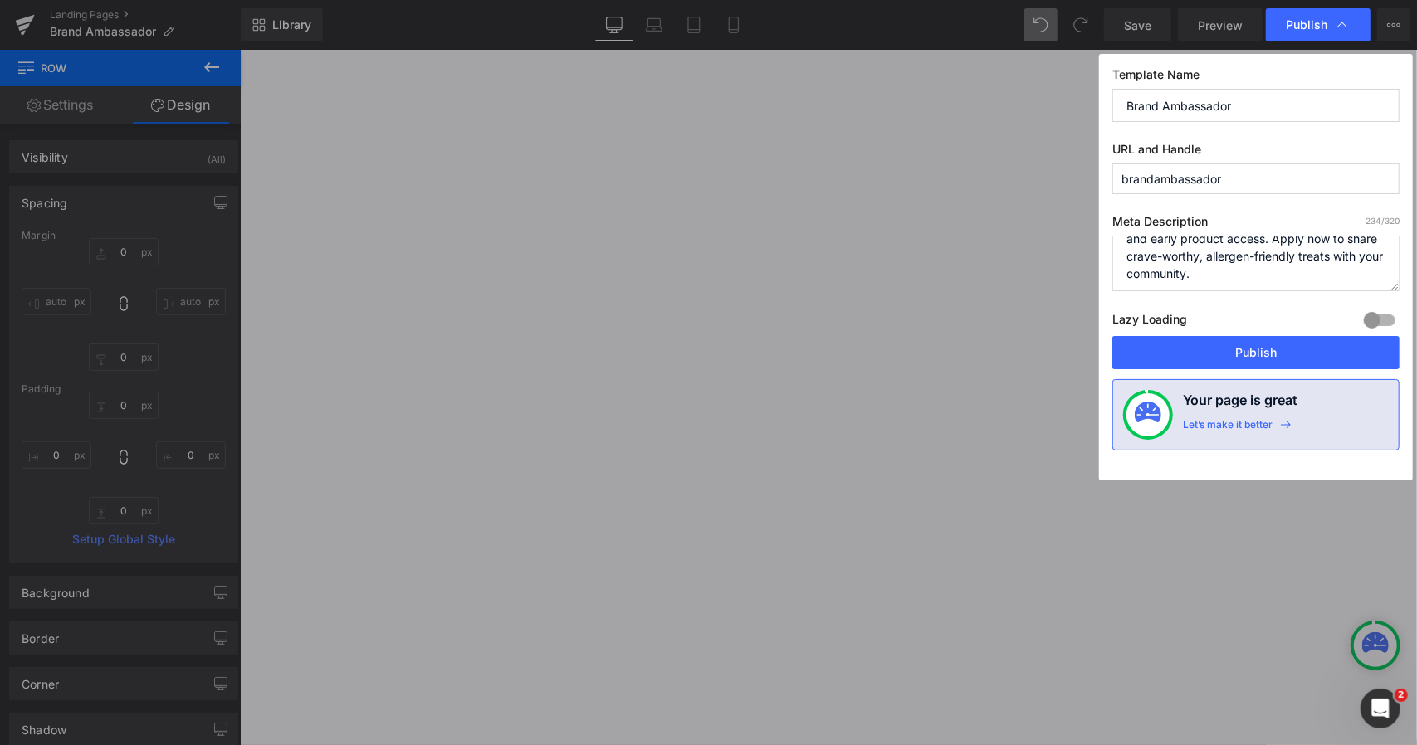
scroll to position [70, 0]
type textarea "Join the Bare Life Brand Ambassador Program—get free hot cocoa, exclusive swag,…"
drag, startPoint x: 1253, startPoint y: 354, endPoint x: 942, endPoint y: 196, distance: 349.2
click at [1253, 354] on button "Publish" at bounding box center [1255, 352] width 287 height 33
